Goal: Task Accomplishment & Management: Complete application form

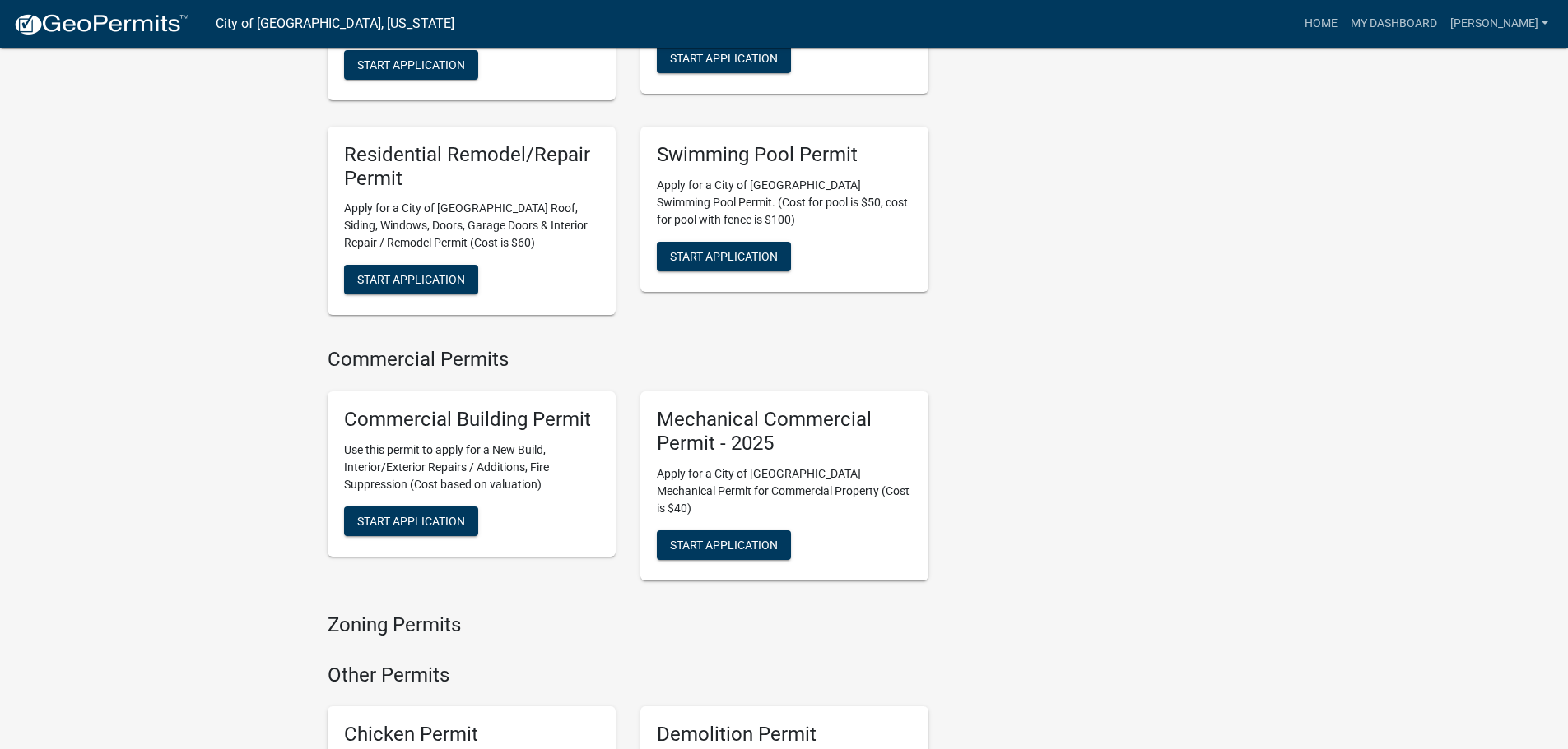
scroll to position [1316, 0]
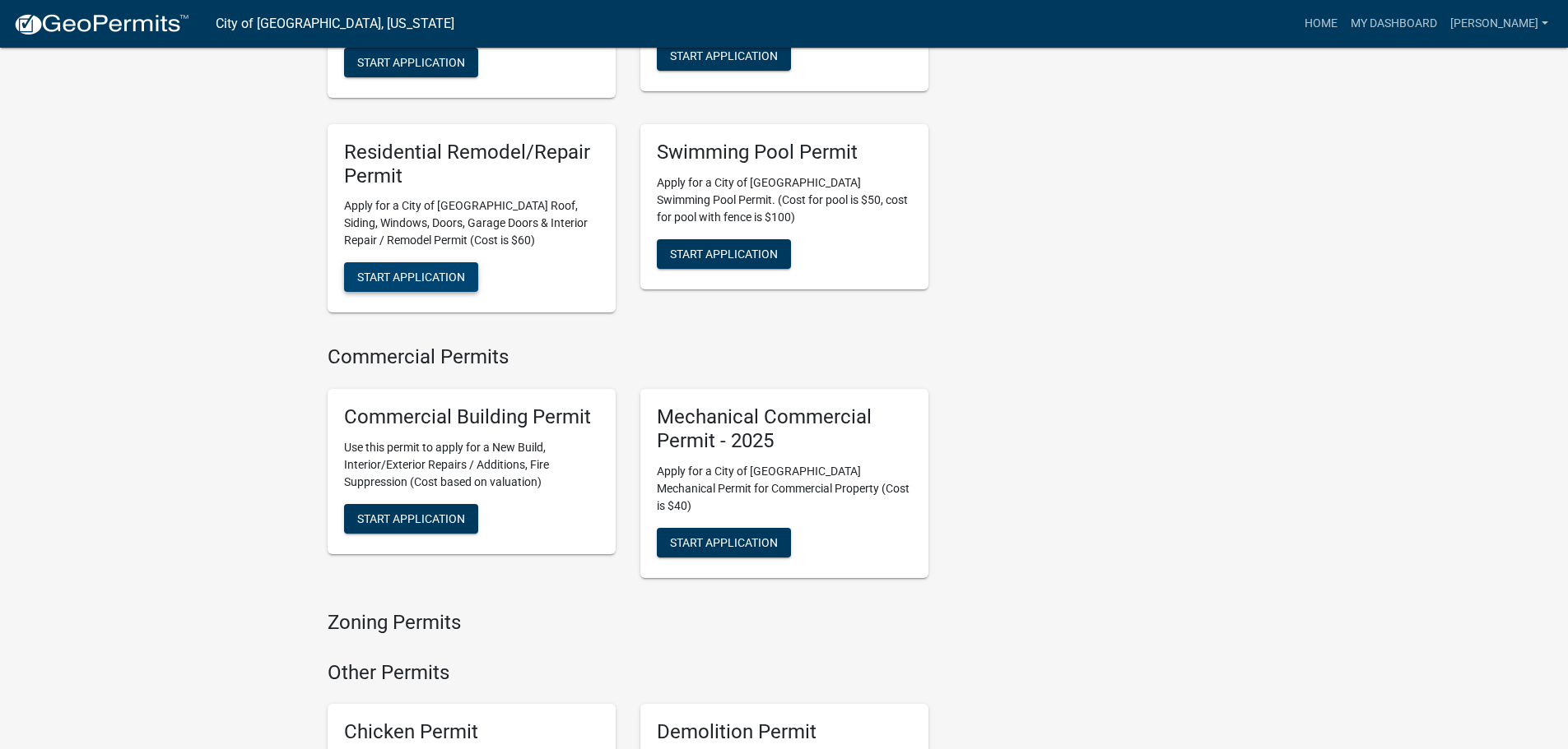
click at [397, 270] on span "Start Application" at bounding box center [411, 277] width 108 height 13
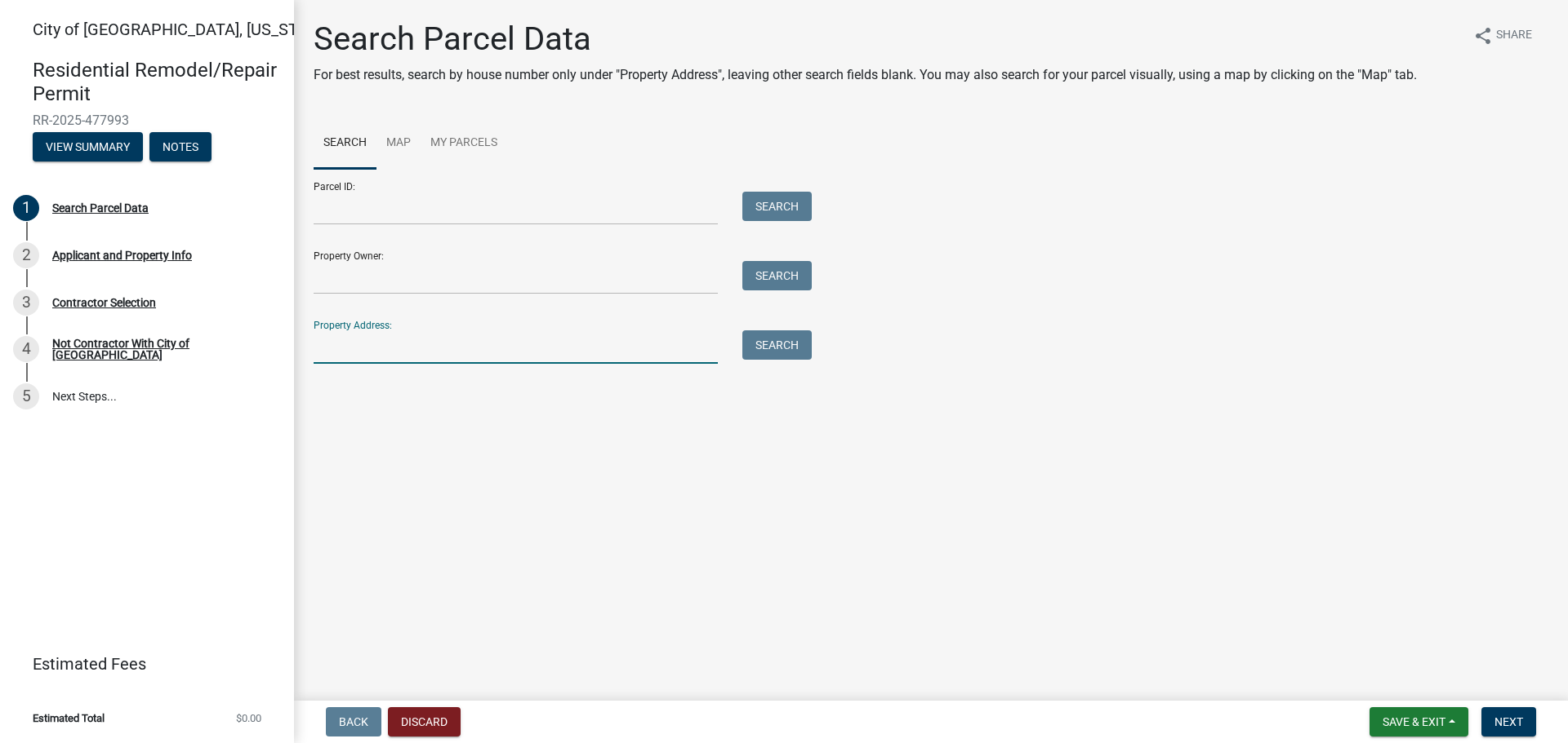
click at [371, 343] on input "Property Address:" at bounding box center [515, 346] width 404 height 33
type input "[STREET_ADDRESS]"
click at [789, 343] on button "Search" at bounding box center [777, 344] width 70 height 30
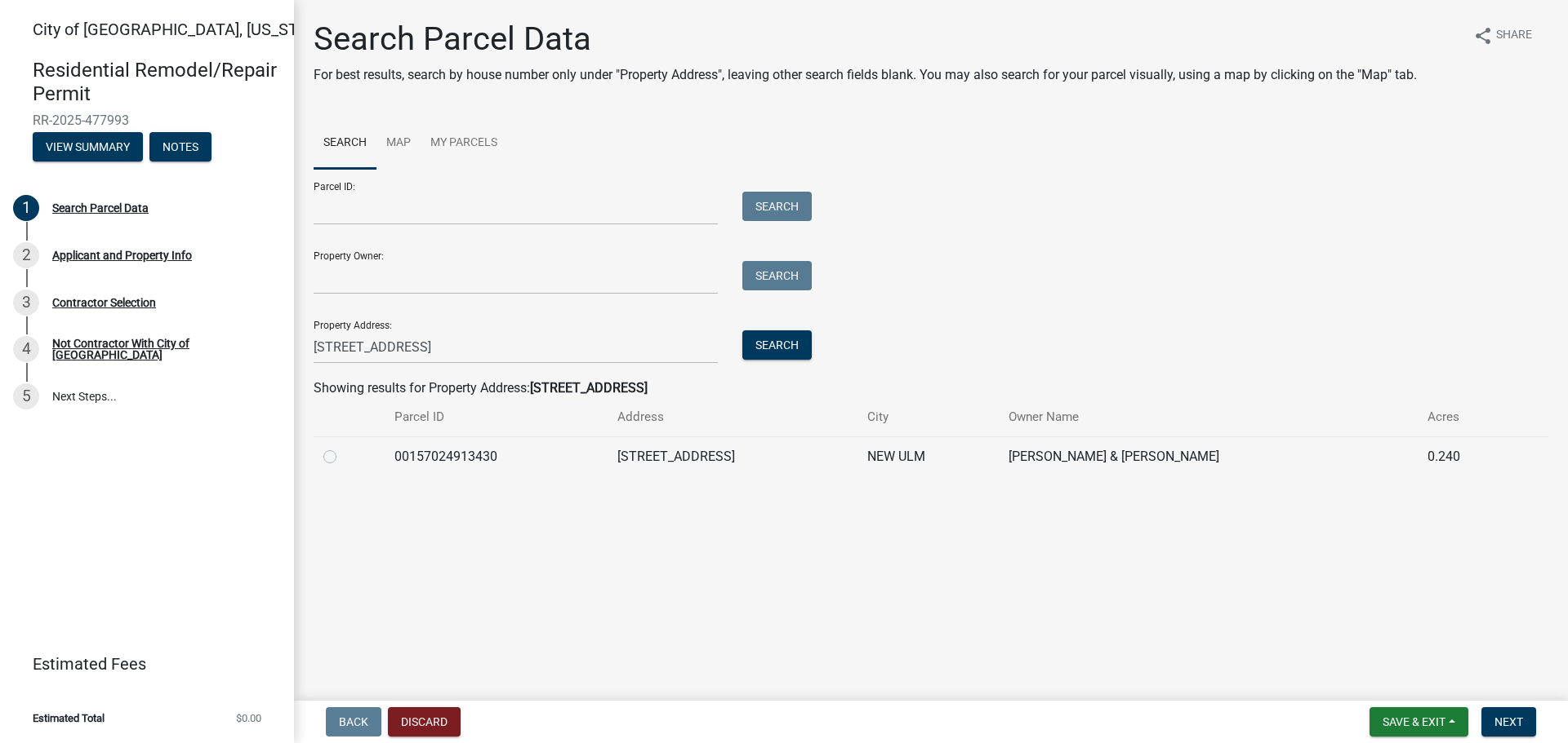
click at [343, 447] on label at bounding box center [343, 447] width 0 height 0
click at [343, 458] on input "radio" at bounding box center [347, 452] width 10 height 10
radio input "true"
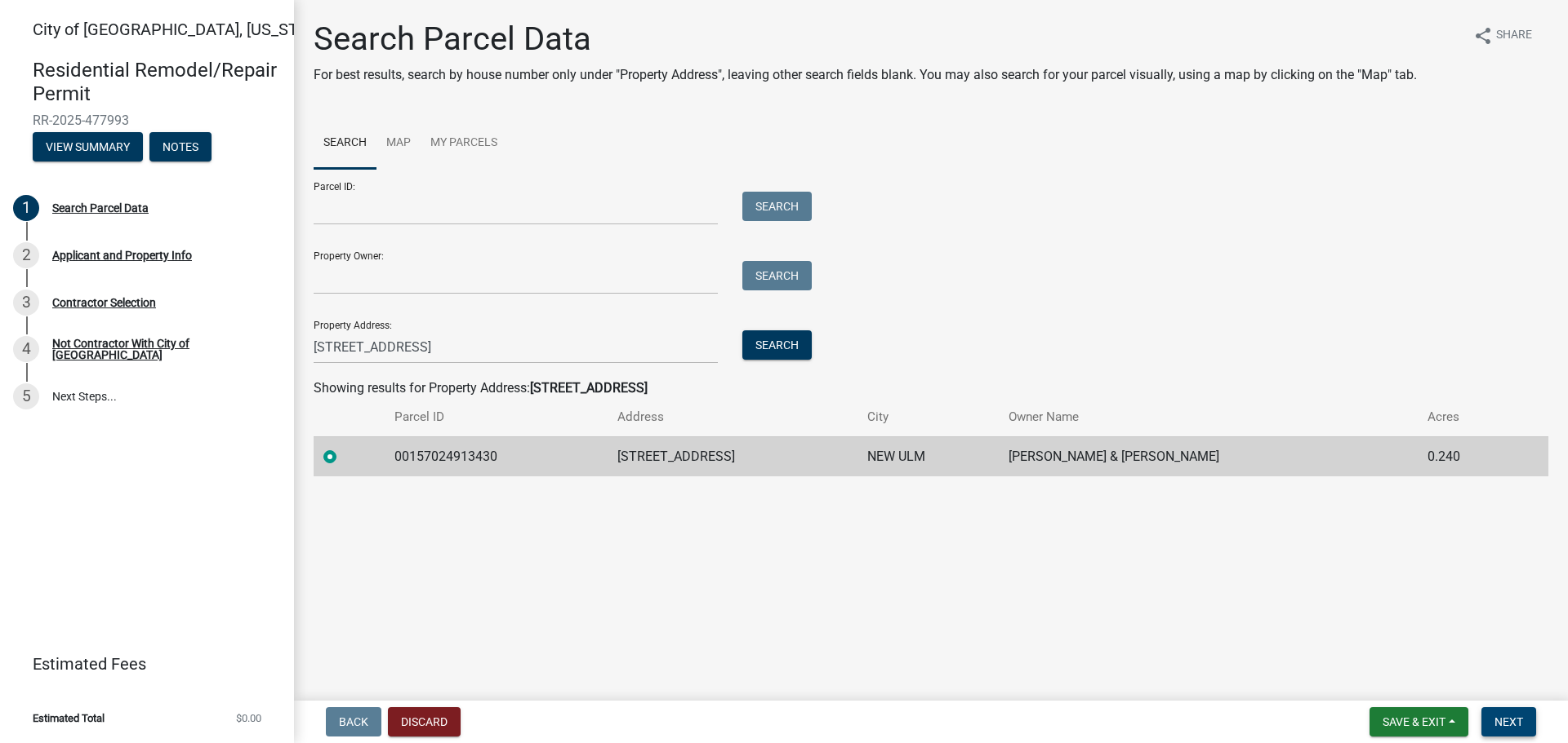
click at [1506, 718] on span "Next" at bounding box center [1509, 722] width 29 height 13
click at [1495, 714] on button "Next" at bounding box center [1508, 722] width 54 height 30
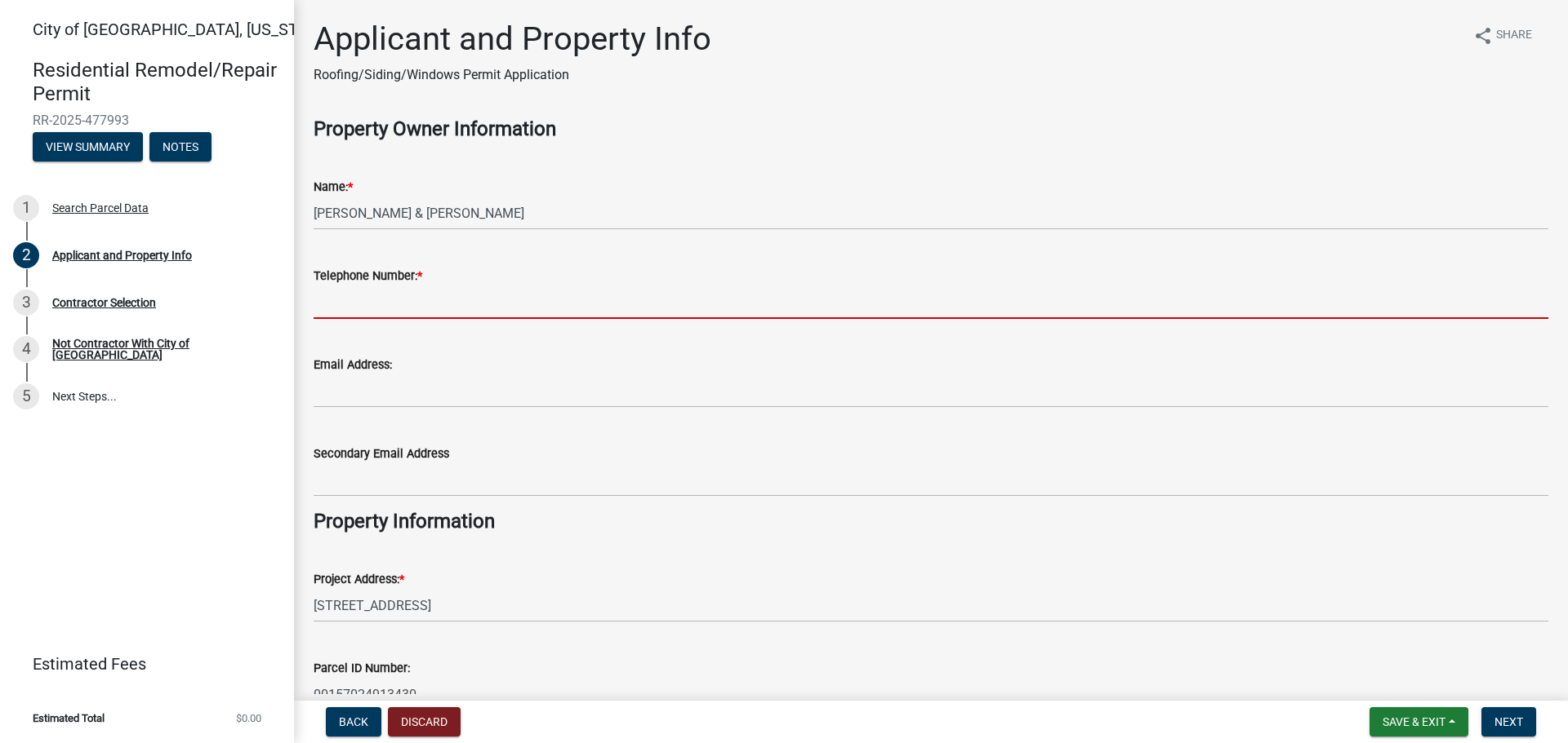
click at [355, 304] on input "Telephone Number: *" at bounding box center [931, 301] width 1235 height 33
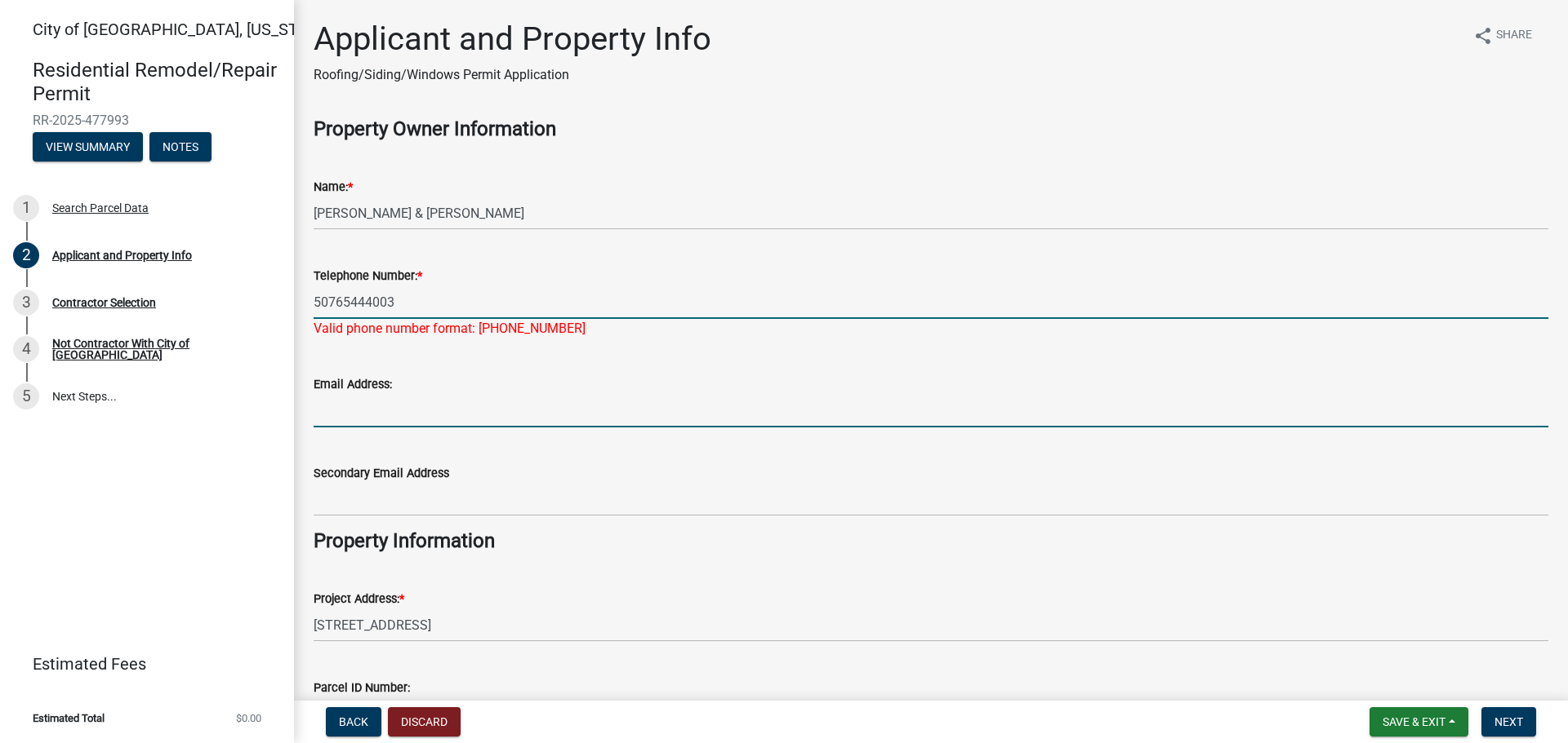
click at [336, 300] on input "50765444003" at bounding box center [931, 301] width 1235 height 33
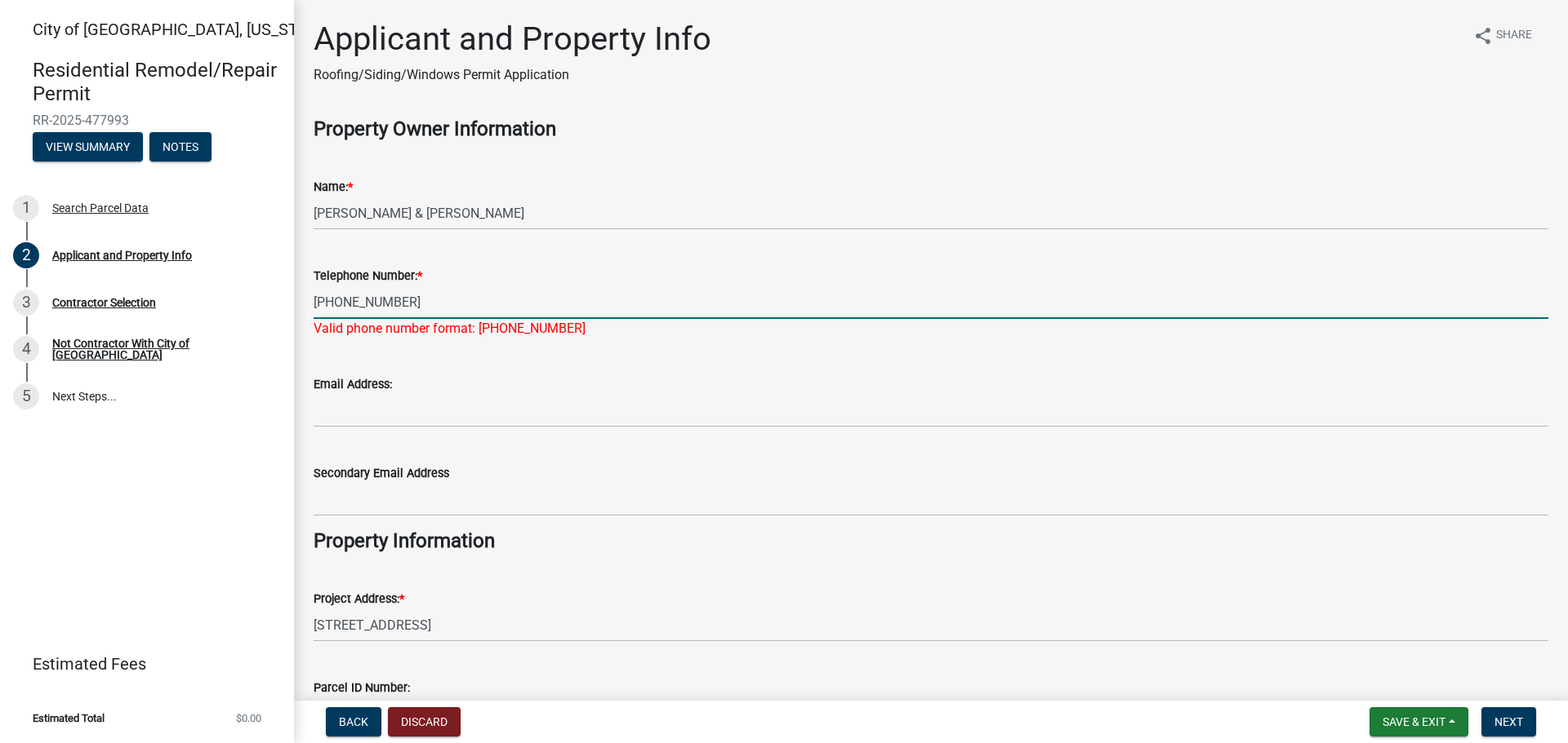
type input "[PHONE_NUMBER]"
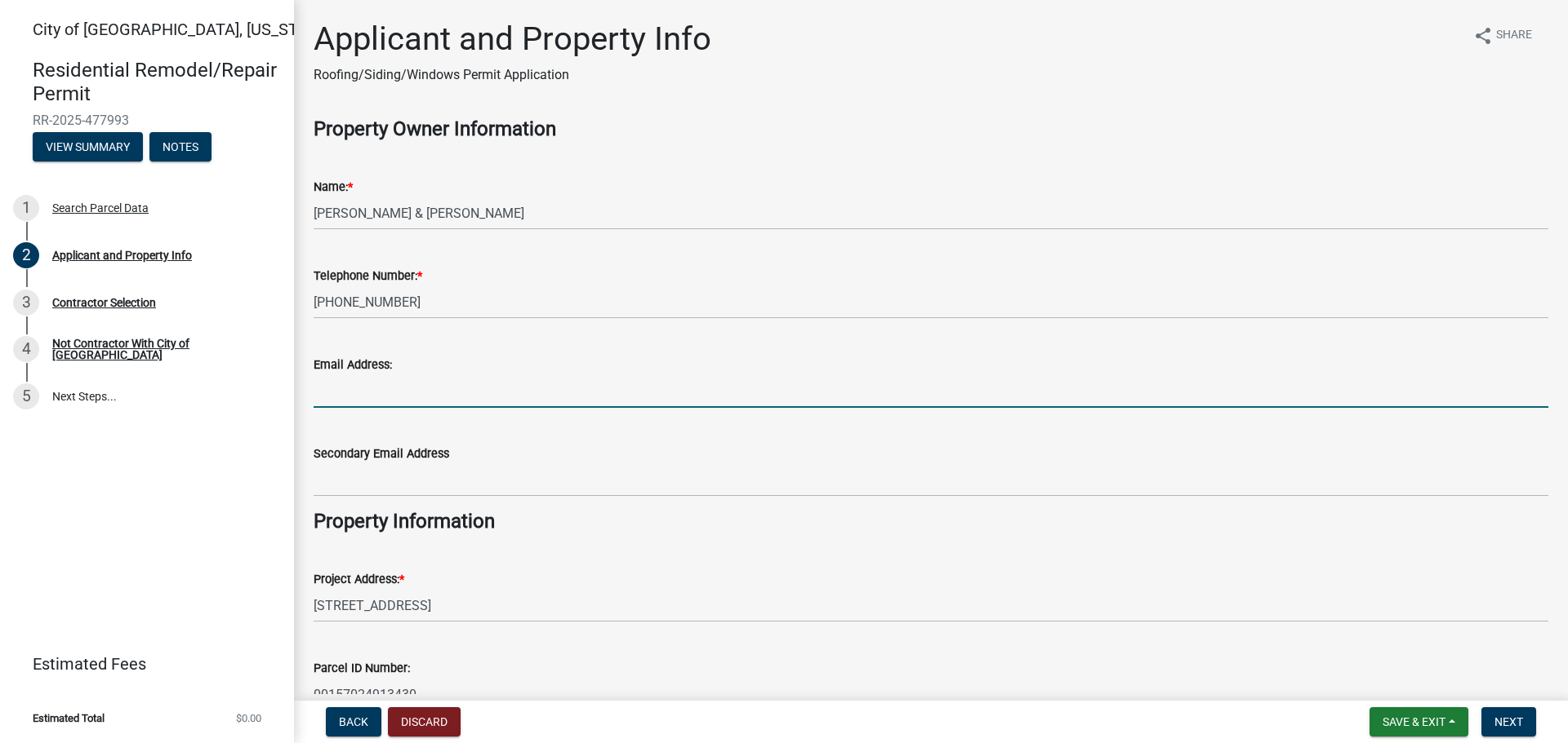
click at [359, 412] on wm-data-entity-input "Email Address:" at bounding box center [931, 376] width 1235 height 89
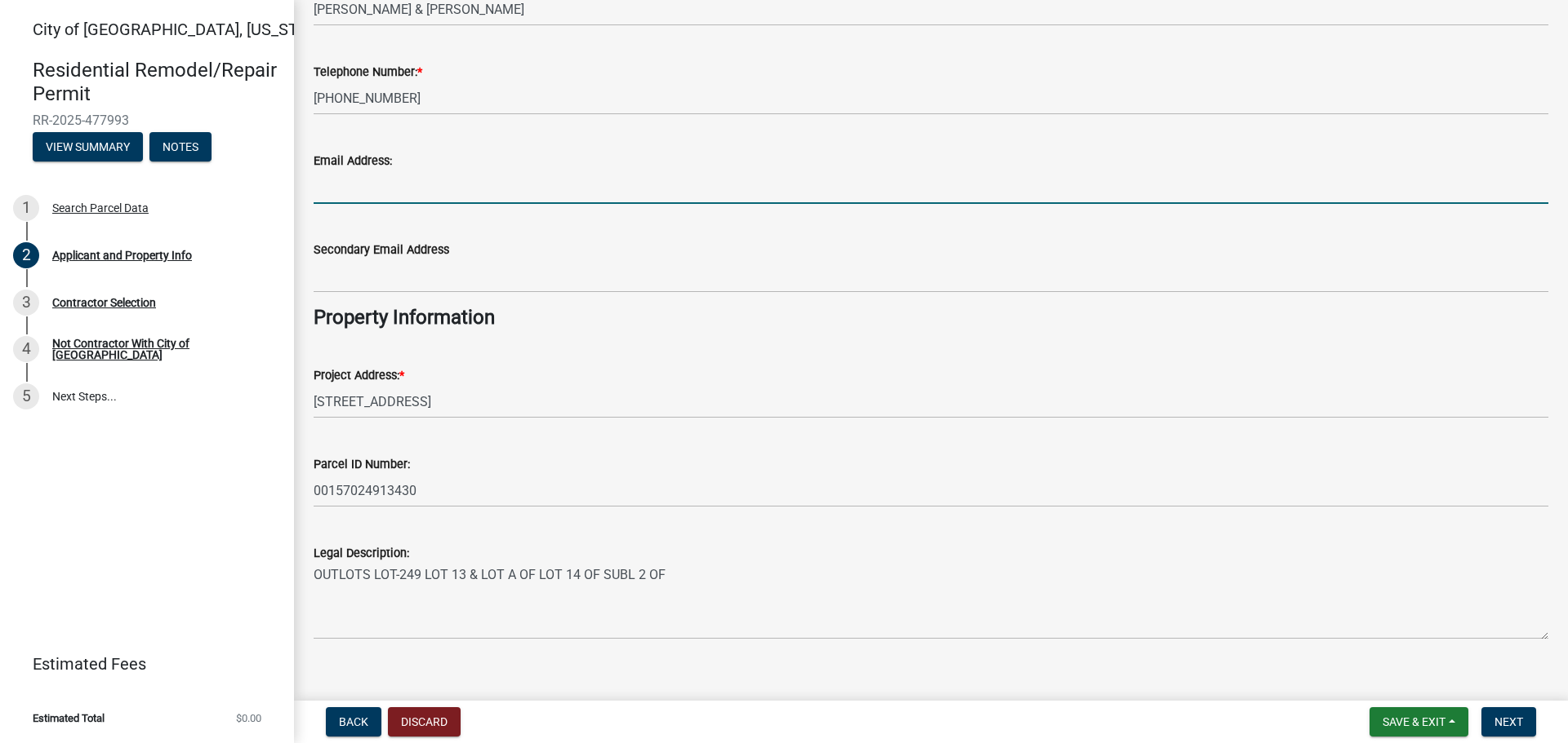
scroll to position [226, 0]
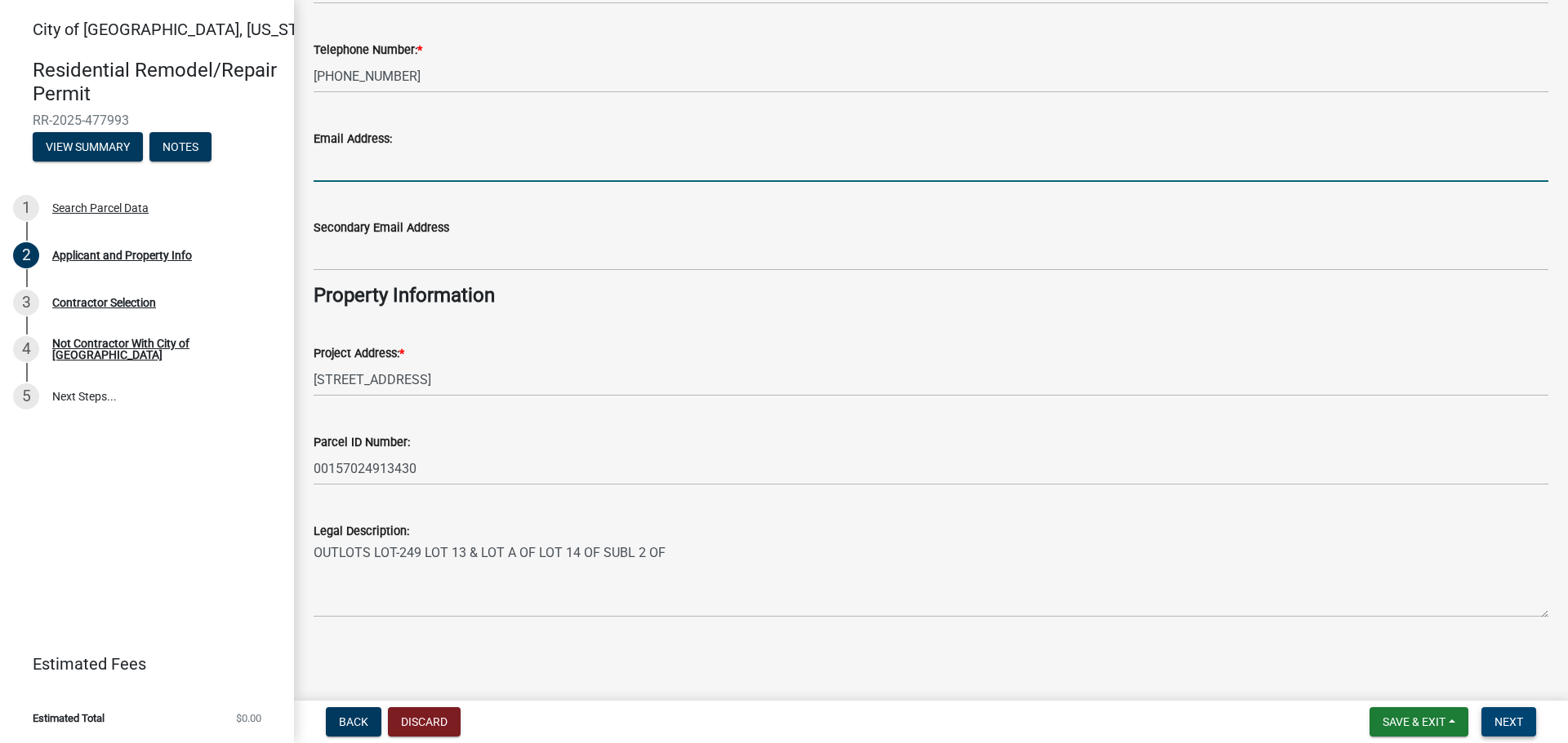
click at [1506, 722] on span "Next" at bounding box center [1509, 722] width 29 height 13
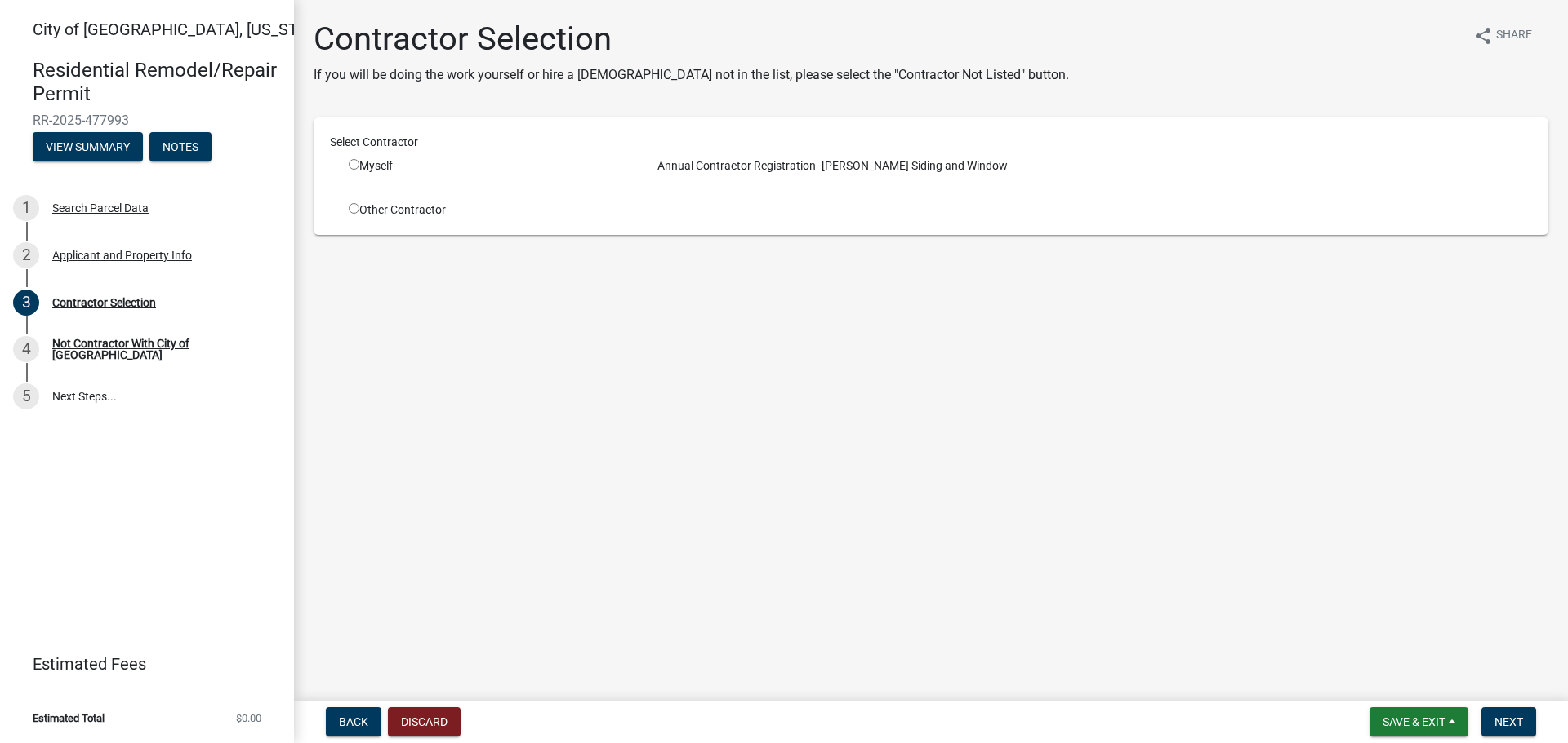
click at [350, 164] on input "radio" at bounding box center [353, 164] width 10 height 10
radio input "true"
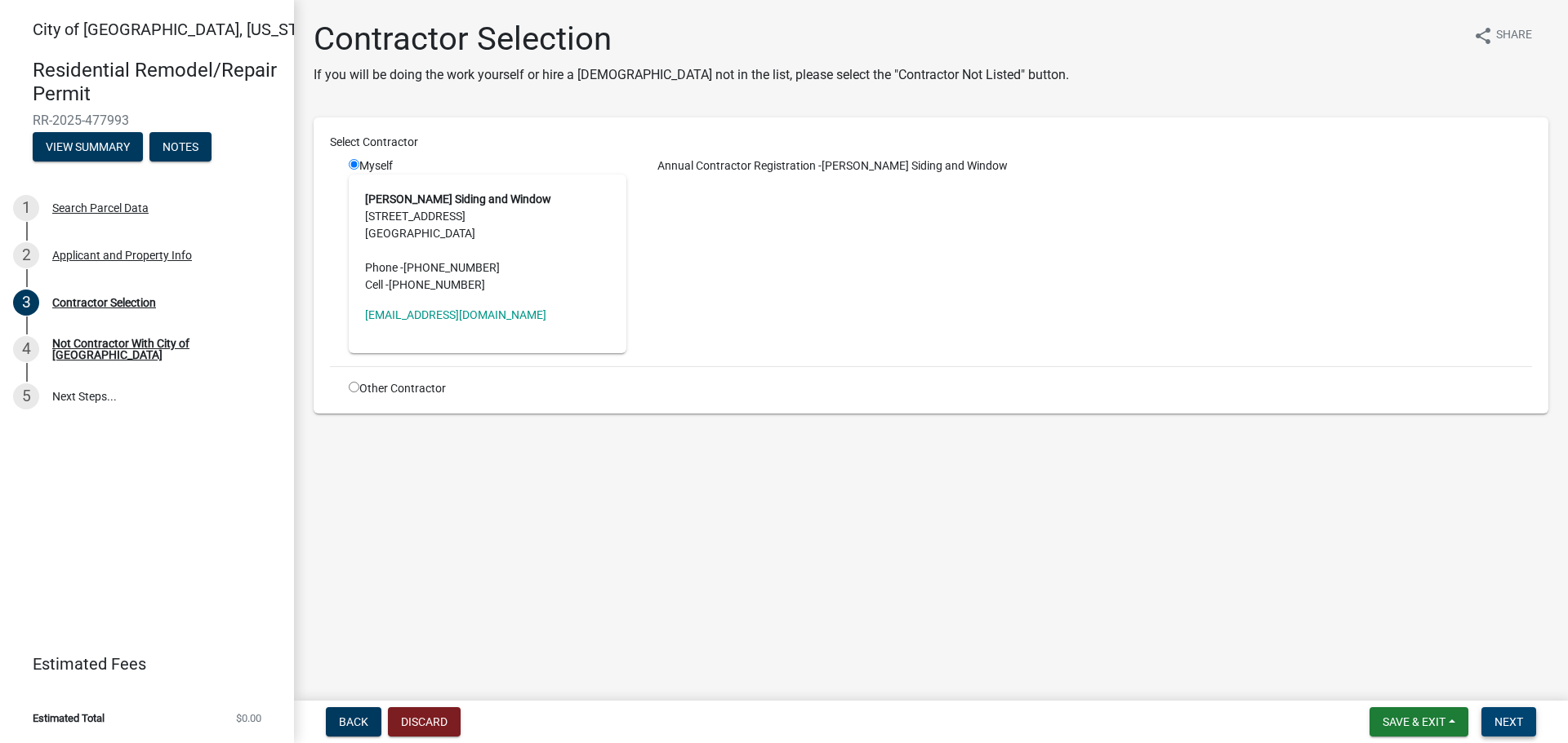
click at [1505, 720] on span "Next" at bounding box center [1509, 722] width 29 height 13
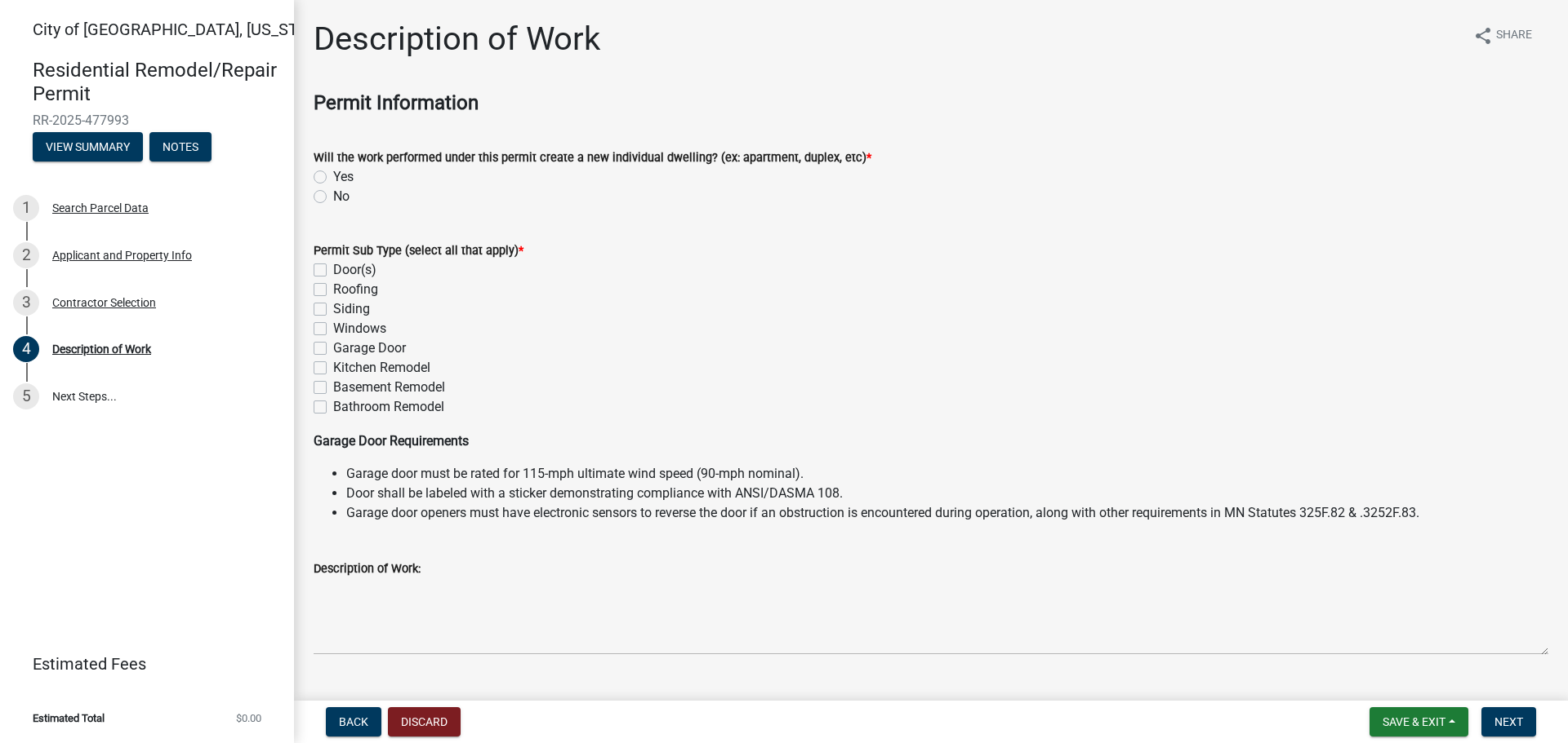
click at [333, 264] on label "Door(s)" at bounding box center [354, 270] width 43 height 20
click at [333, 264] on input "Door(s)" at bounding box center [338, 265] width 10 height 10
checkbox input "true"
checkbox input "false"
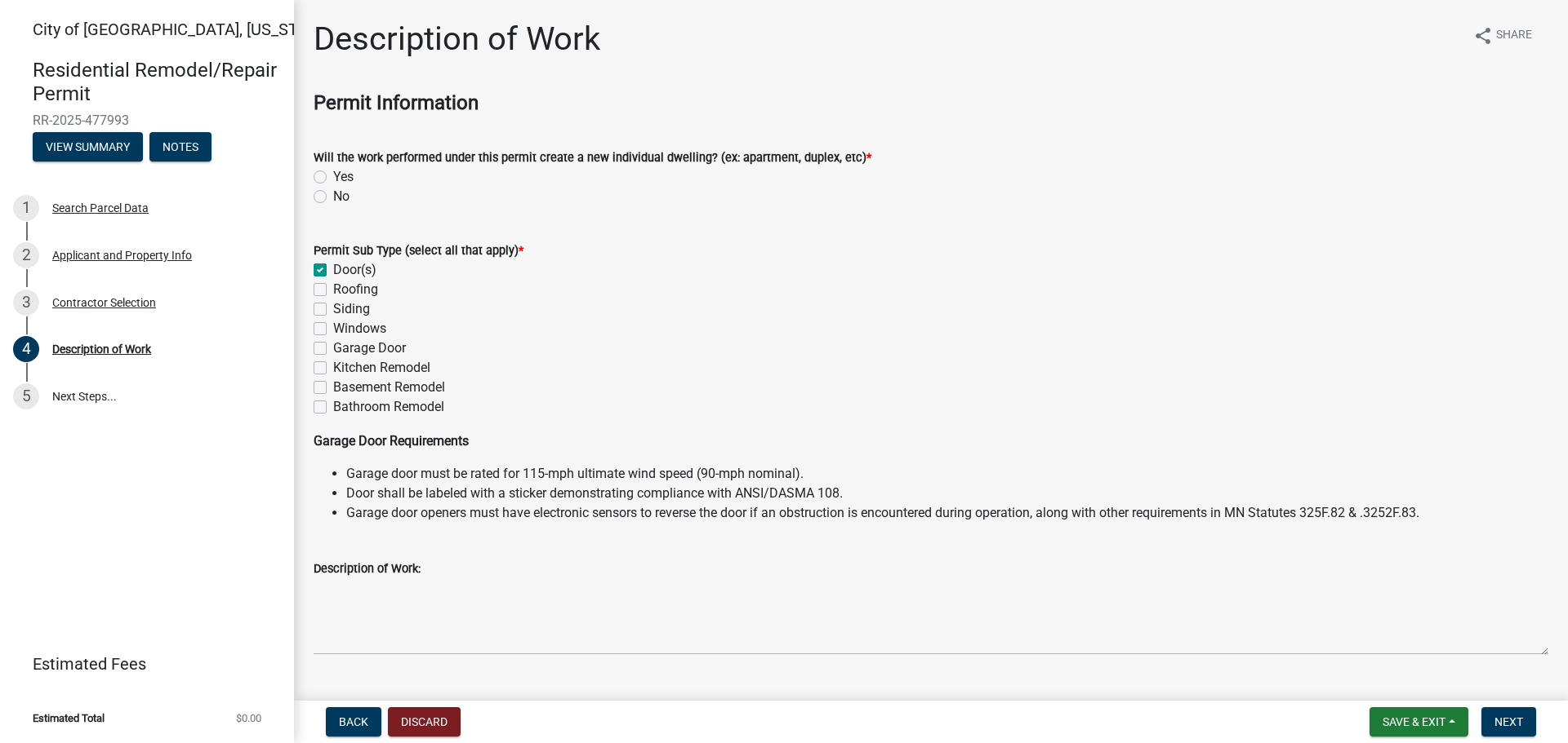
checkbox input "false"
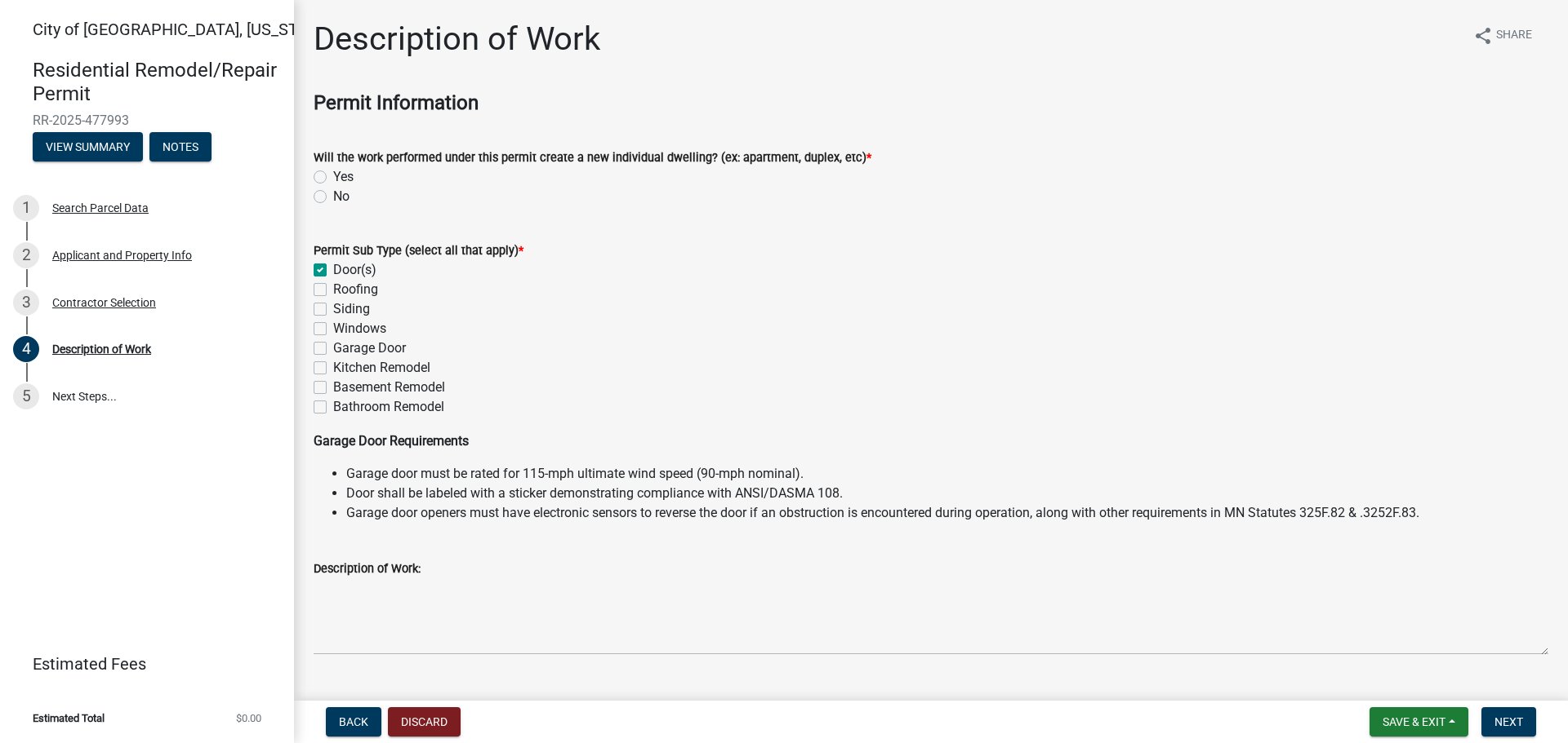
click at [333, 195] on label "No" at bounding box center [341, 196] width 16 height 20
click at [333, 195] on input "No" at bounding box center [338, 192] width 10 height 10
radio input "true"
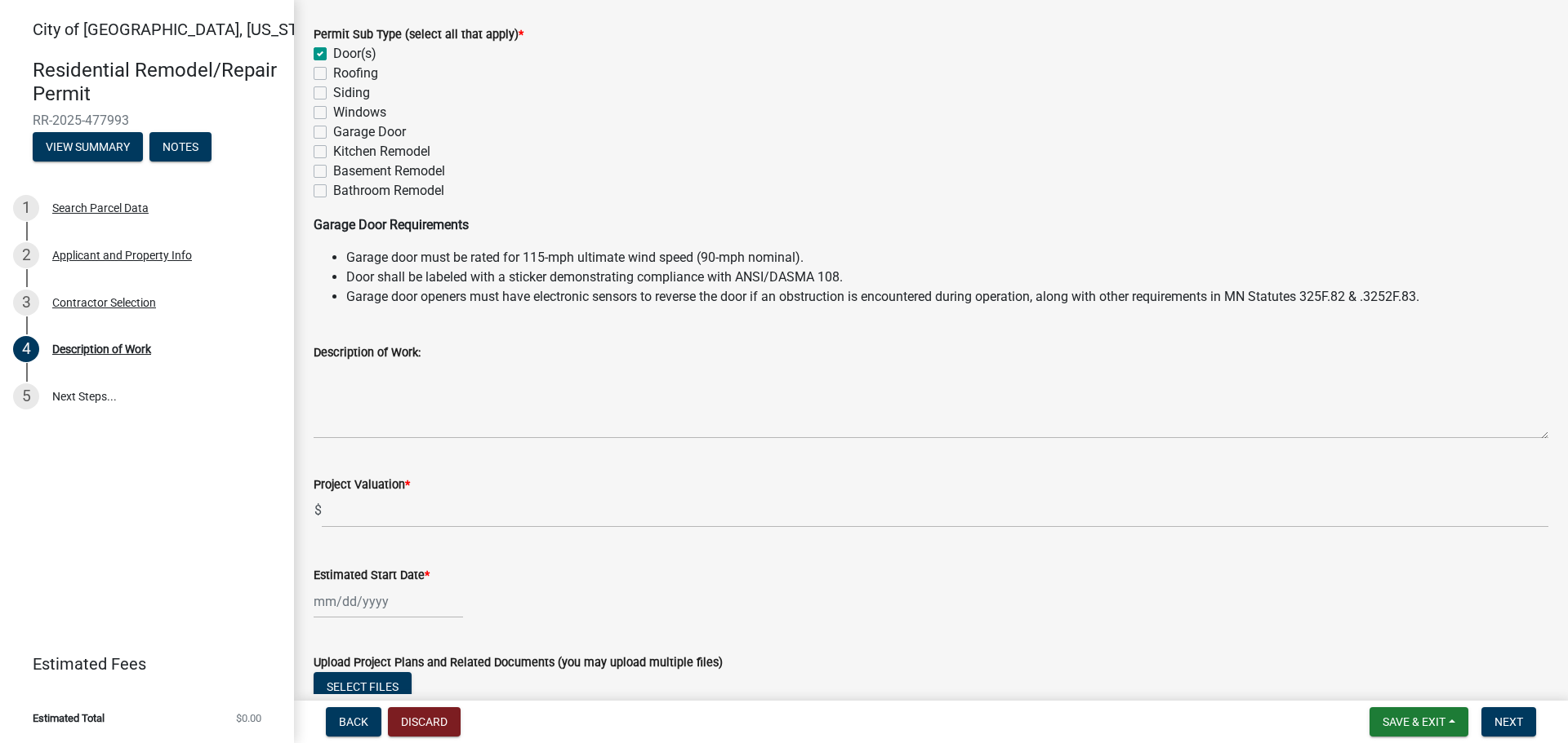
scroll to position [245, 0]
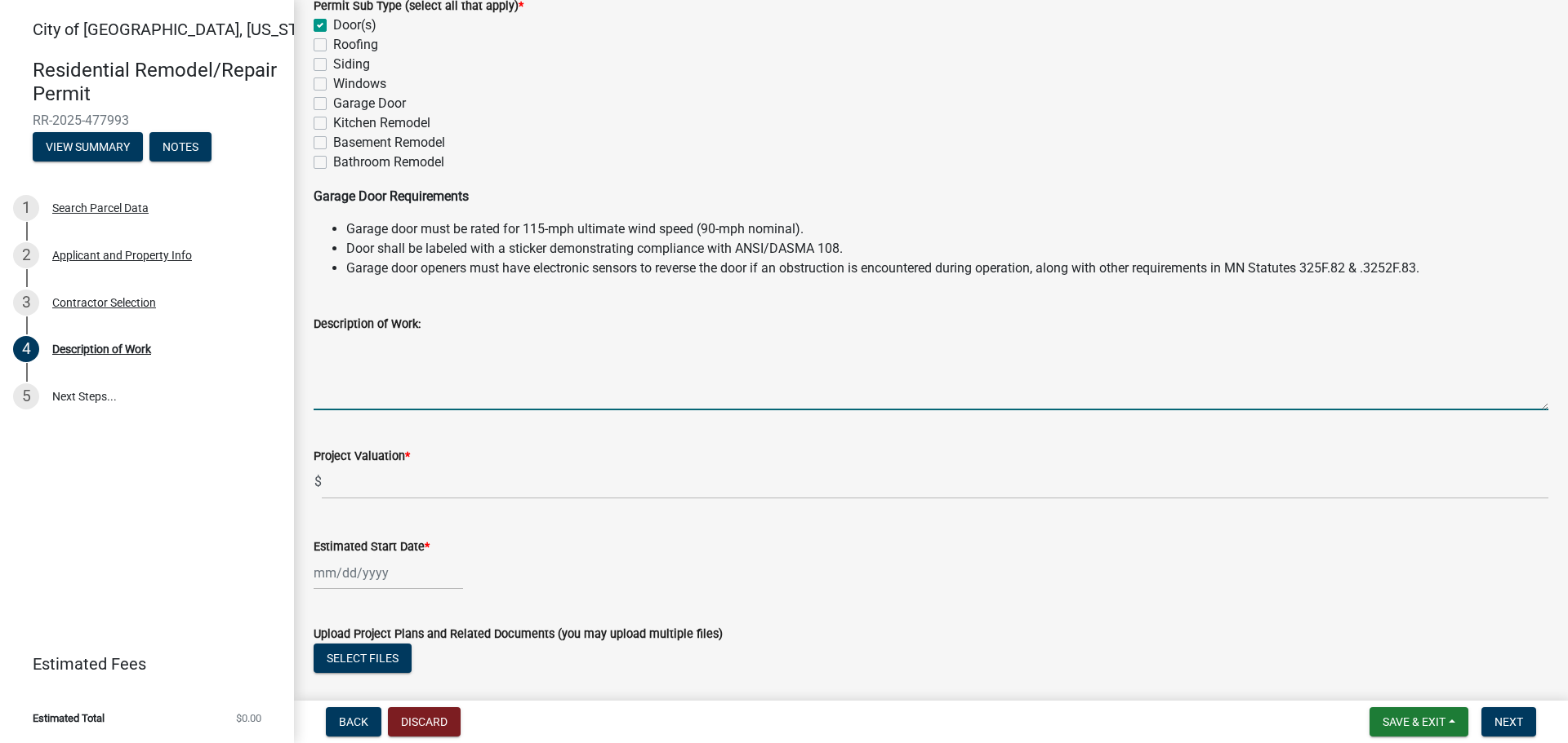
click at [356, 373] on textarea "Description of Work:" at bounding box center [931, 372] width 1235 height 76
type textarea "Replacing 1 entry door."
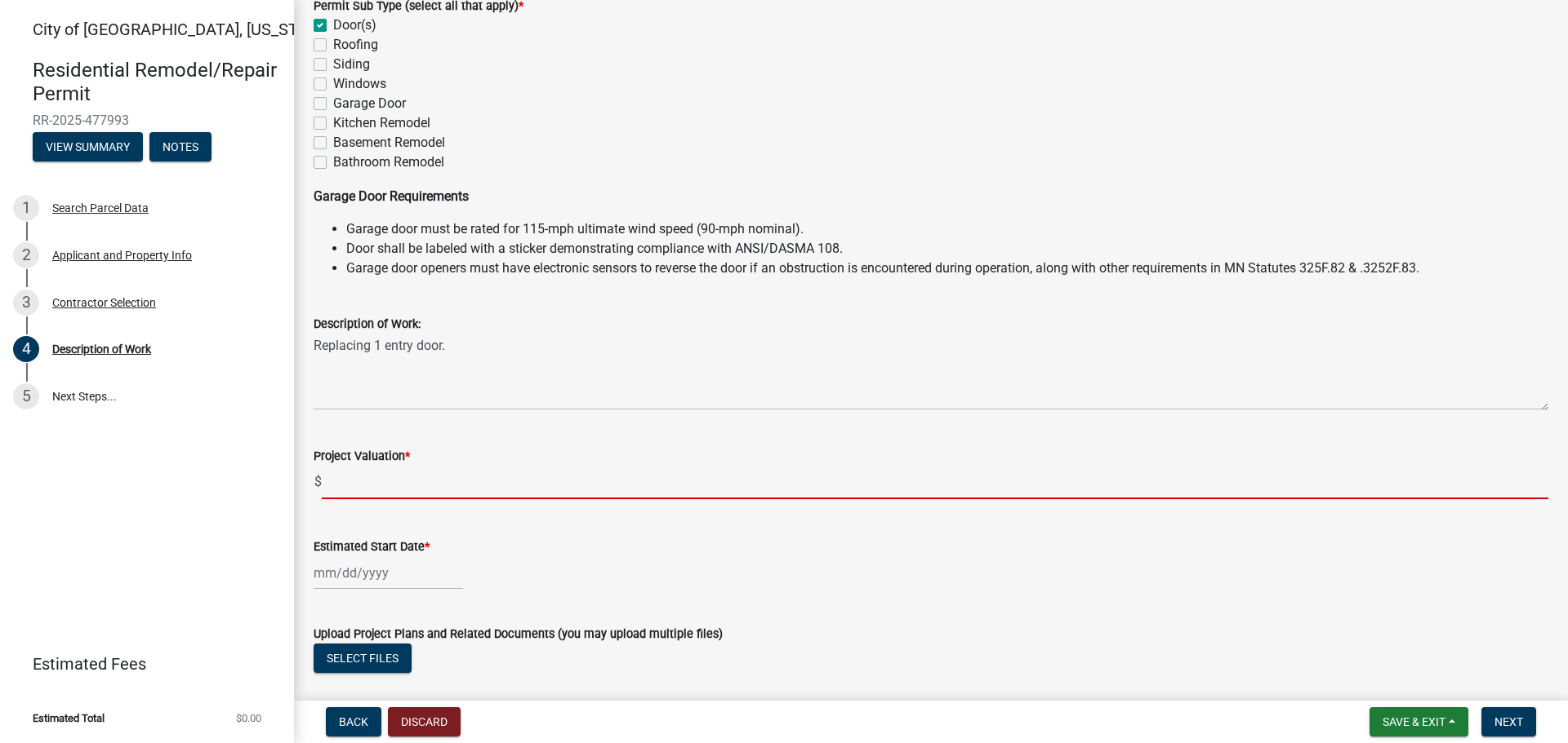
click at [400, 485] on input "text" at bounding box center [934, 483] width 1226 height 33
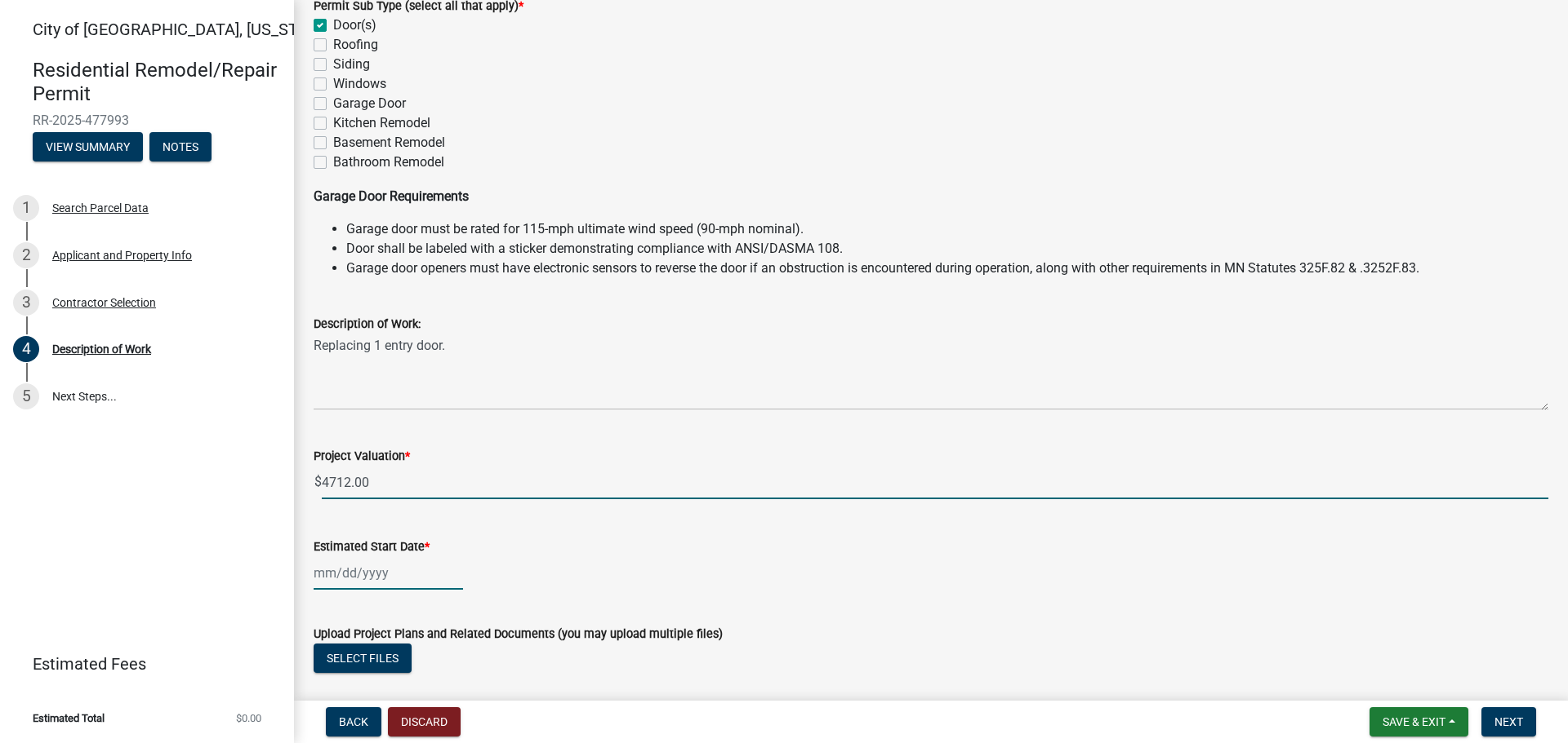
type input "4712"
click at [325, 576] on div at bounding box center [388, 572] width 150 height 33
select select "9"
select select "2025"
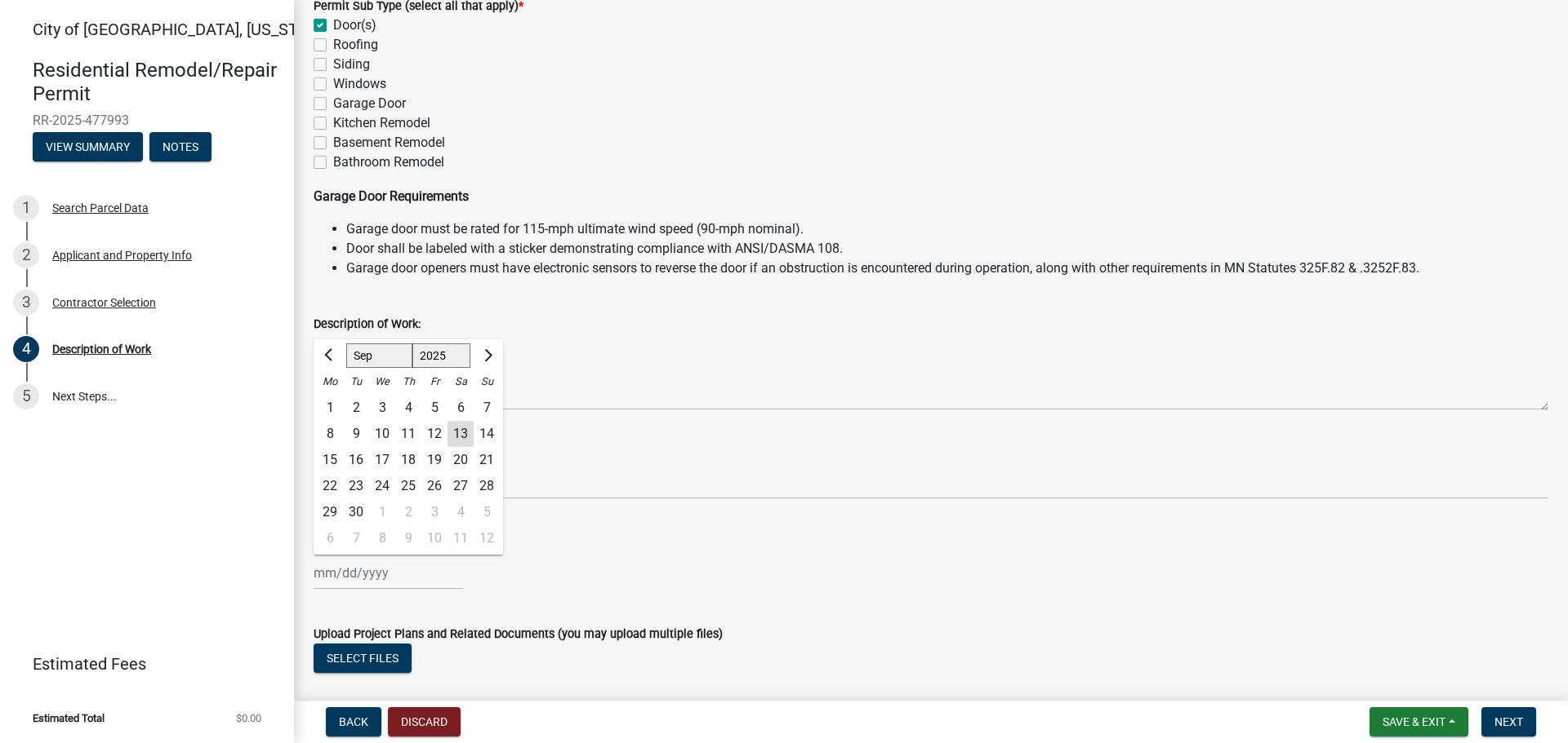
click at [385, 461] on div "17" at bounding box center [382, 460] width 26 height 26
type input "[DATE]"
click at [366, 579] on div "[DATE]" at bounding box center [388, 572] width 150 height 33
select select "9"
select select "2025"
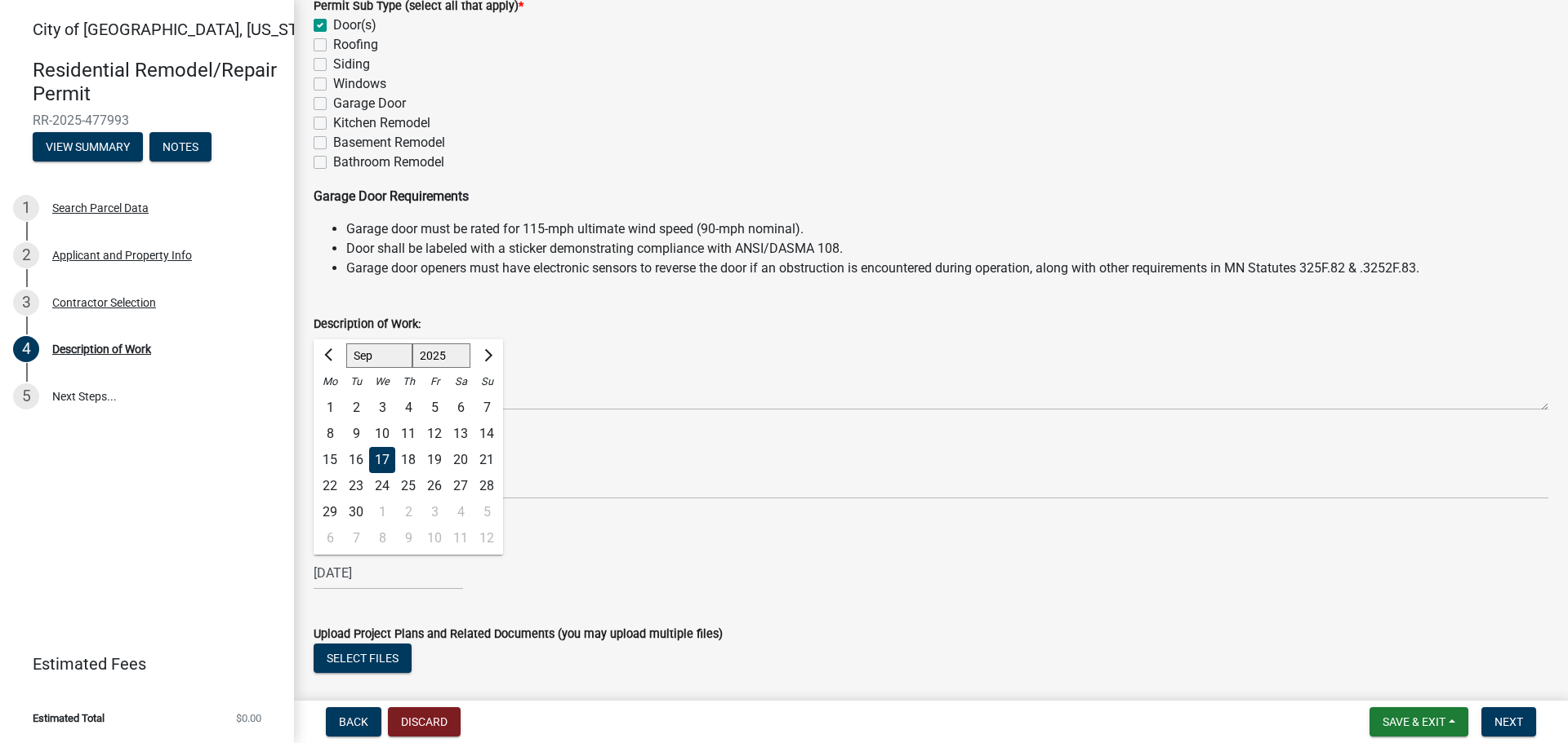
click at [355, 461] on div "16" at bounding box center [355, 460] width 26 height 26
type input "[DATE]"
click at [1512, 719] on span "Next" at bounding box center [1509, 722] width 29 height 13
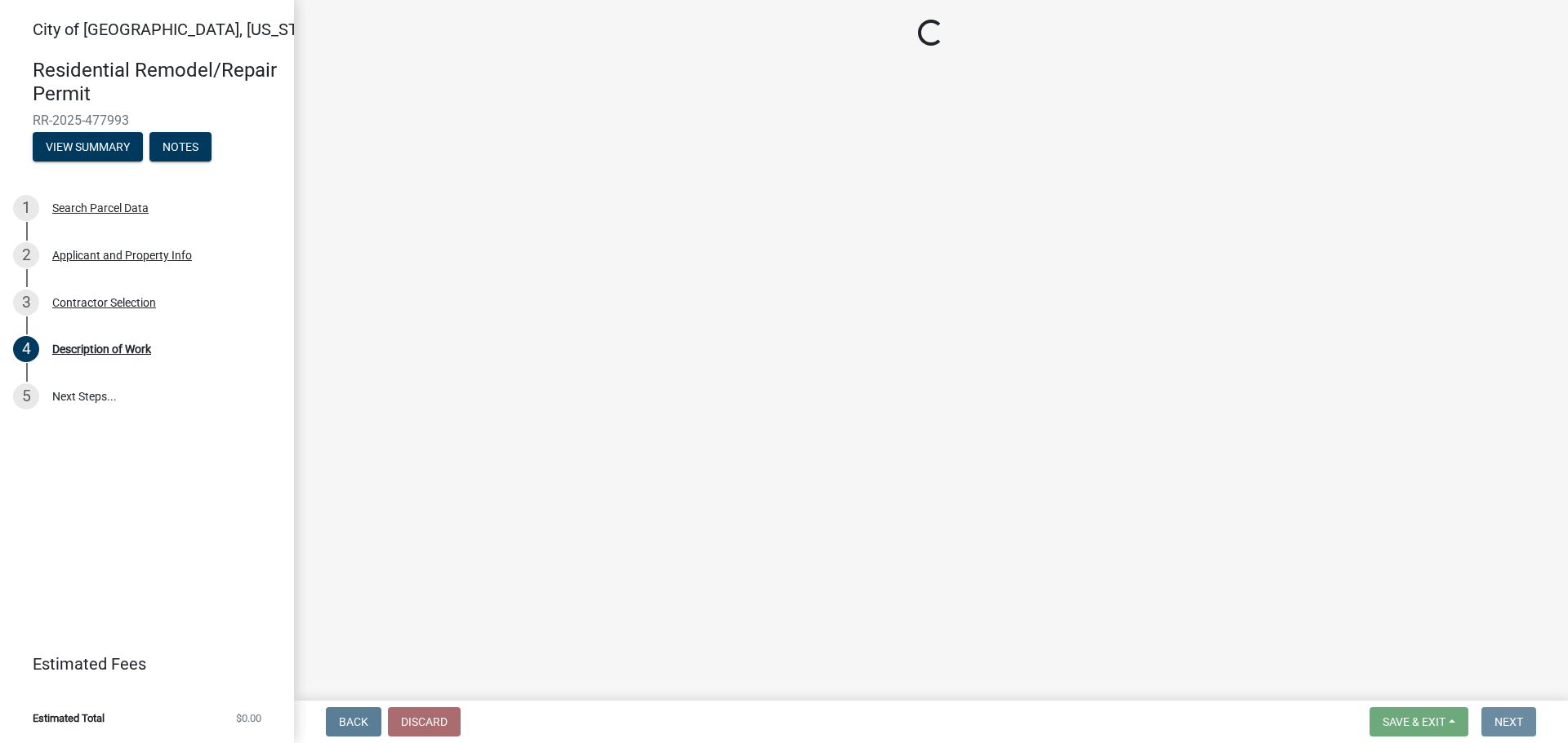
scroll to position [0, 0]
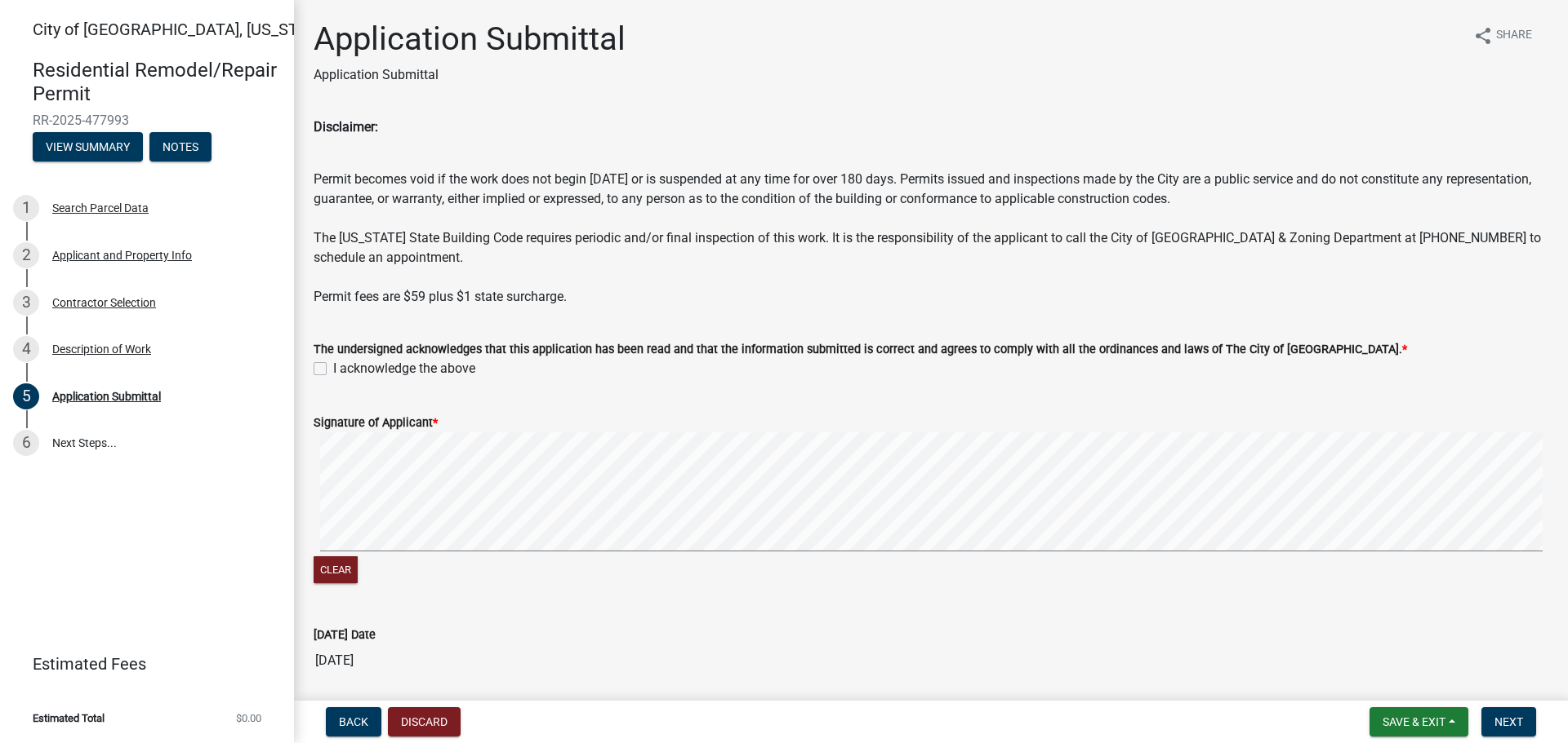
click at [333, 366] on label "I acknowledge the above" at bounding box center [404, 368] width 142 height 20
click at [333, 366] on input "I acknowledge the above" at bounding box center [338, 363] width 10 height 10
checkbox input "true"
click at [1206, 323] on wm-data-entity-input-list "Disclaimer: Permit becomes void if the work does not begin [DATE] or is suspend…" at bounding box center [931, 501] width 1235 height 767
click at [1511, 723] on span "Next" at bounding box center [1509, 722] width 29 height 13
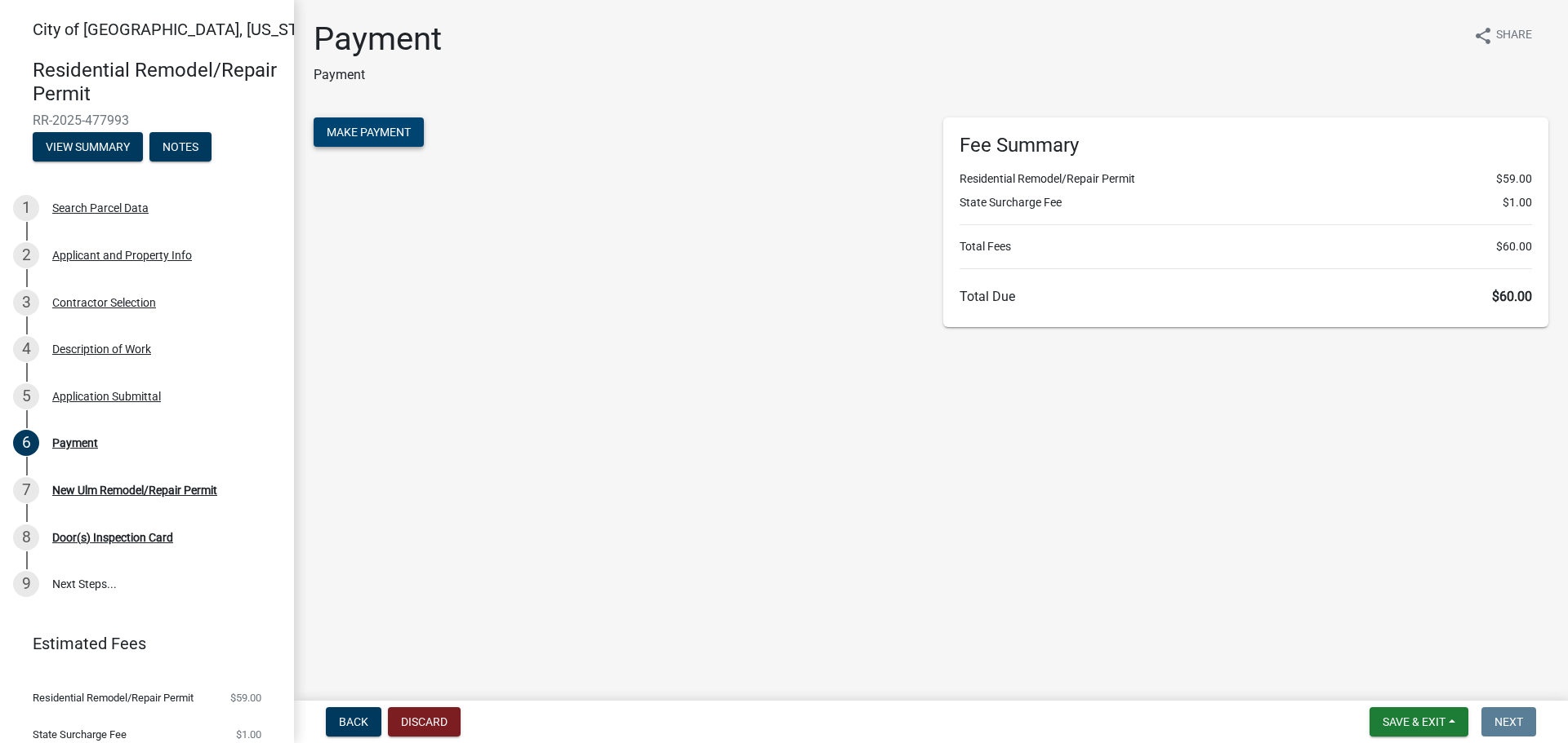
click at [337, 133] on span "Make Payment" at bounding box center [368, 133] width 84 height 13
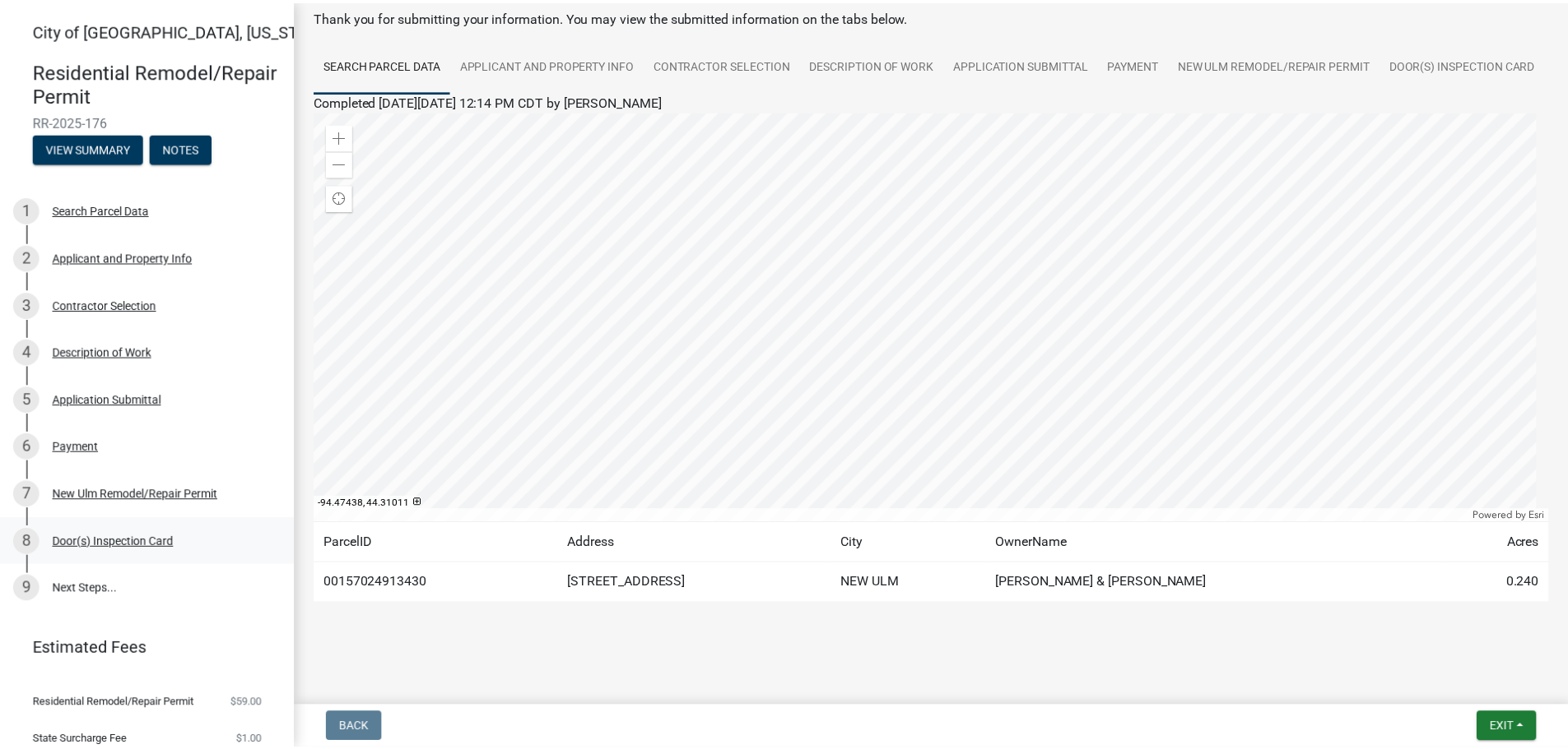
scroll to position [137, 0]
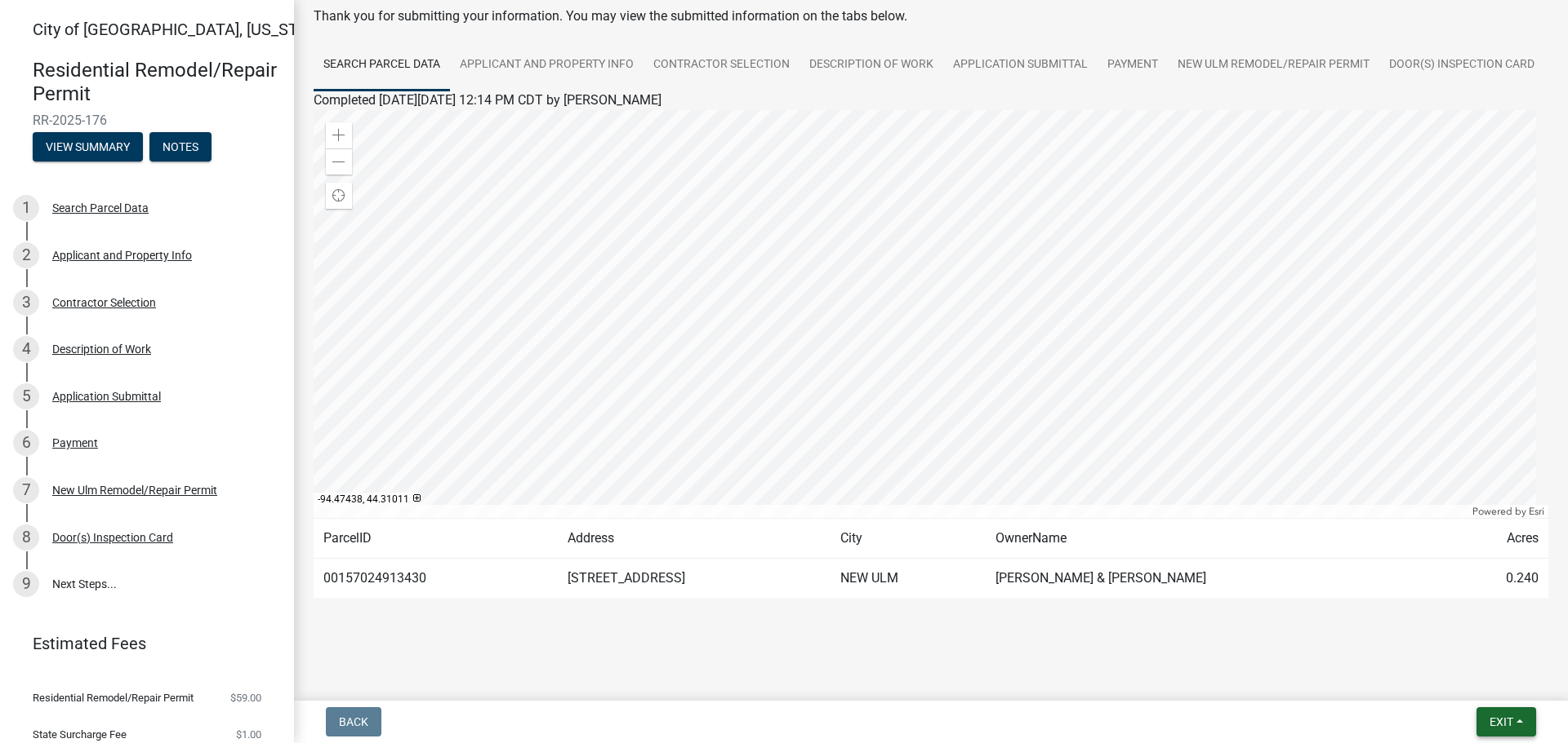
click at [1509, 726] on span "Exit" at bounding box center [1501, 722] width 24 height 13
click at [1453, 683] on button "Save & Exit" at bounding box center [1470, 679] width 131 height 39
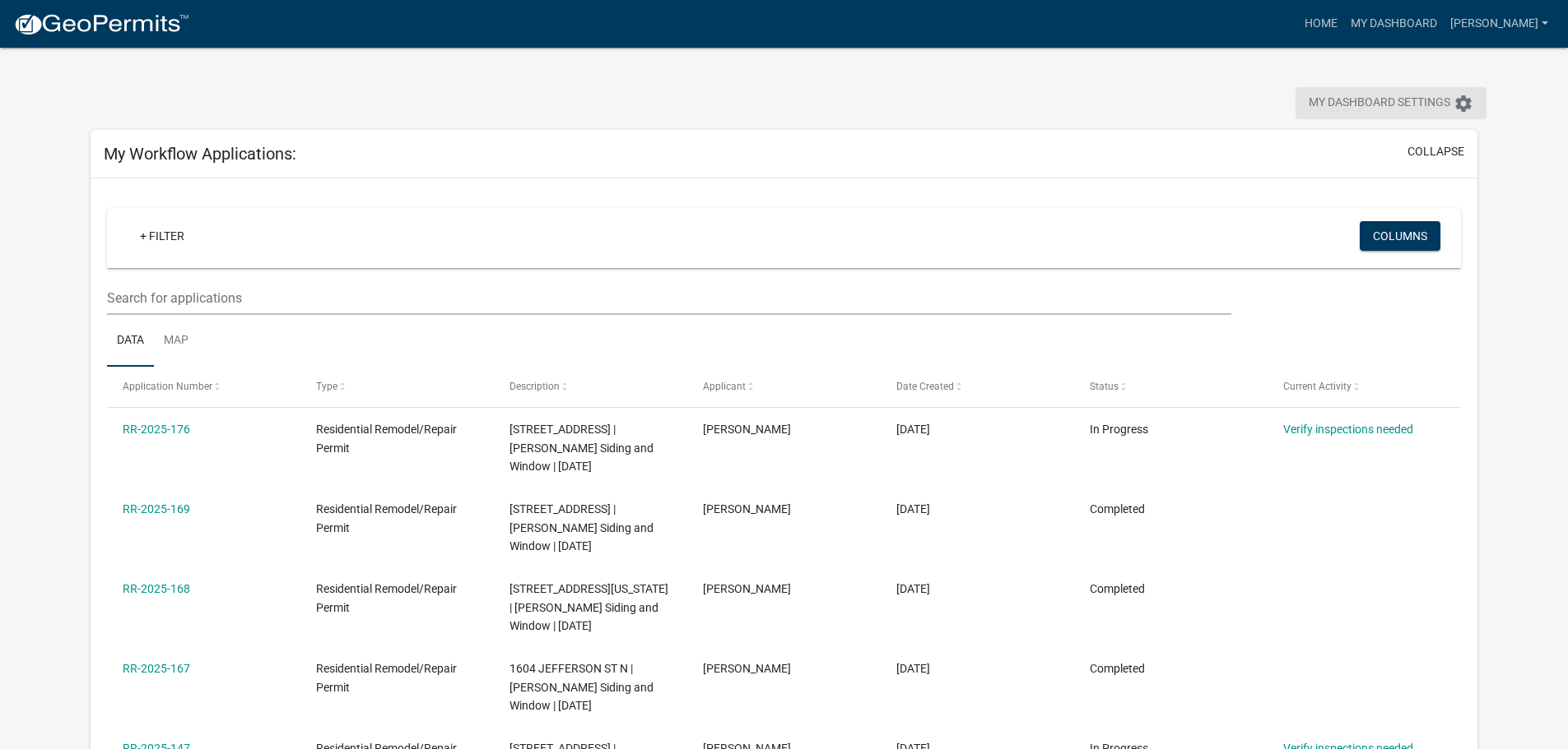
click at [1402, 101] on span "My Dashboard Settings" at bounding box center [1378, 104] width 141 height 20
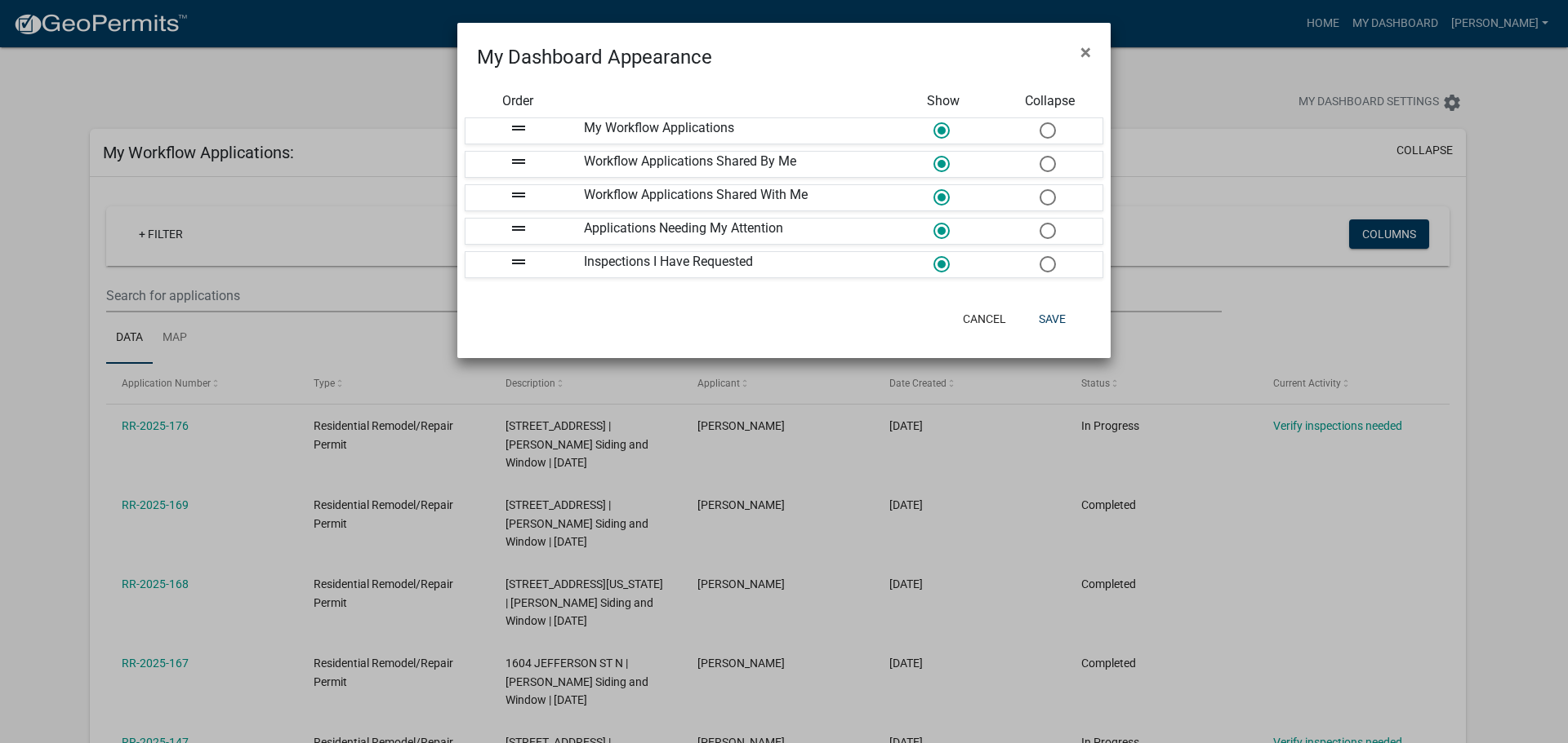
click at [304, 91] on ngb-modal-window "My Dashboard Appearance × Order Show Collapse drag_handle My Workflow Applicati…" at bounding box center [784, 371] width 1568 height 743
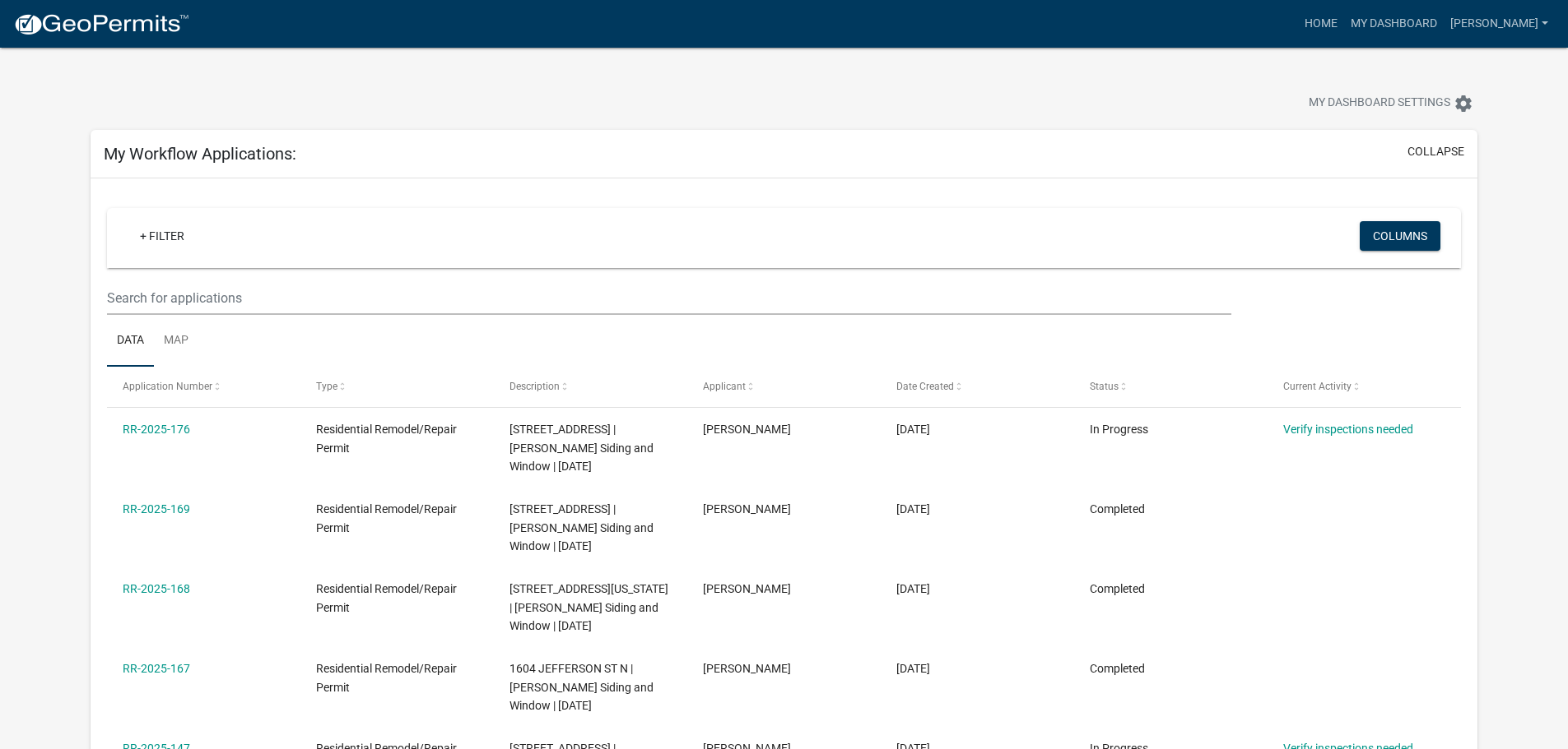
click at [107, 25] on img at bounding box center [101, 25] width 176 height 25
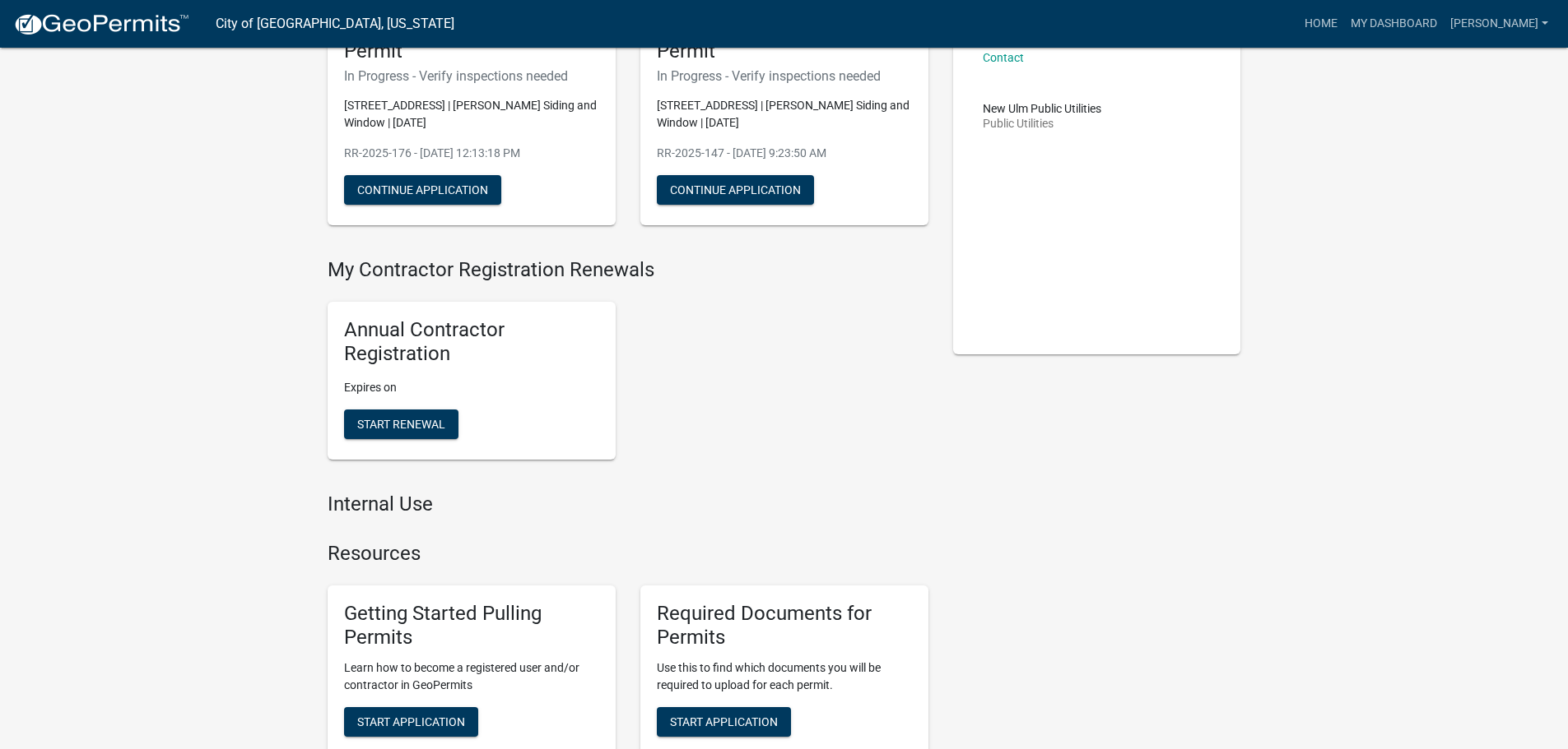
scroll to position [164, 0]
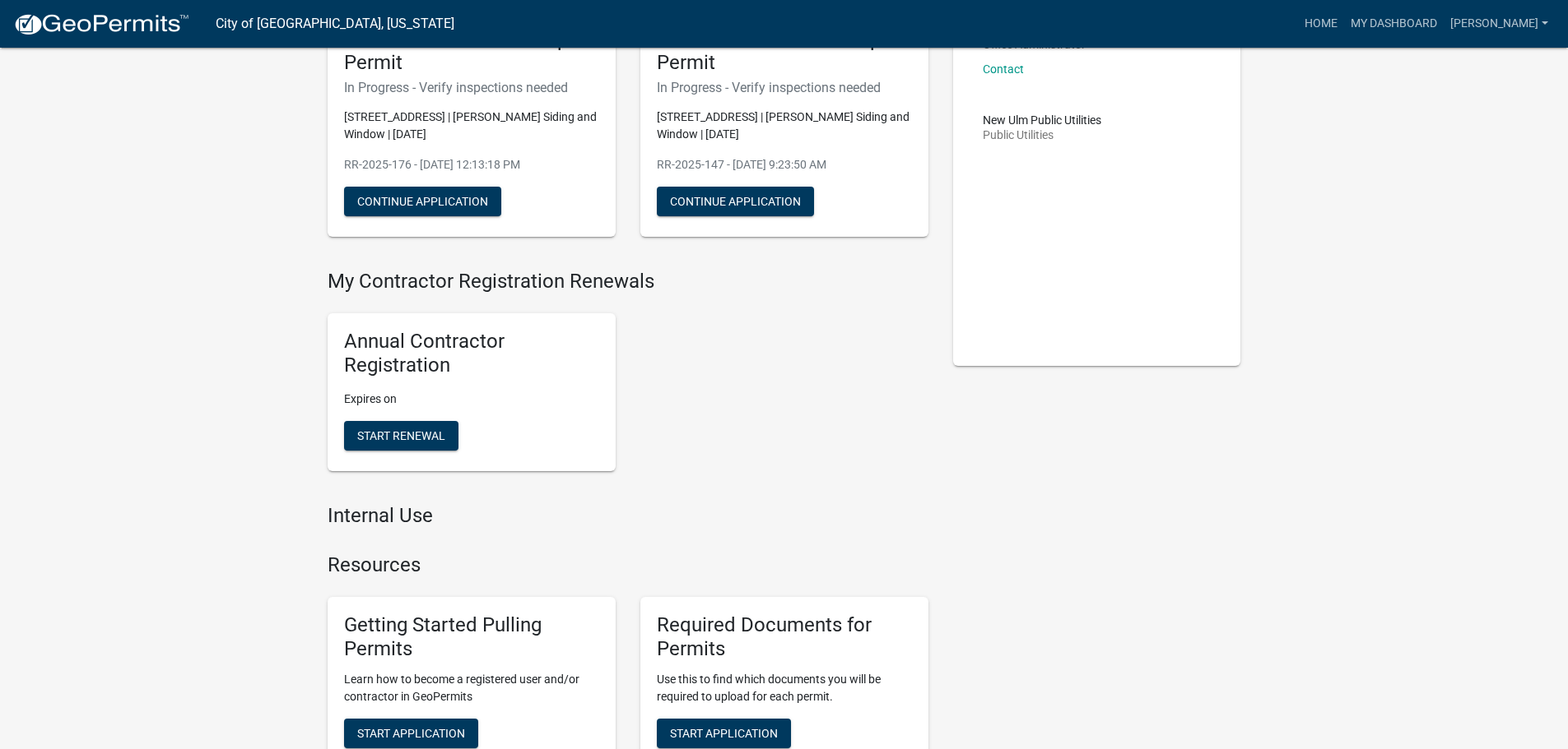
click at [391, 336] on h5 "Annual Contractor Registration" at bounding box center [471, 354] width 255 height 48
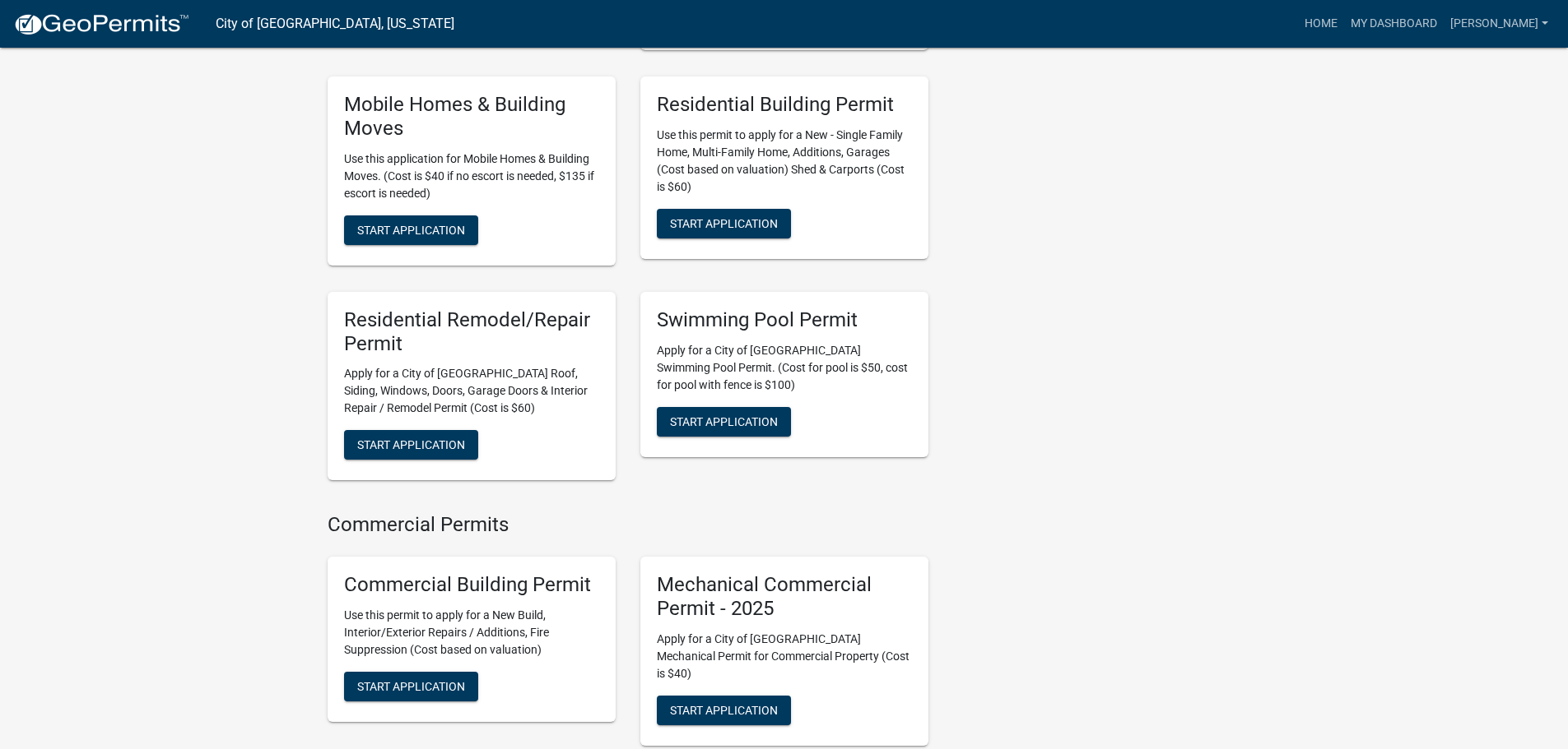
scroll to position [1152, 0]
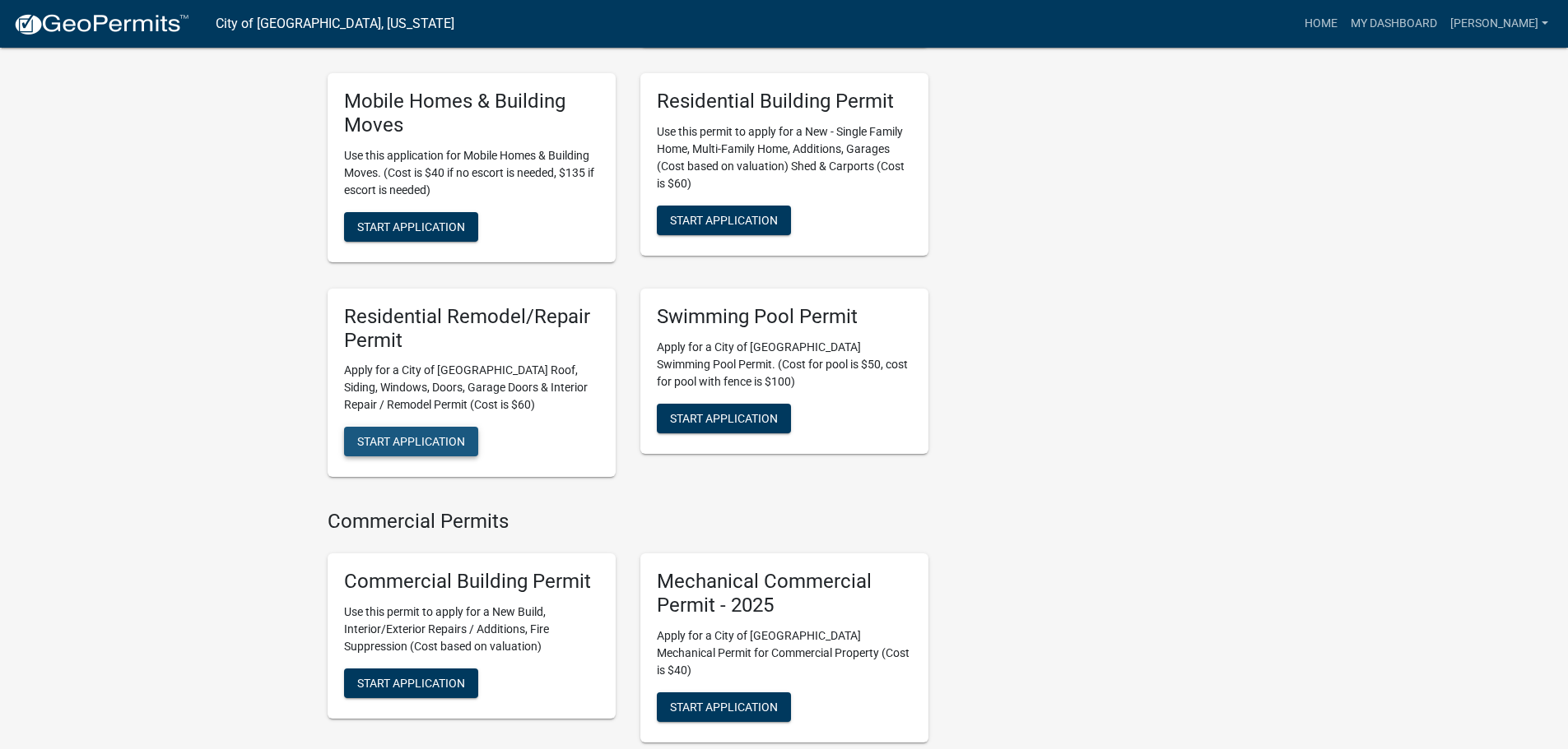
click at [394, 436] on span "Start Application" at bounding box center [411, 442] width 108 height 13
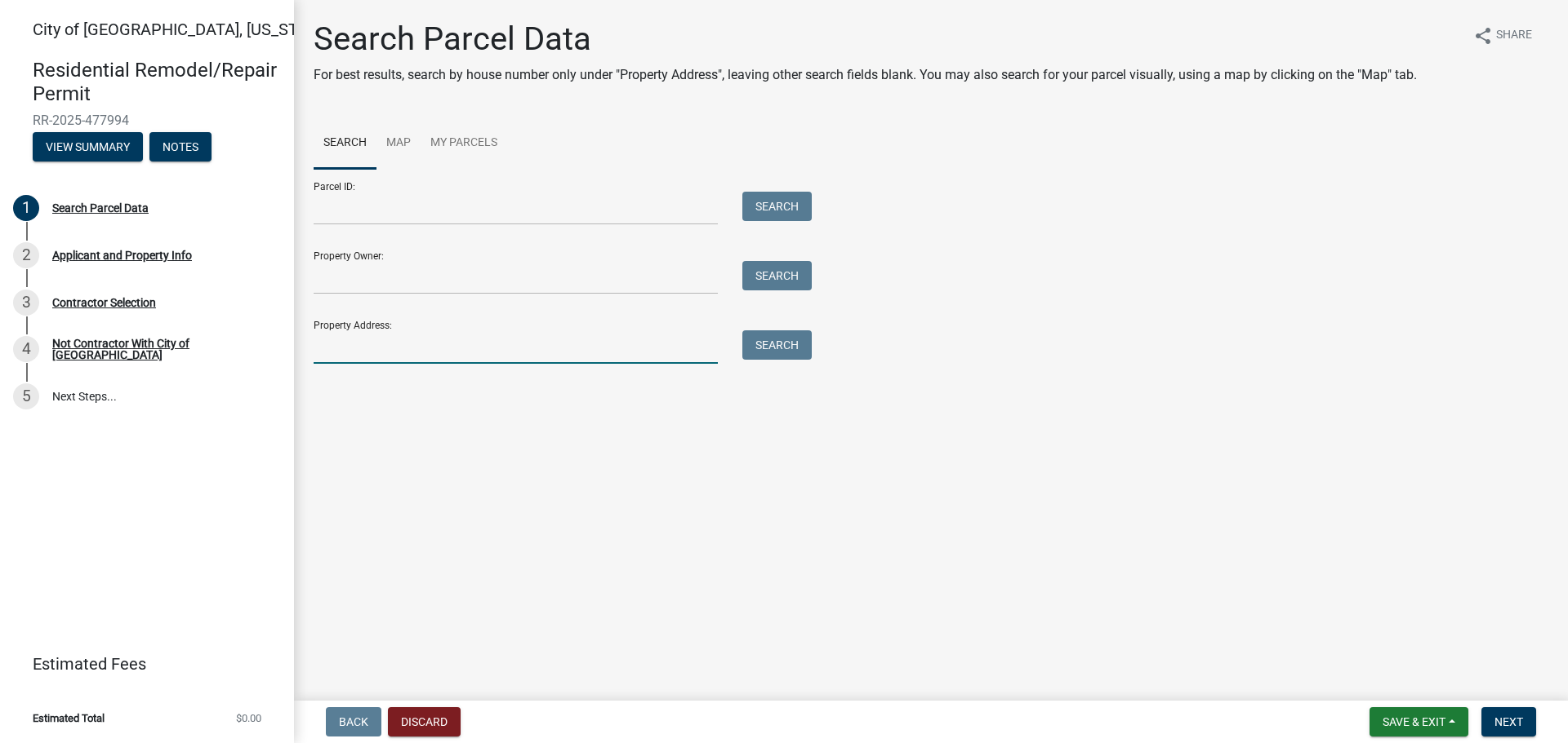
click at [384, 358] on input "Property Address:" at bounding box center [515, 346] width 404 height 33
type input "413 s valley st"
click at [764, 341] on button "Search" at bounding box center [777, 344] width 70 height 30
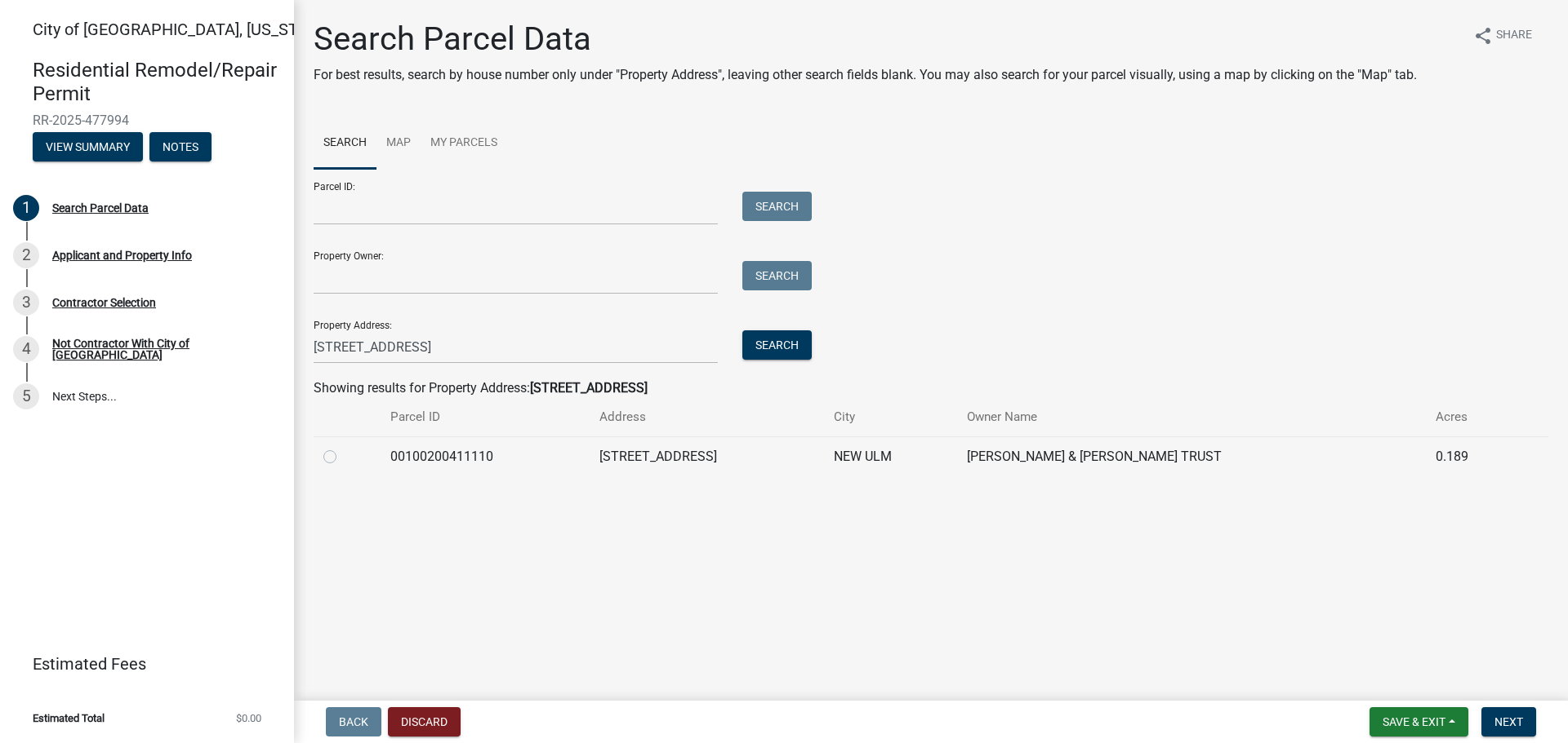
click at [343, 447] on label at bounding box center [343, 447] width 0 height 0
click at [343, 457] on input "radio" at bounding box center [347, 452] width 10 height 10
radio input "true"
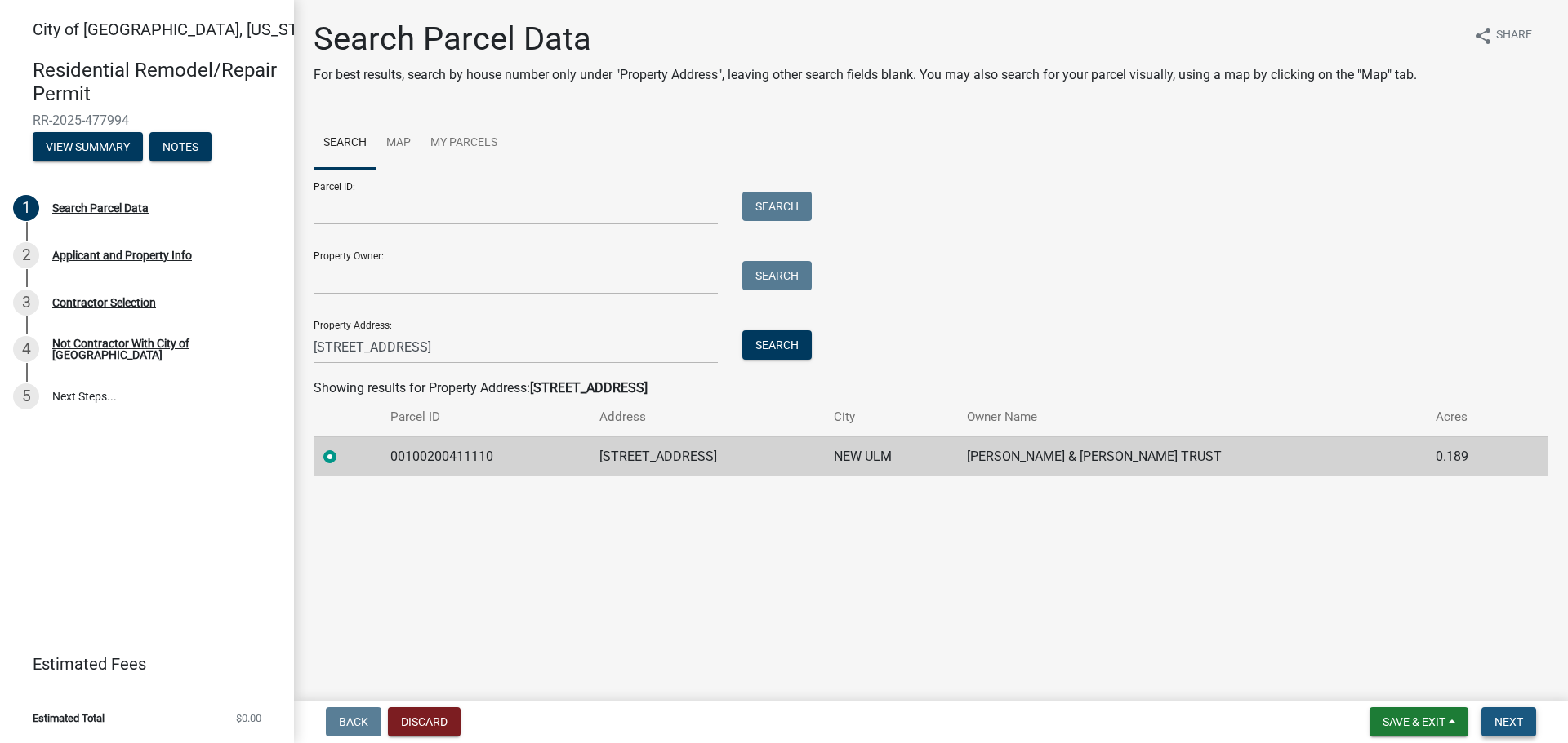
click at [1505, 717] on span "Next" at bounding box center [1509, 722] width 29 height 13
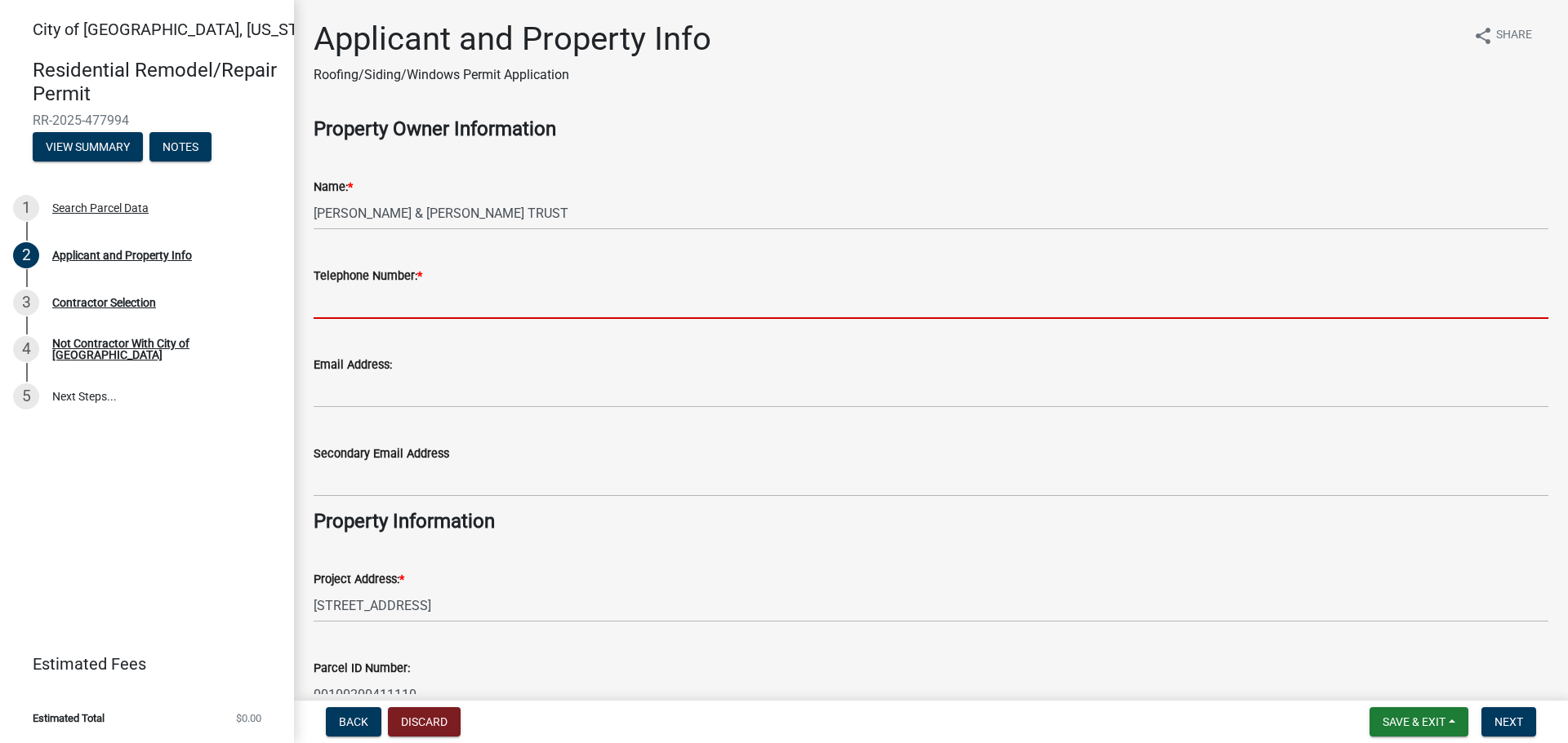
click at [359, 307] on input "Telephone Number: *" at bounding box center [931, 301] width 1235 height 33
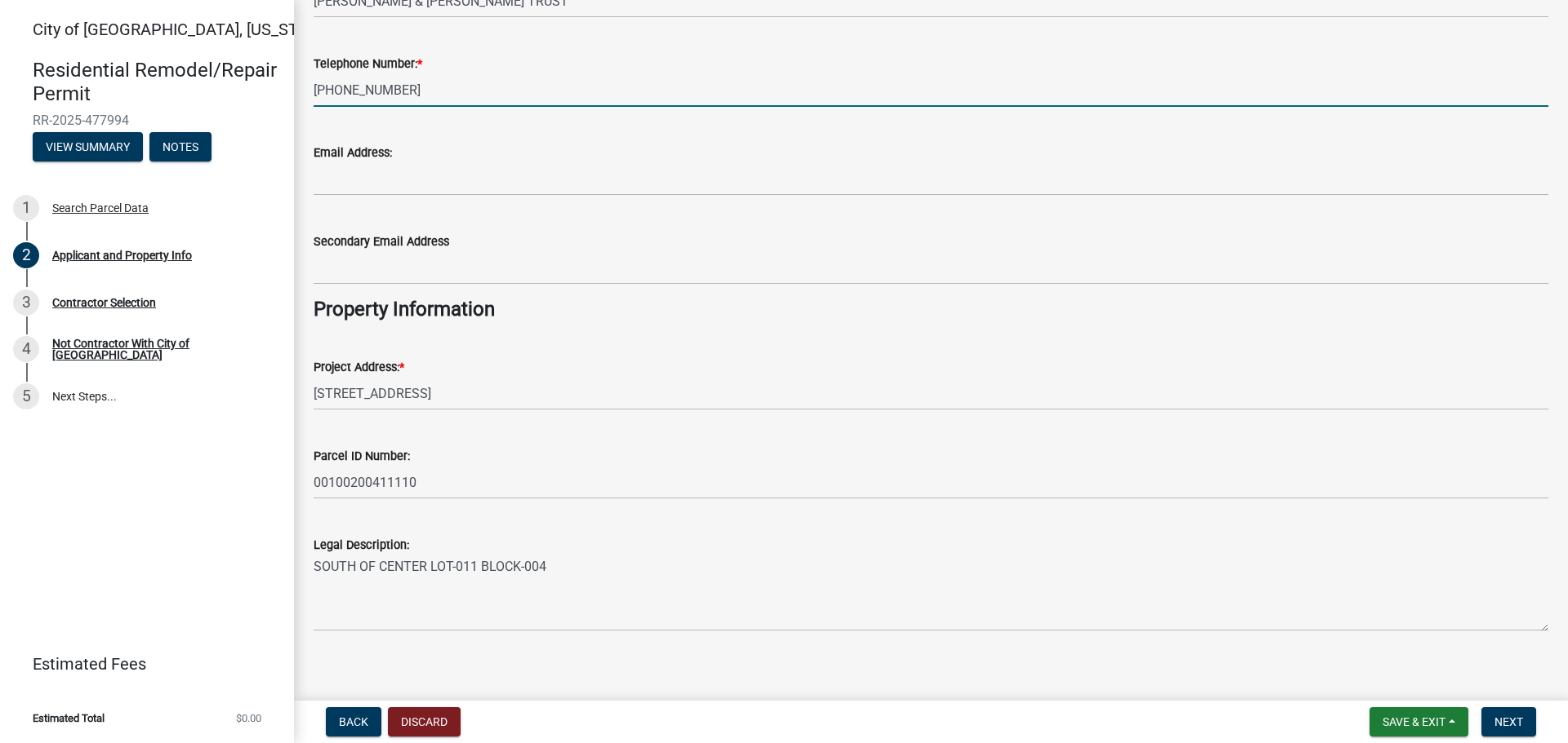
scroll to position [226, 0]
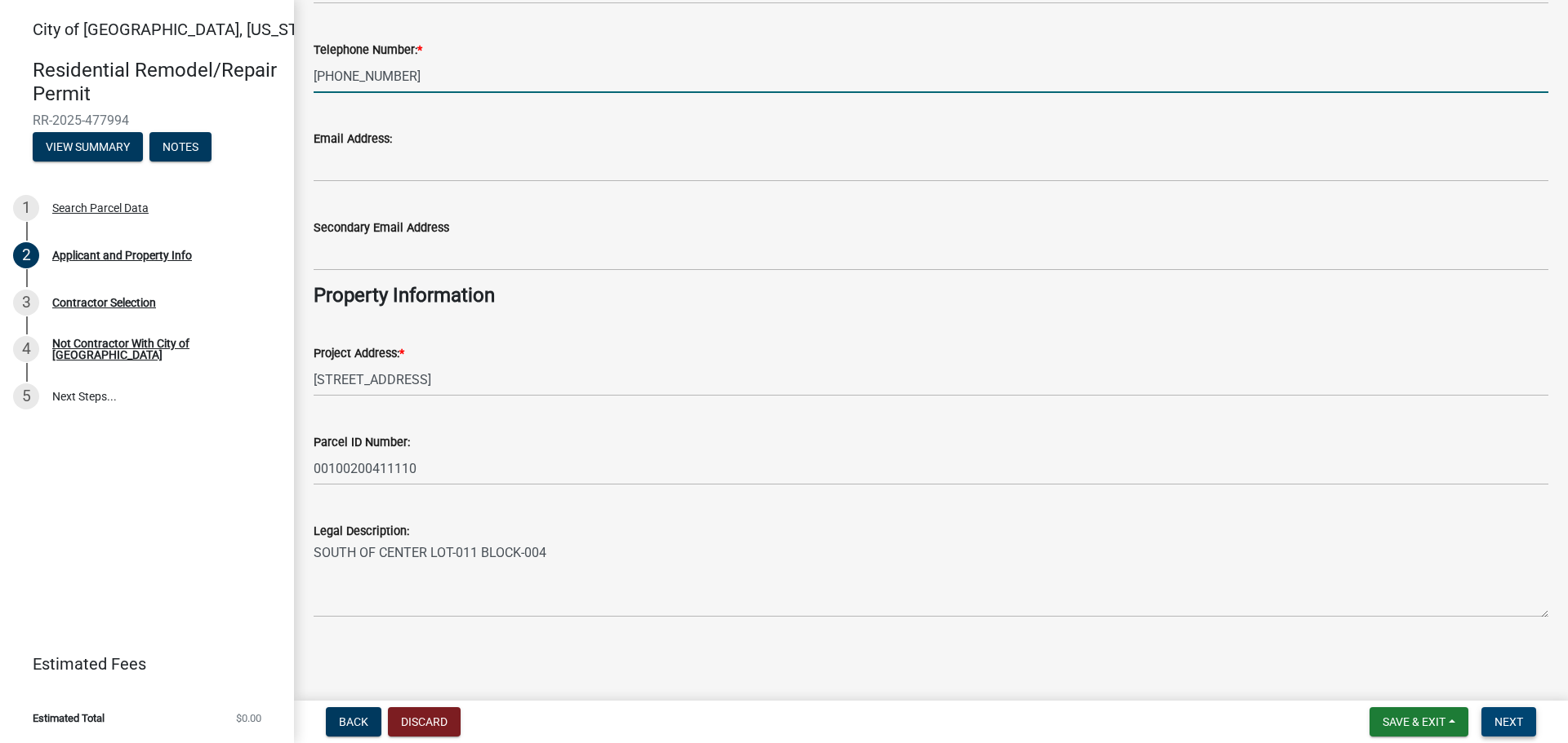
type input "507-766-1169"
click at [1524, 713] on button "Next" at bounding box center [1508, 722] width 54 height 30
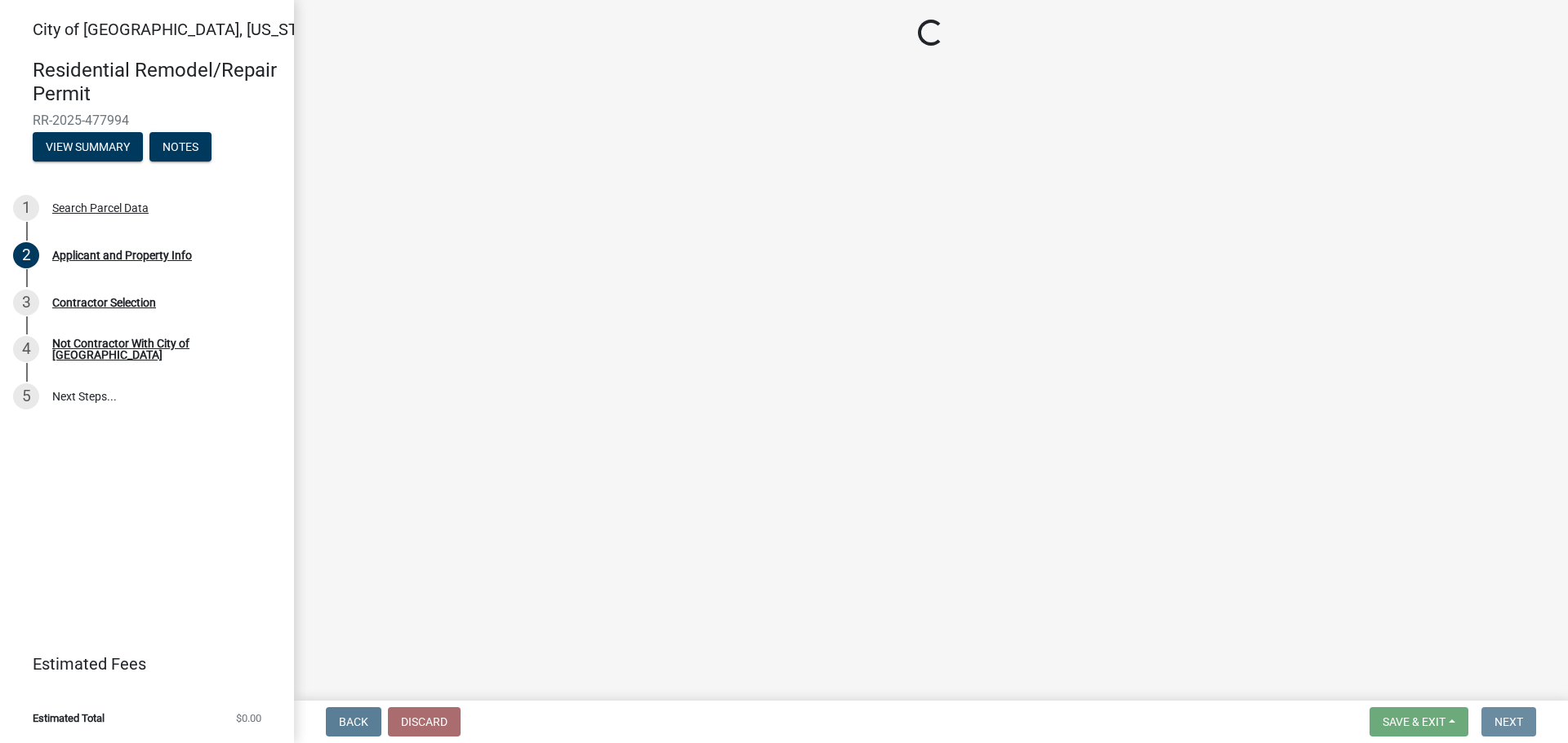
scroll to position [0, 0]
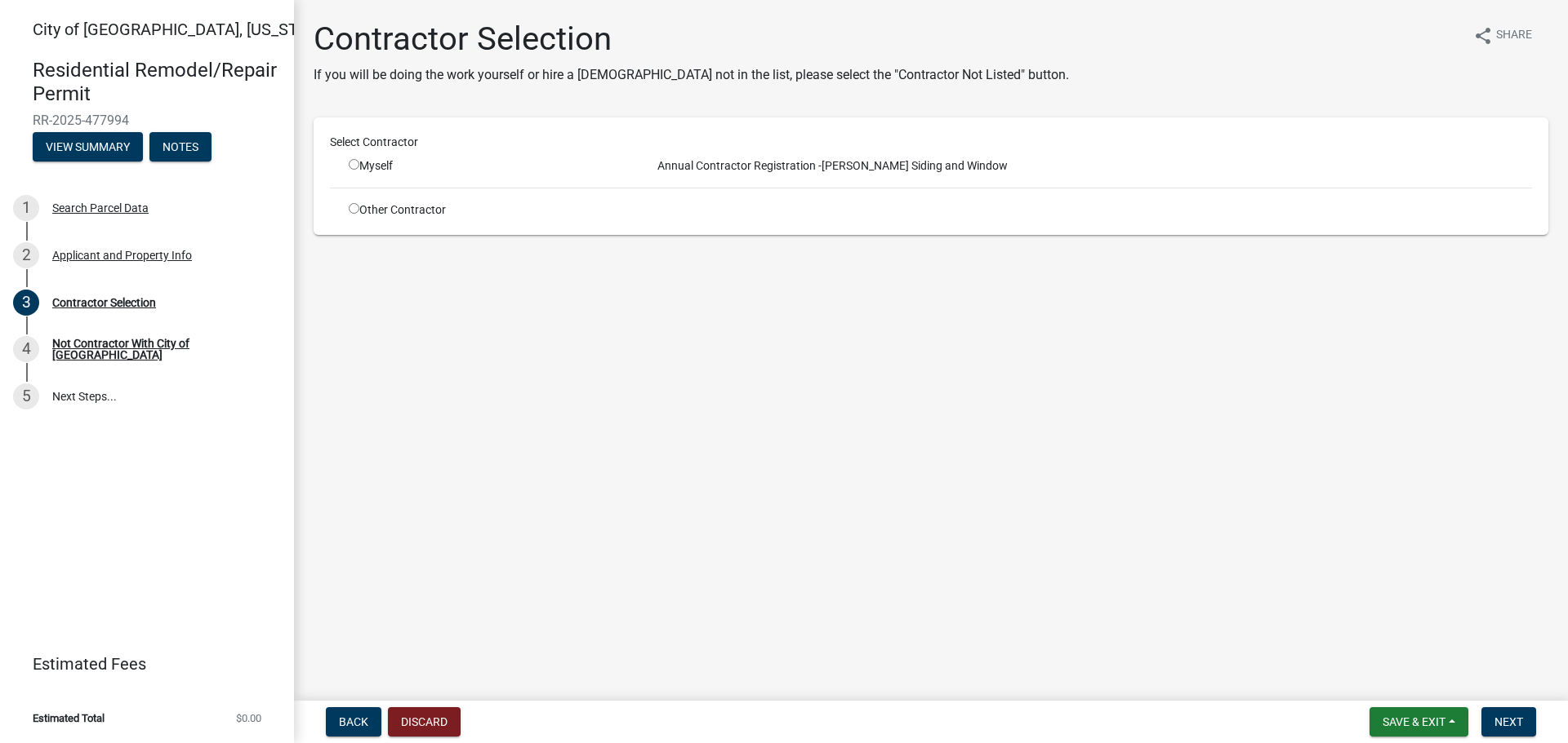
click at [360, 167] on div "Myself" at bounding box center [487, 166] width 278 height 17
click at [358, 164] on input "radio" at bounding box center [353, 164] width 10 height 10
radio input "true"
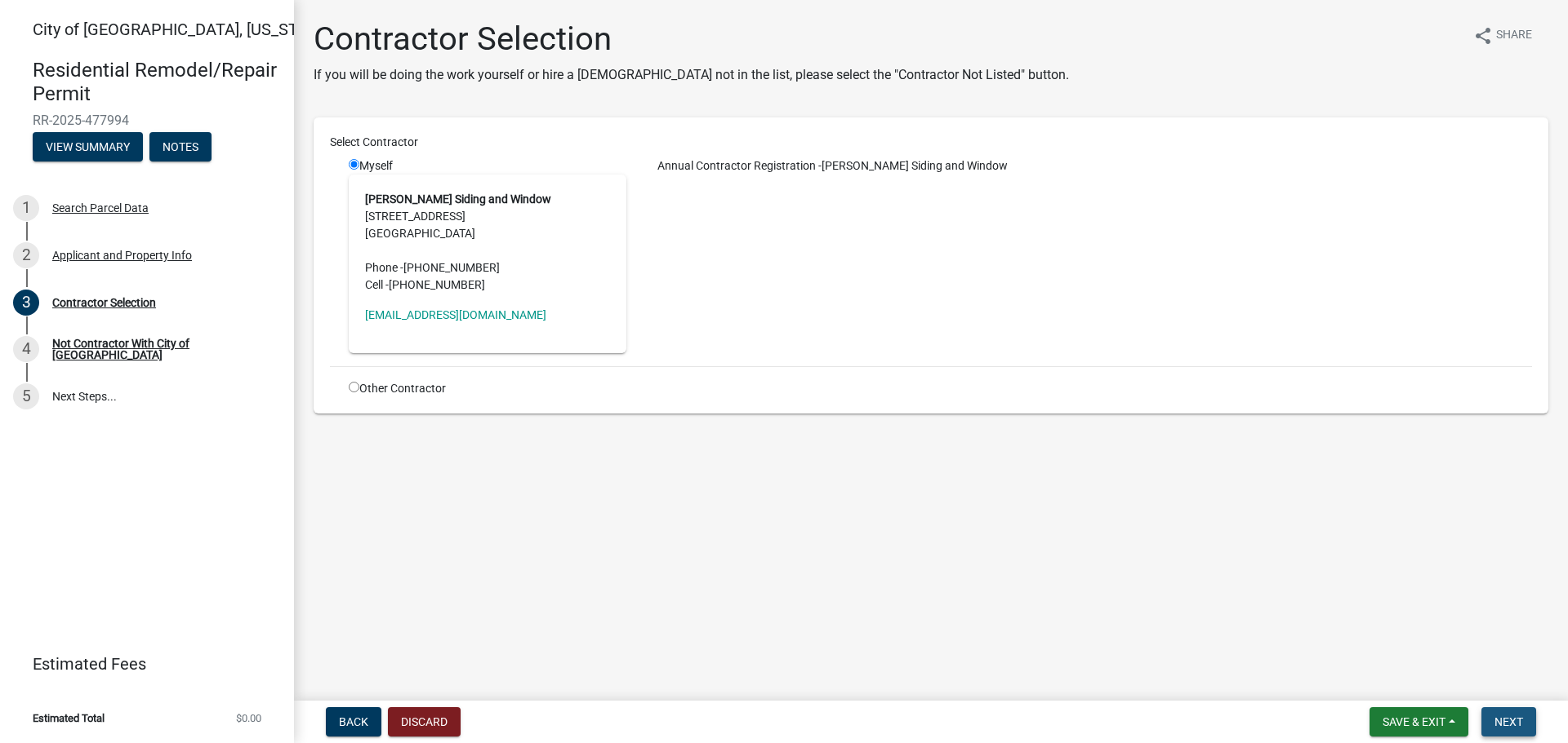
click at [1504, 720] on span "Next" at bounding box center [1509, 722] width 29 height 13
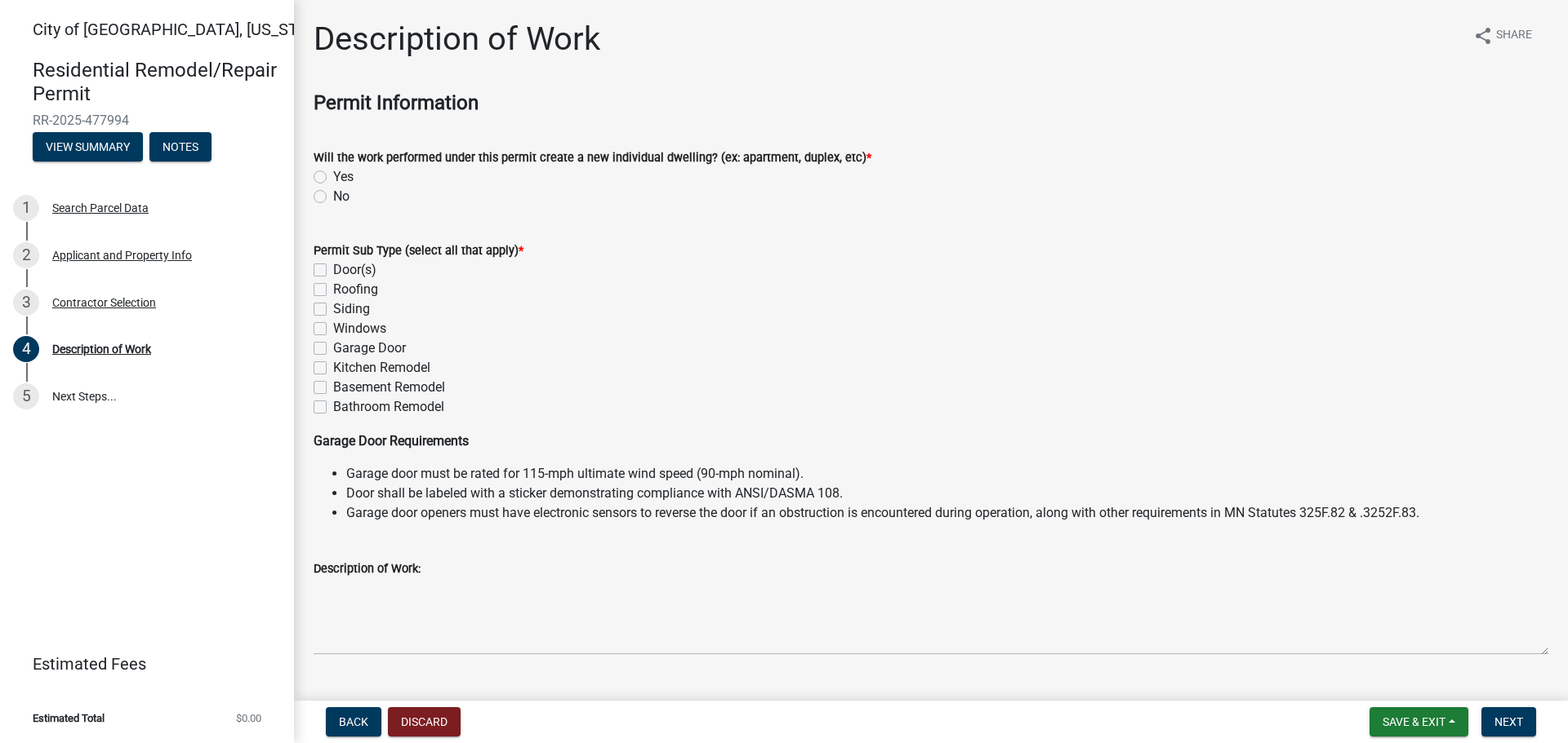
click at [333, 329] on label "Windows" at bounding box center [360, 329] width 53 height 20
click at [333, 329] on input "Windows" at bounding box center [338, 324] width 10 height 10
checkbox input "true"
checkbox input "false"
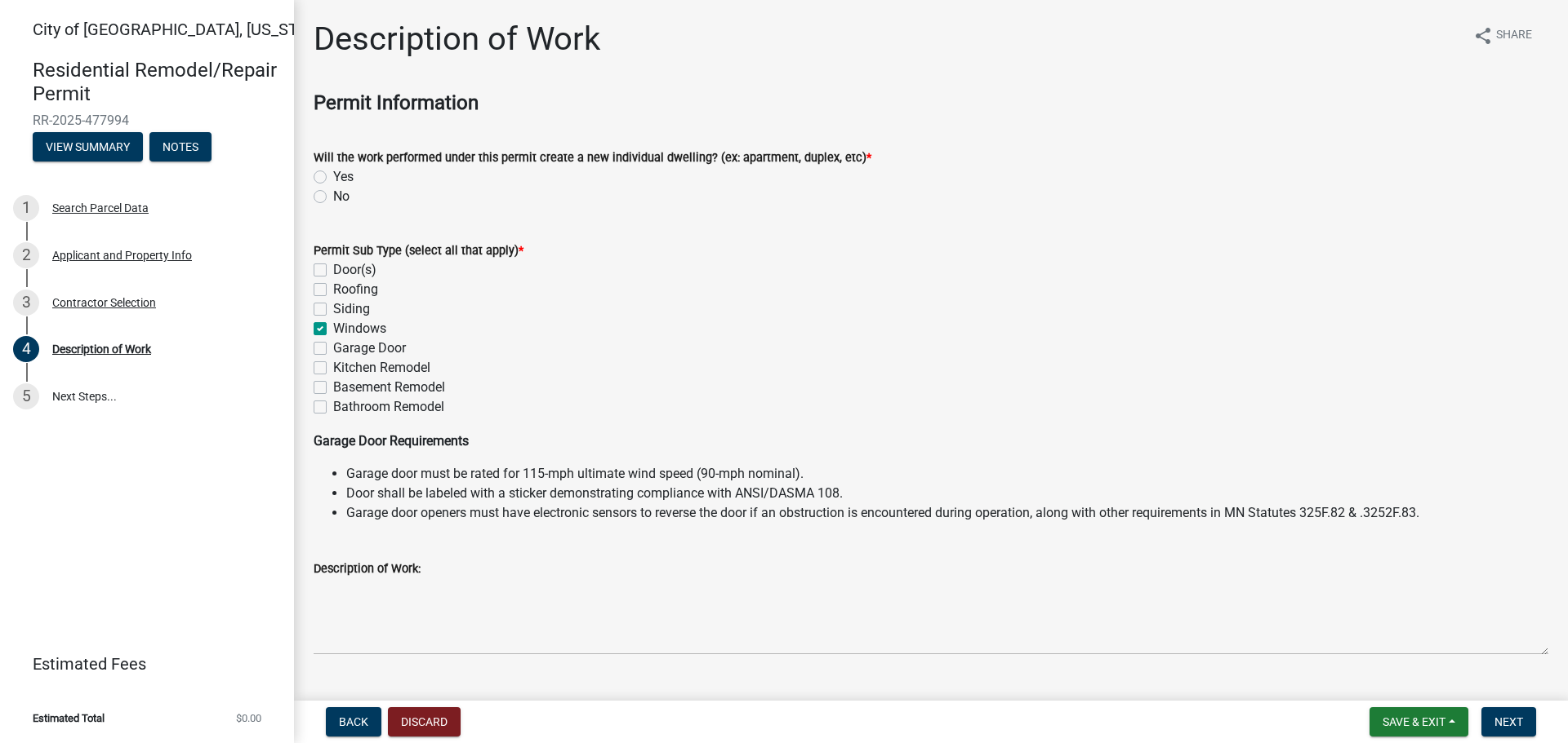
checkbox input "false"
checkbox input "true"
checkbox input "false"
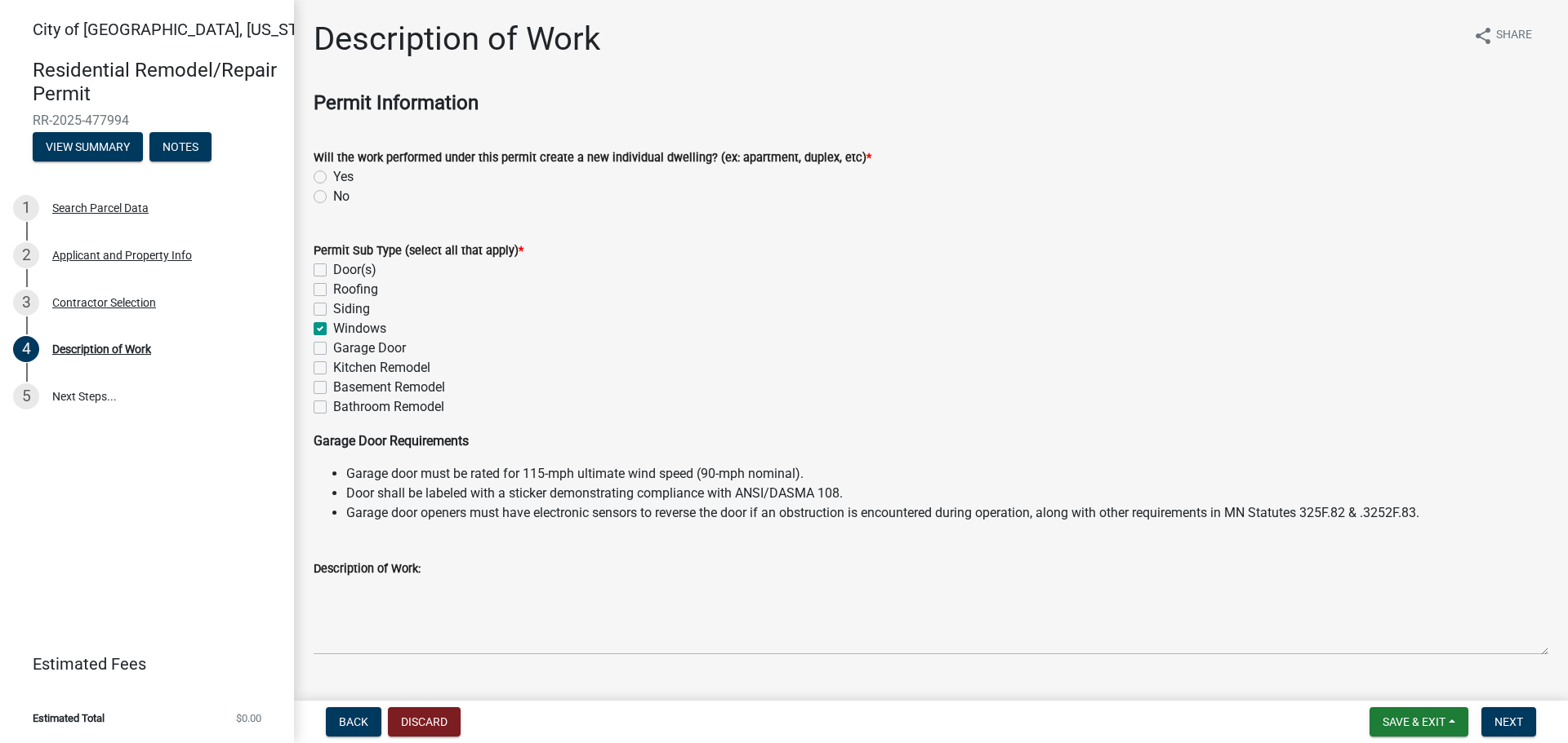
checkbox input "false"
click at [333, 197] on label "No" at bounding box center [341, 196] width 16 height 20
click at [333, 197] on input "No" at bounding box center [338, 192] width 10 height 10
radio input "true"
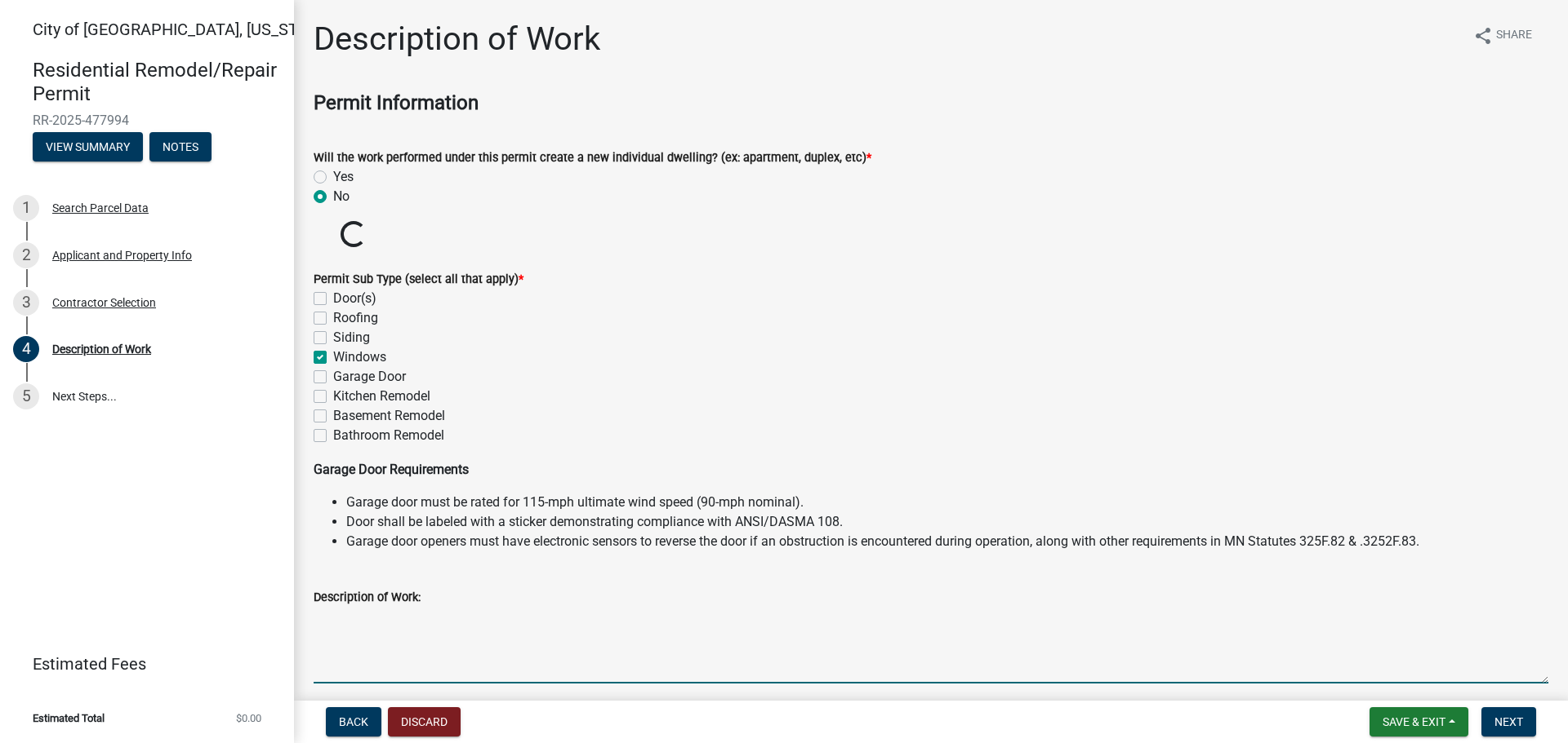
click at [441, 625] on textarea "Description of Work:" at bounding box center [931, 646] width 1235 height 76
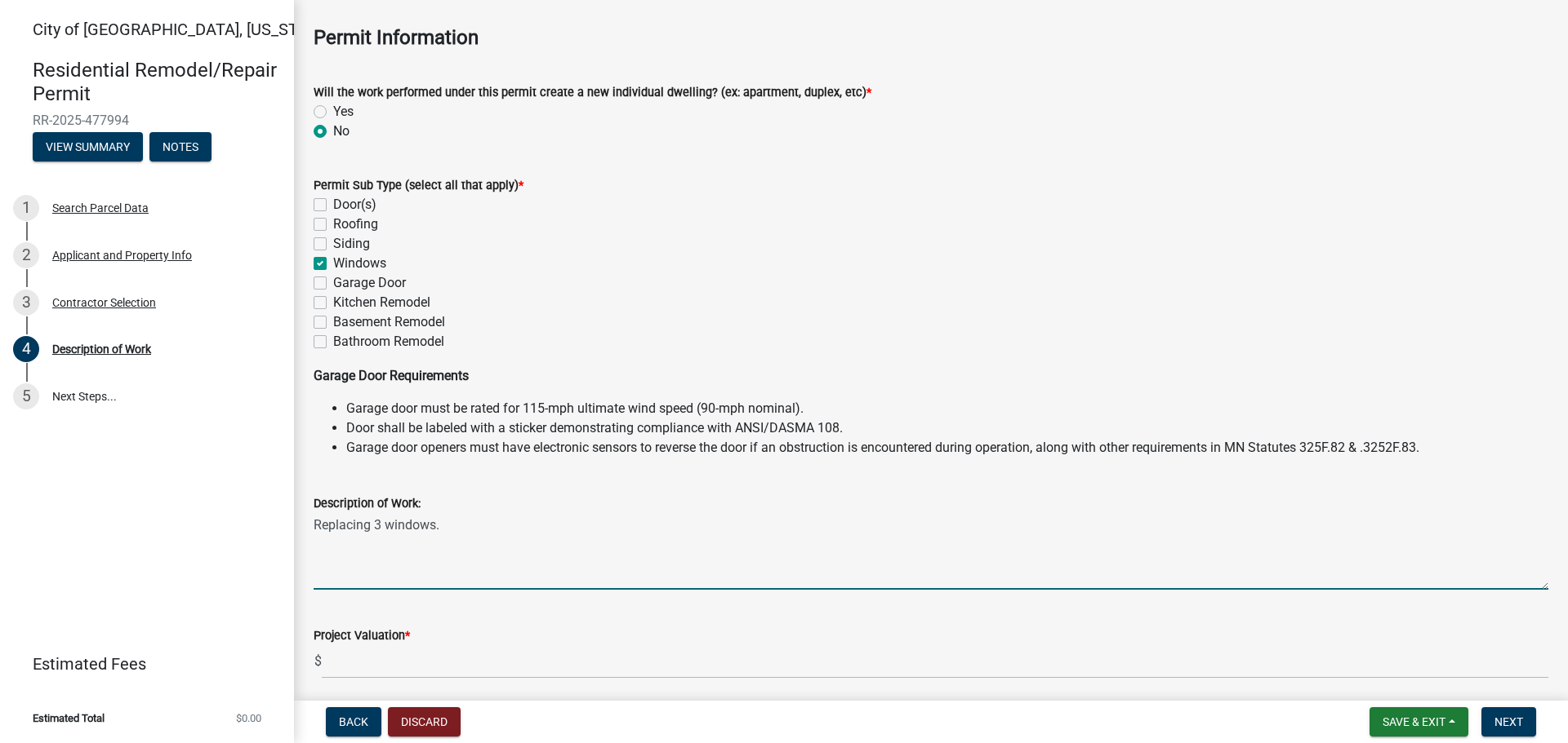
scroll to position [163, 0]
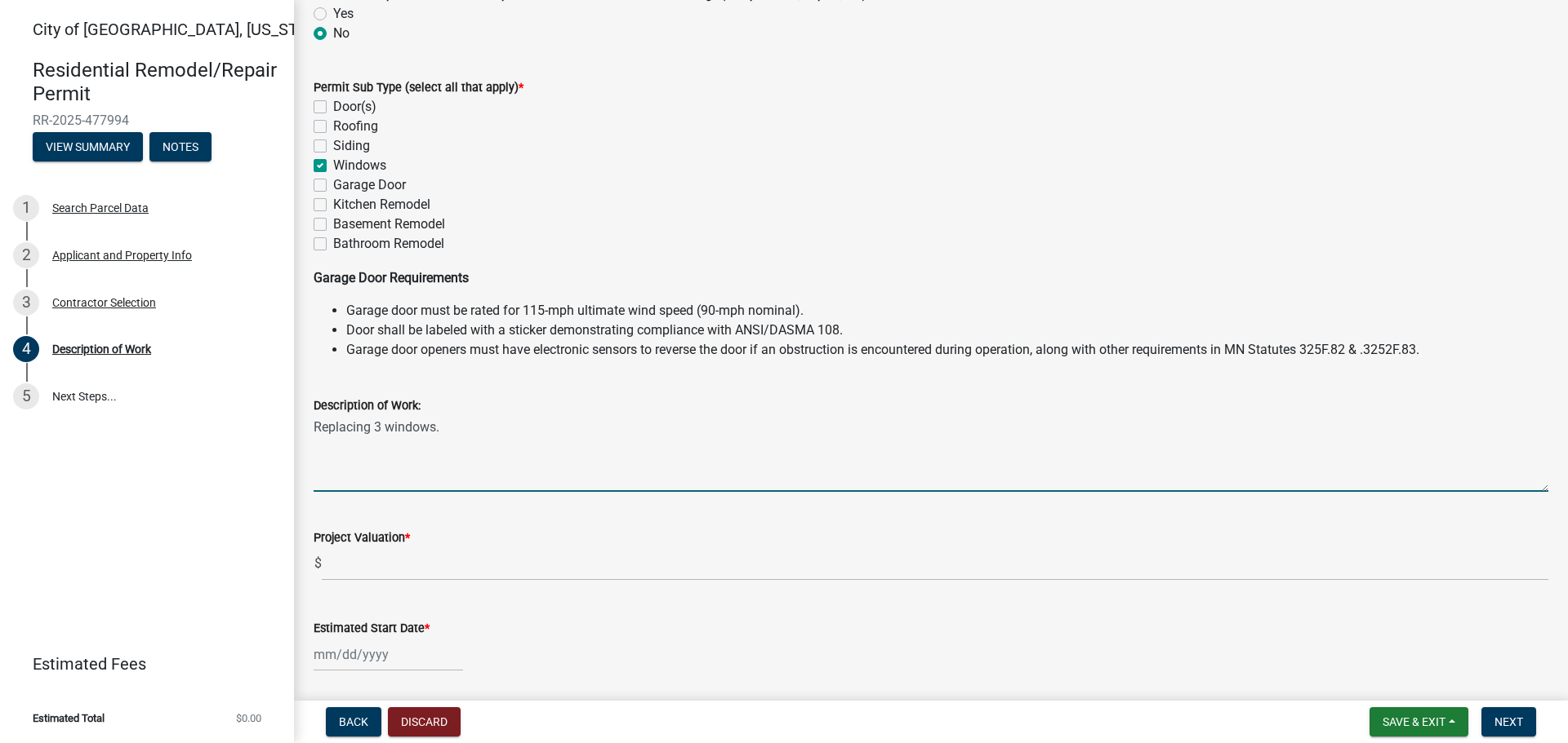
type textarea "Replacing 3 windows."
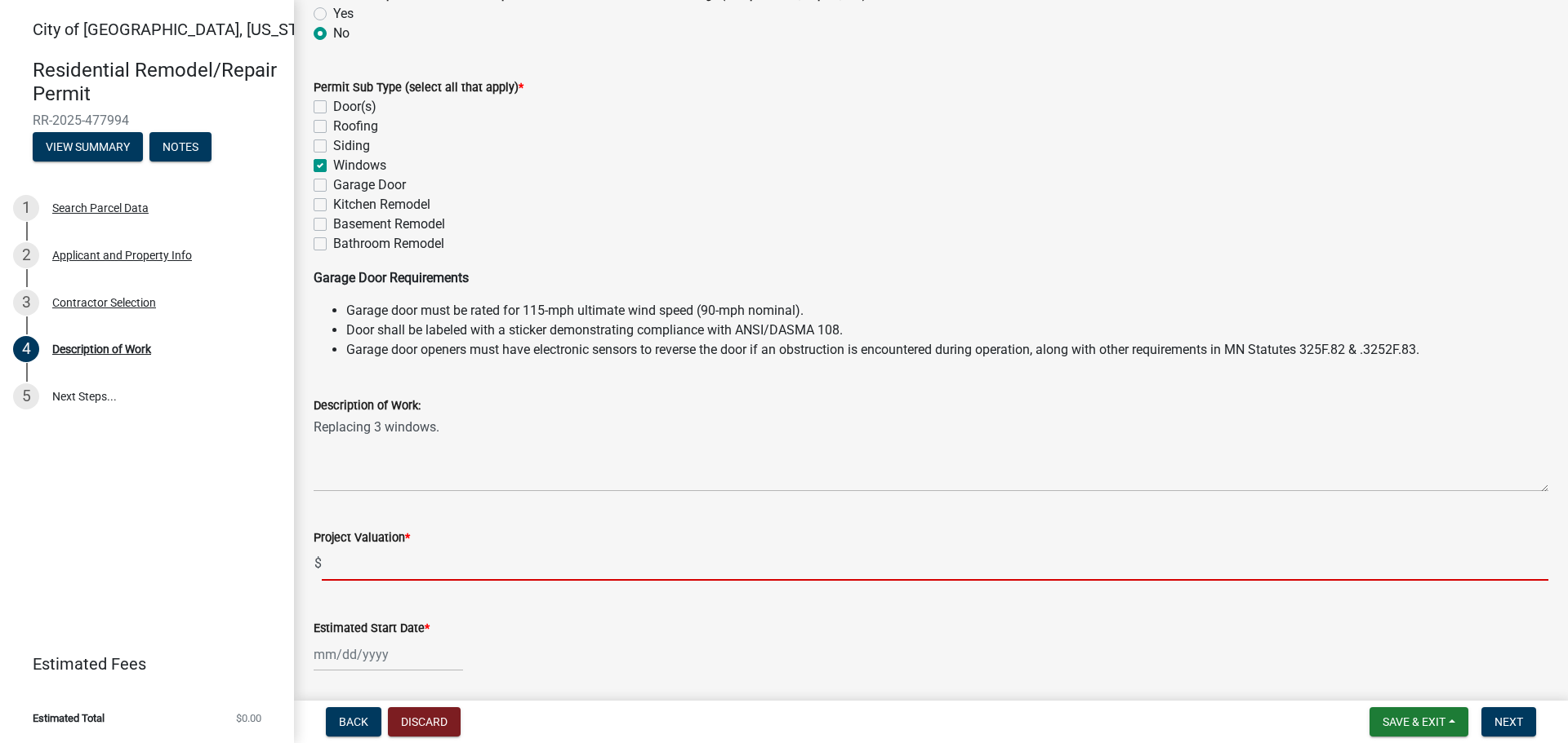
click at [370, 559] on input "text" at bounding box center [934, 564] width 1226 height 33
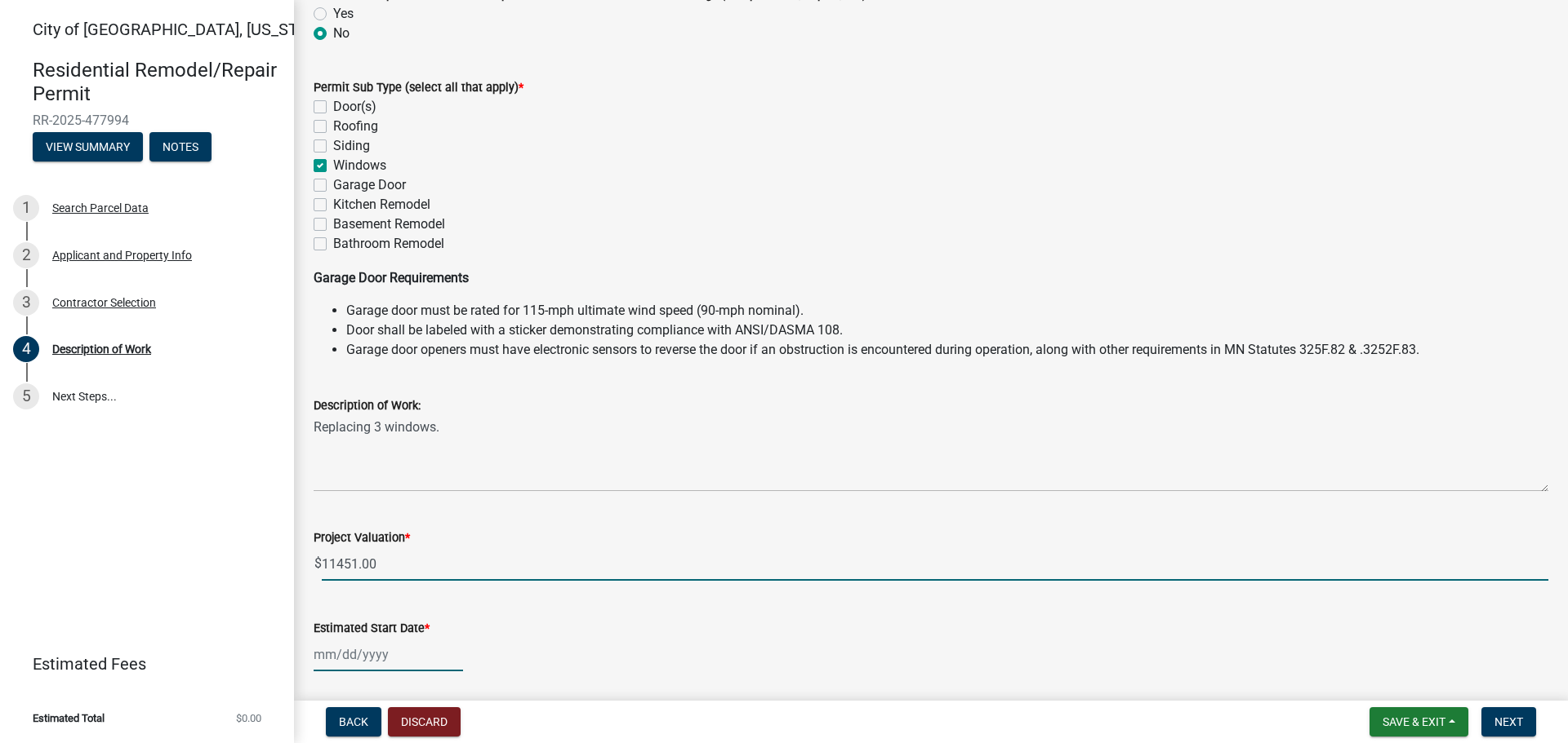
type input "11451"
click at [323, 662] on div at bounding box center [388, 654] width 150 height 33
select select "9"
select select "2025"
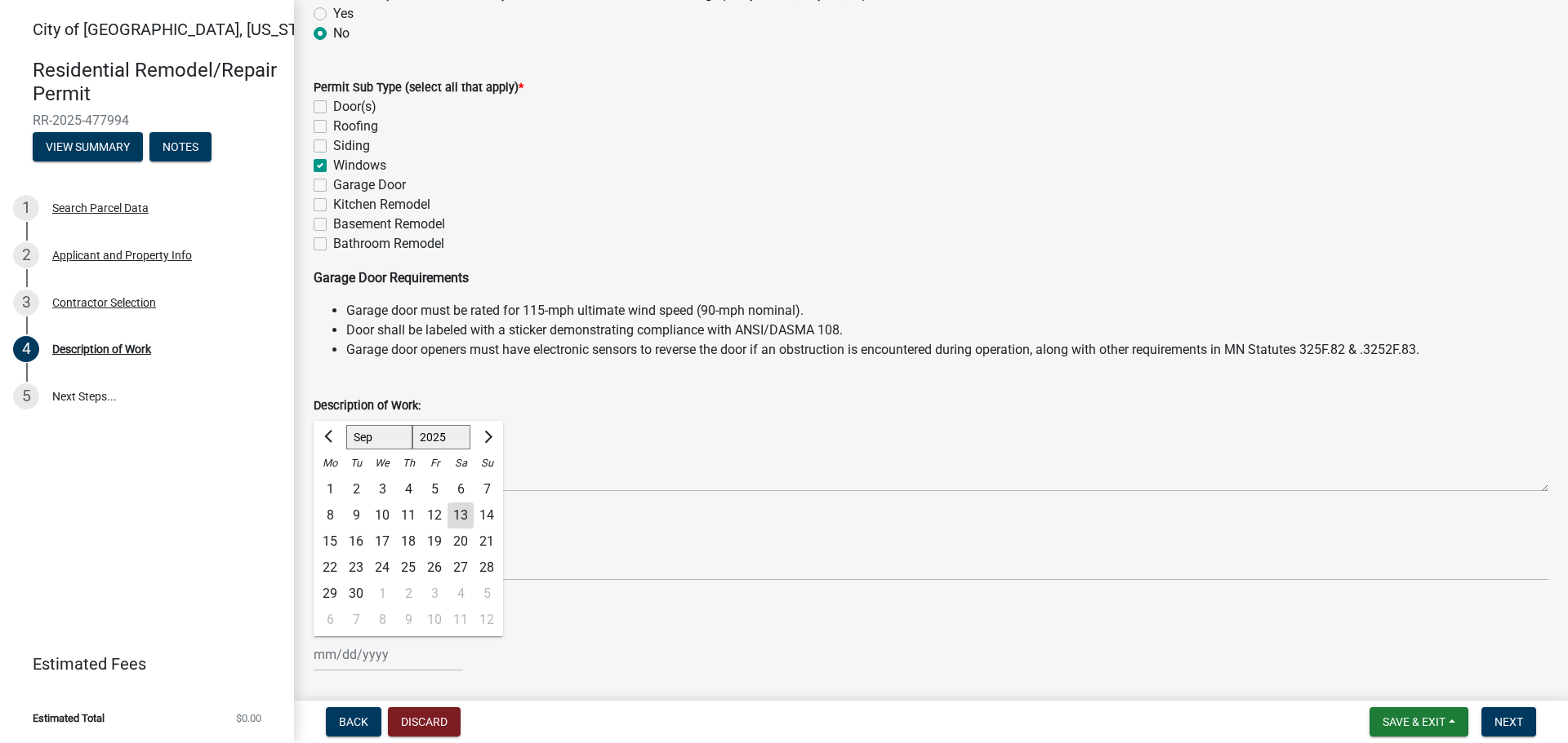
click at [387, 535] on div "17" at bounding box center [382, 541] width 26 height 26
type input "[DATE]"
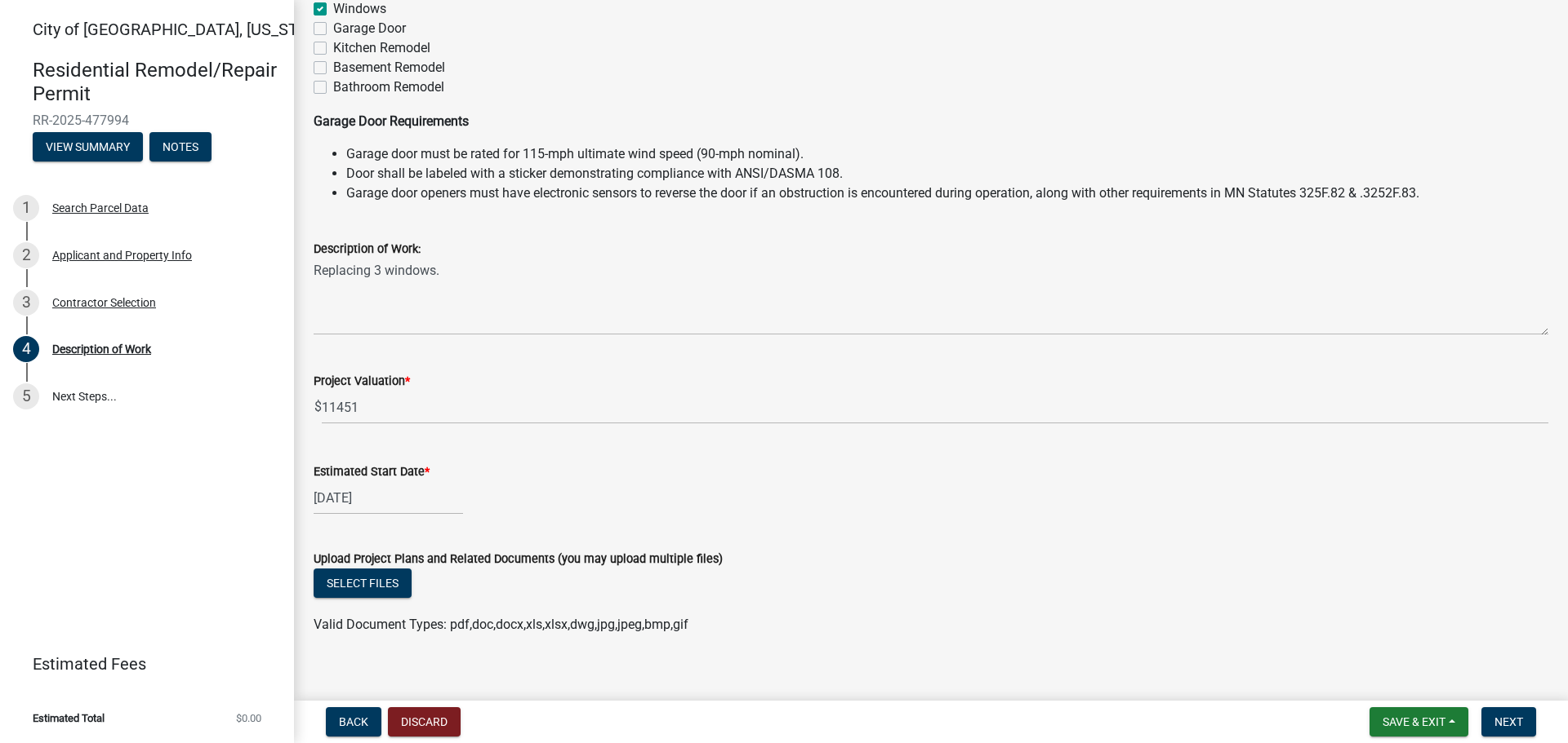
scroll to position [326, 0]
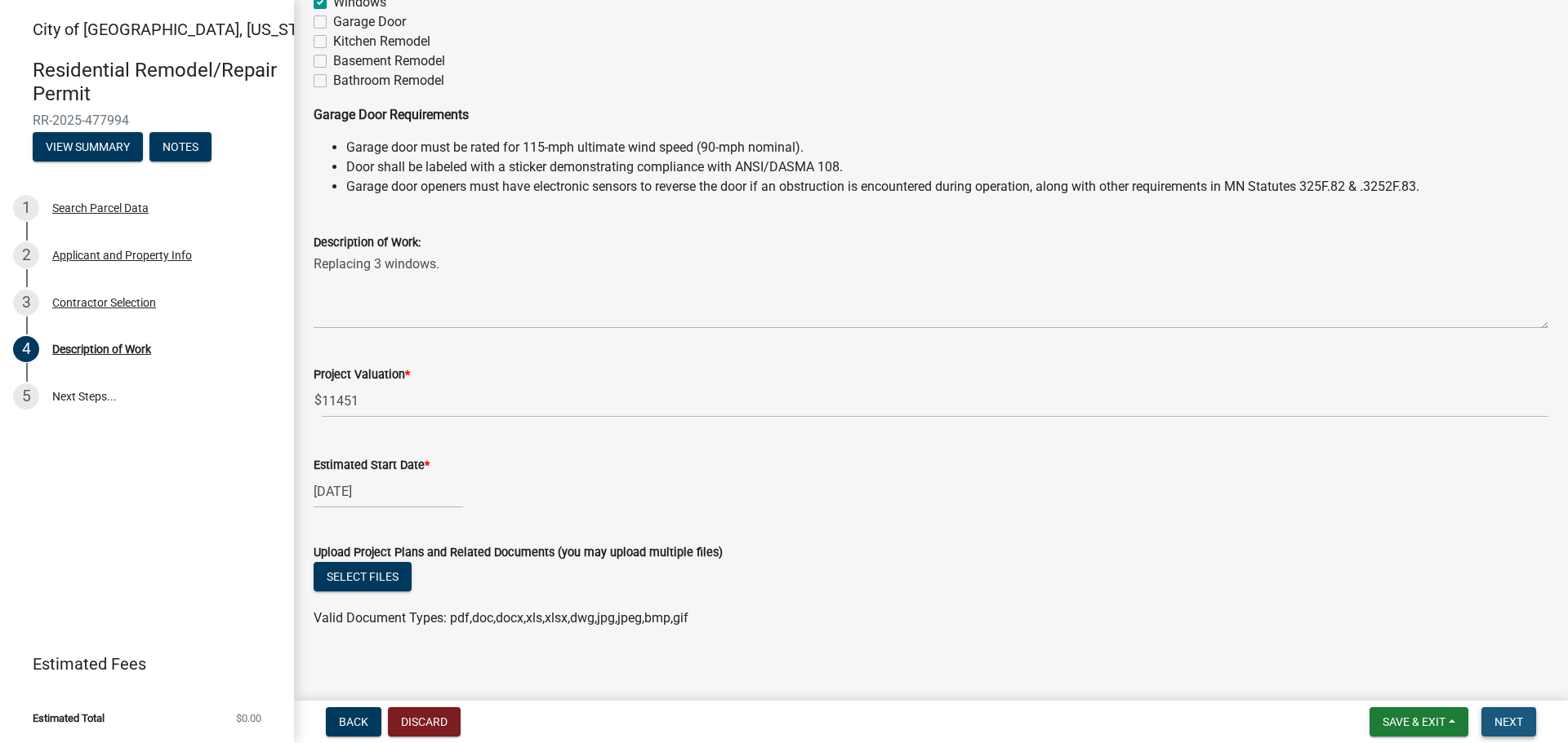
click at [1512, 723] on span "Next" at bounding box center [1509, 722] width 29 height 13
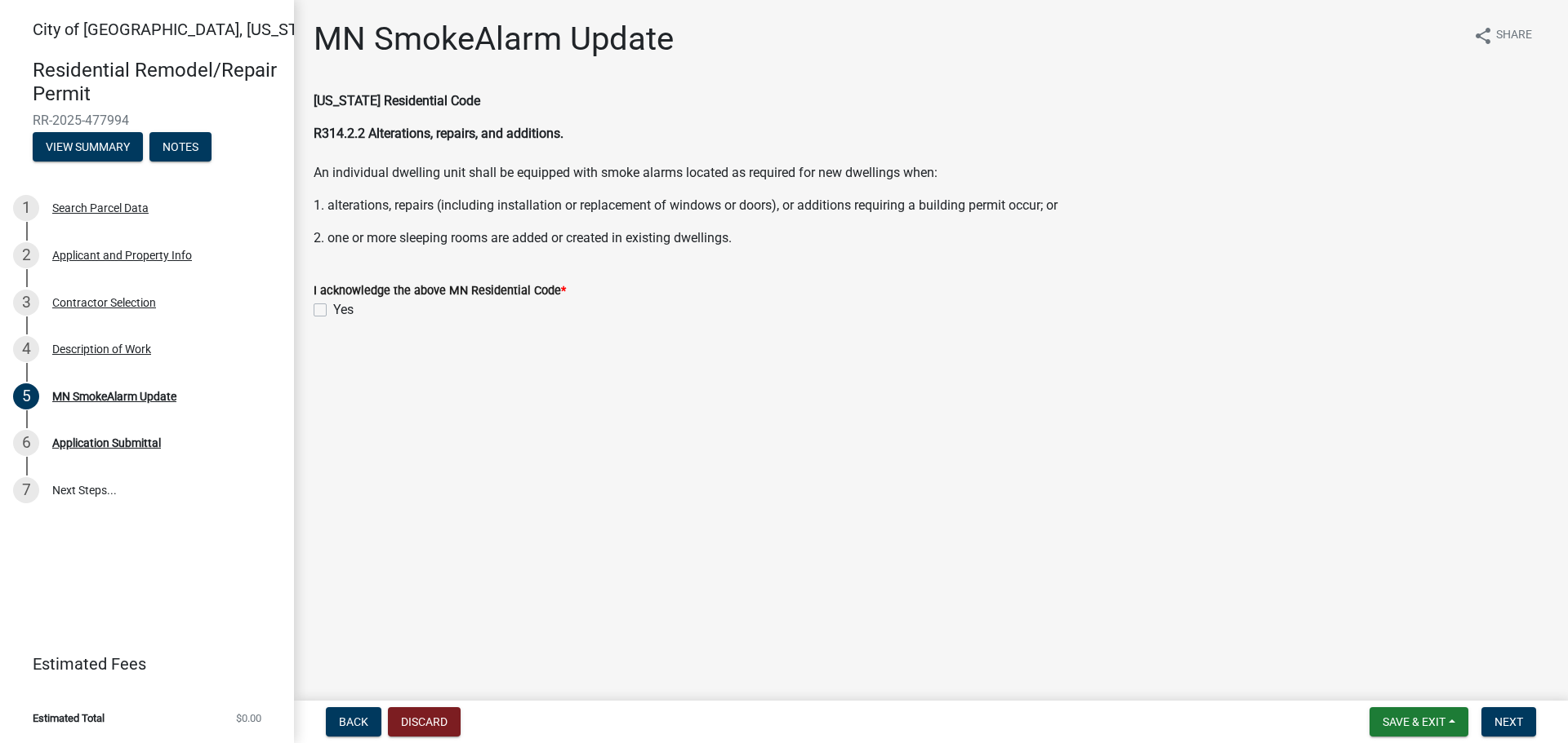
click at [333, 309] on label "Yes" at bounding box center [343, 310] width 20 height 20
click at [333, 309] on input "Yes" at bounding box center [338, 305] width 10 height 10
checkbox input "true"
click at [1516, 719] on span "Next" at bounding box center [1509, 722] width 29 height 13
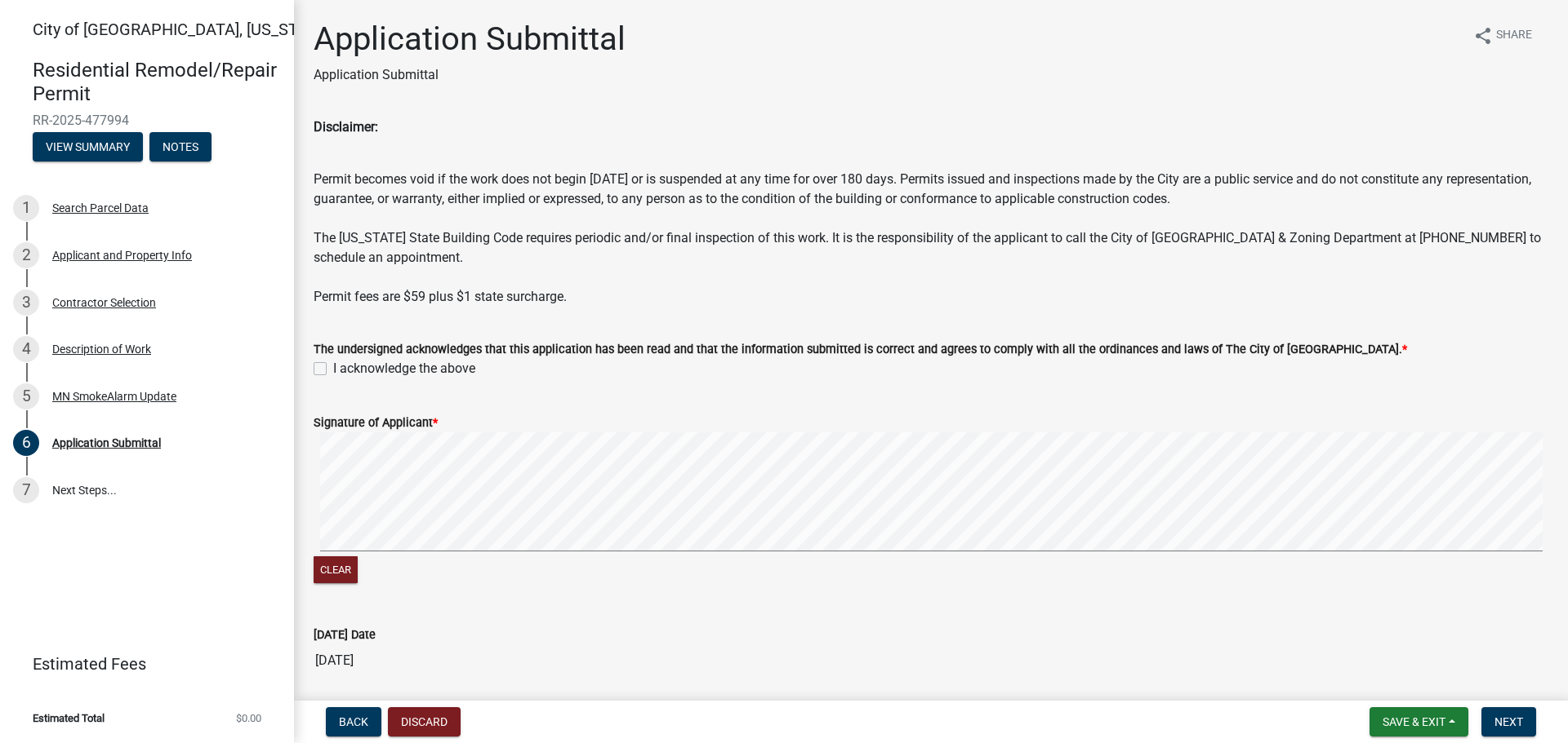
click at [333, 370] on label "I acknowledge the above" at bounding box center [404, 368] width 142 height 20
click at [333, 370] on input "I acknowledge the above" at bounding box center [338, 363] width 10 height 10
checkbox input "true"
click at [1167, 408] on form "Signature of Applicant * Clear" at bounding box center [931, 490] width 1235 height 195
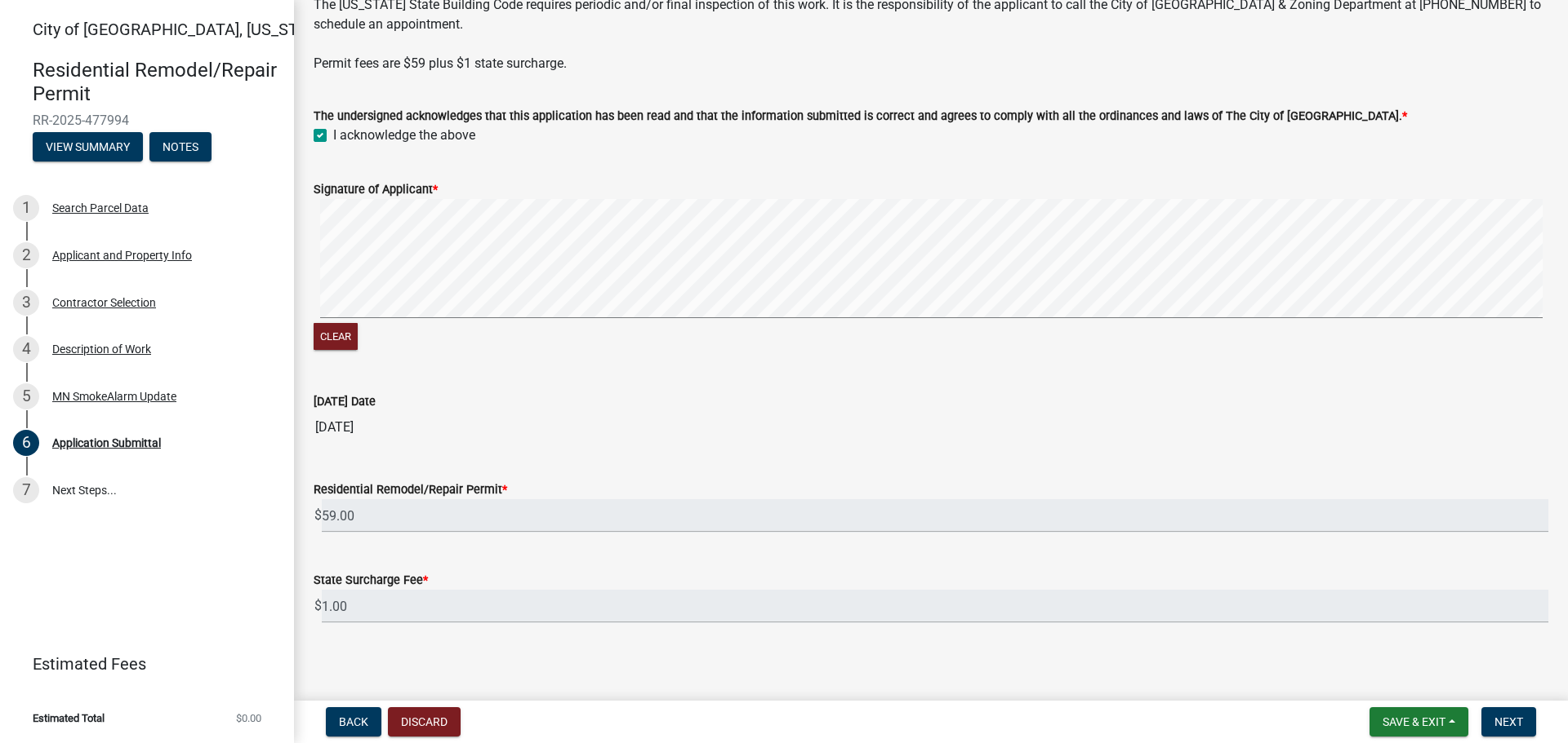
scroll to position [254, 0]
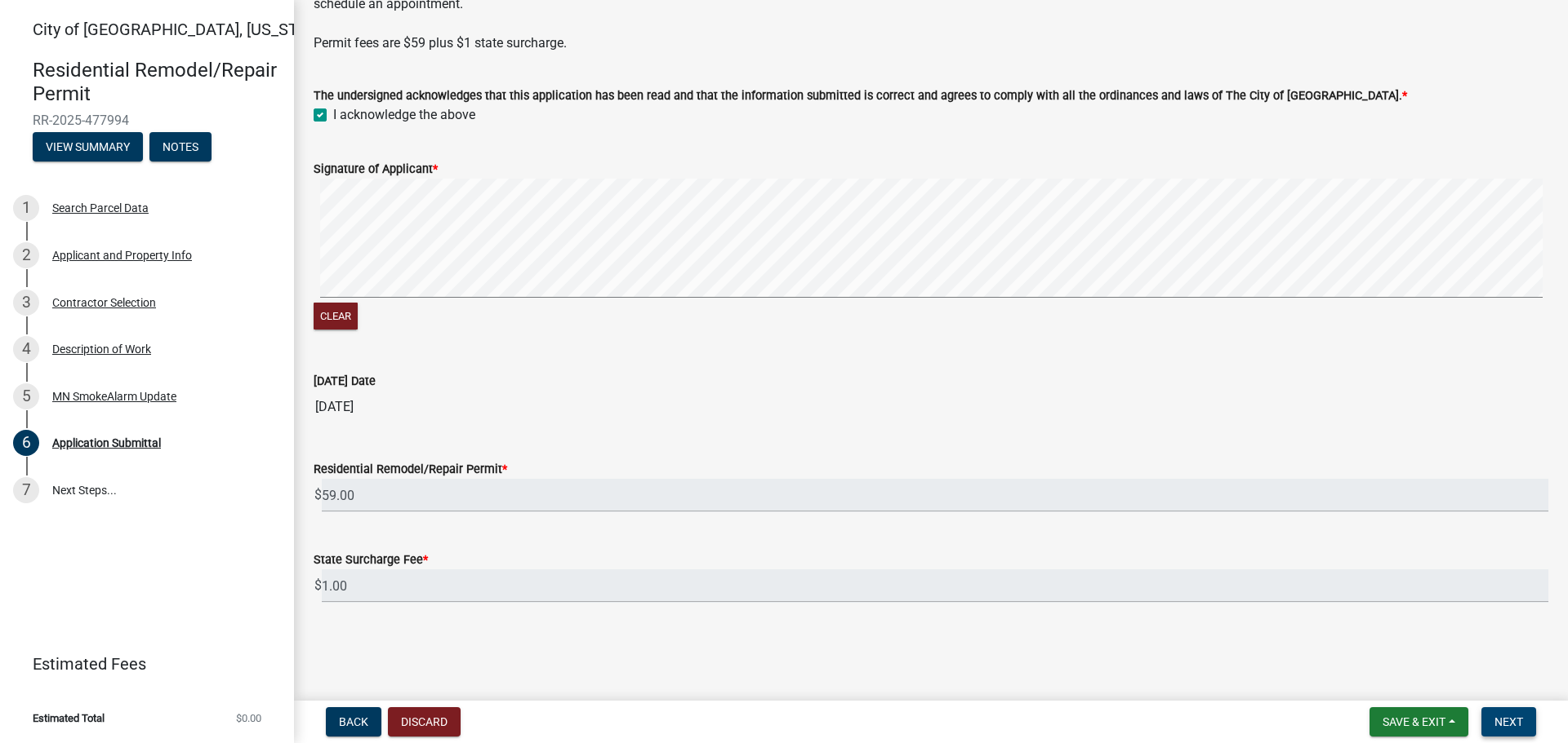
click at [1518, 726] on span "Next" at bounding box center [1509, 722] width 29 height 13
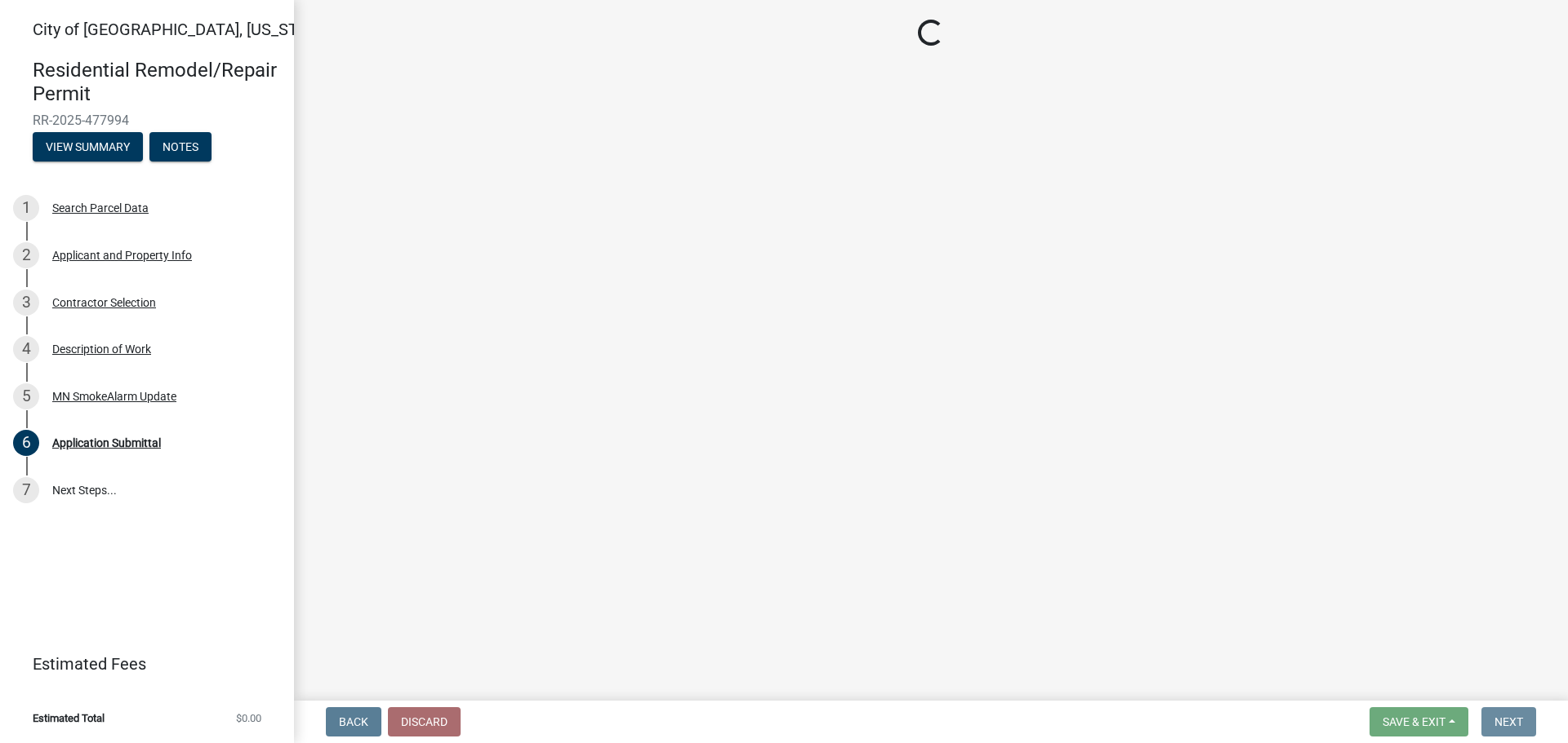
scroll to position [0, 0]
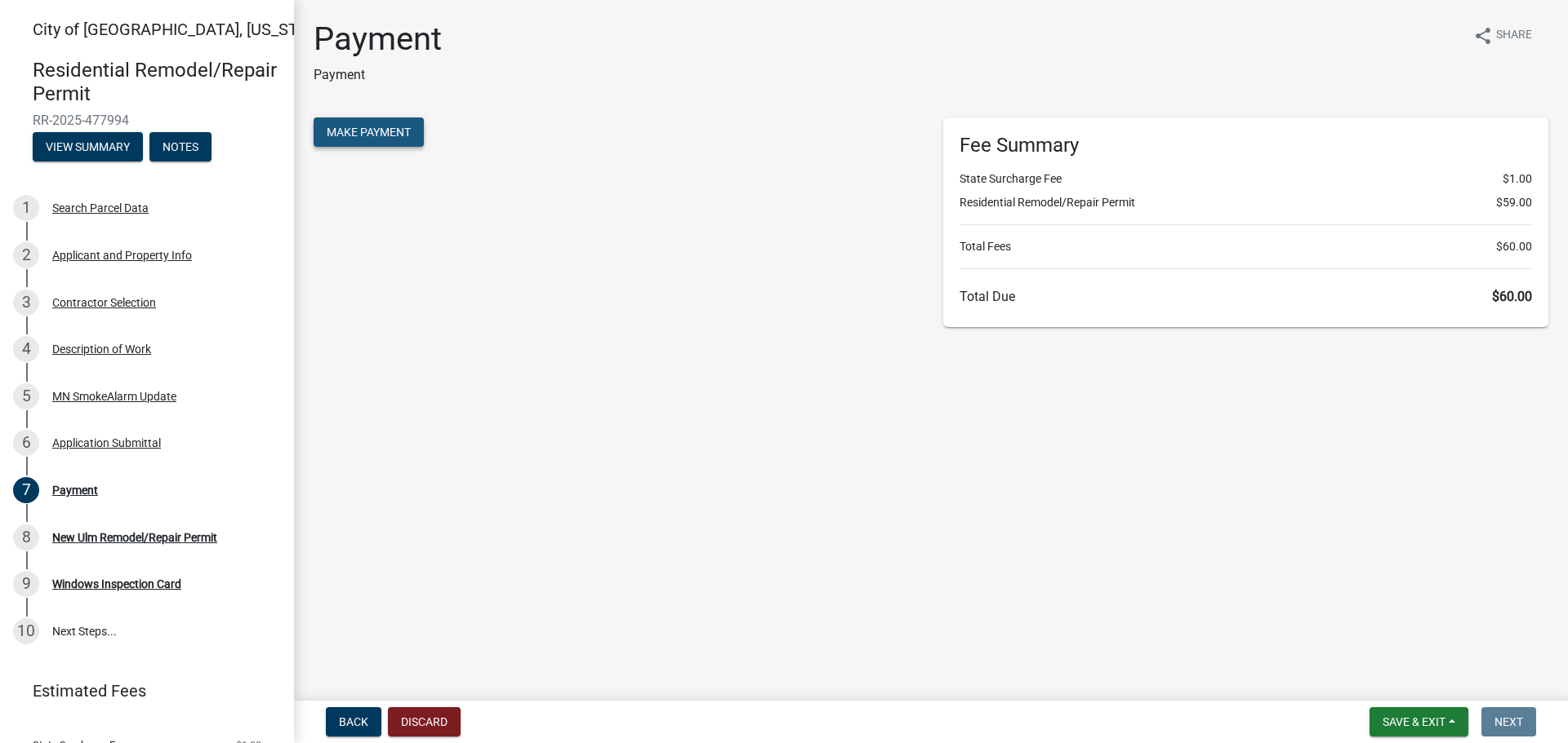
click at [387, 133] on span "Make Payment" at bounding box center [368, 133] width 84 height 13
